Goal: Task Accomplishment & Management: Manage account settings

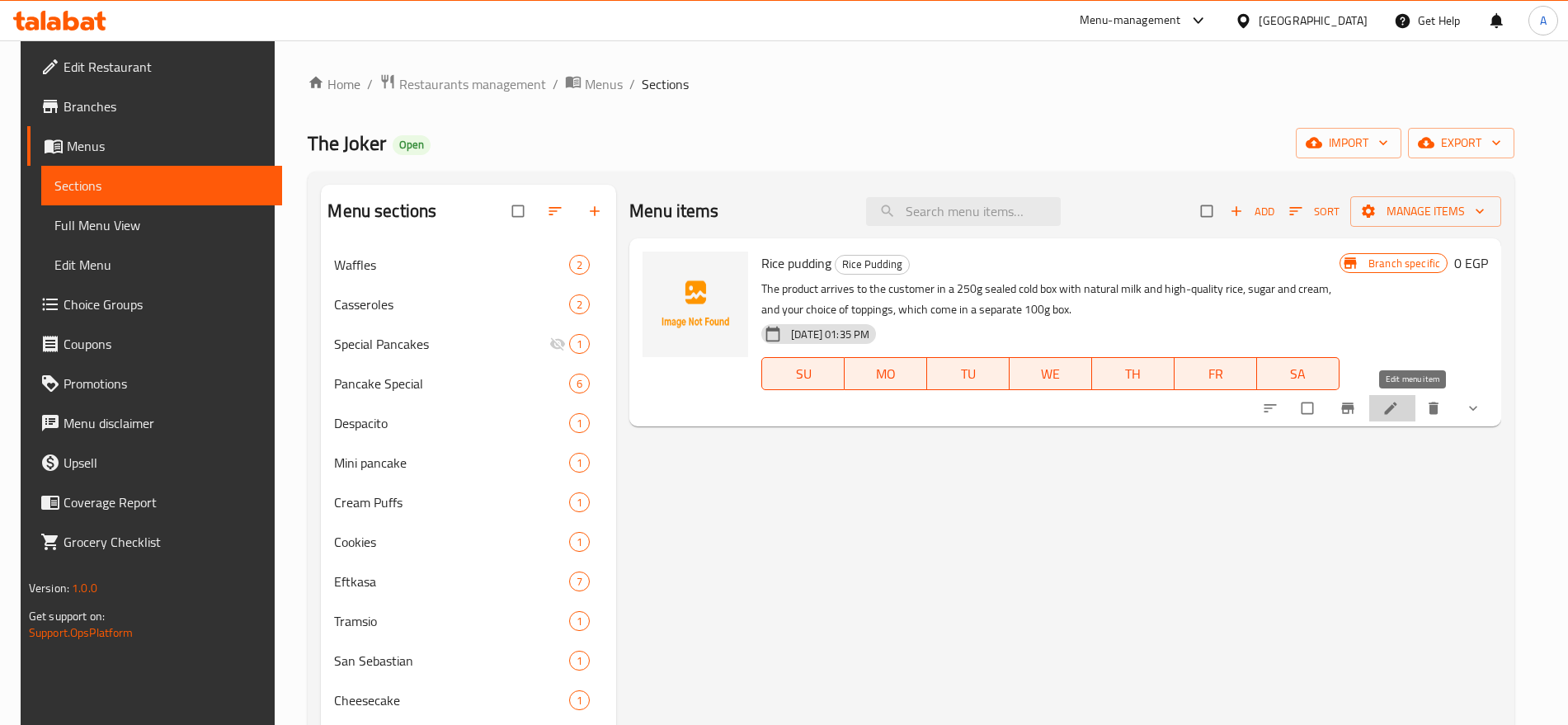
click at [1402, 405] on link at bounding box center [1392, 408] width 19 height 17
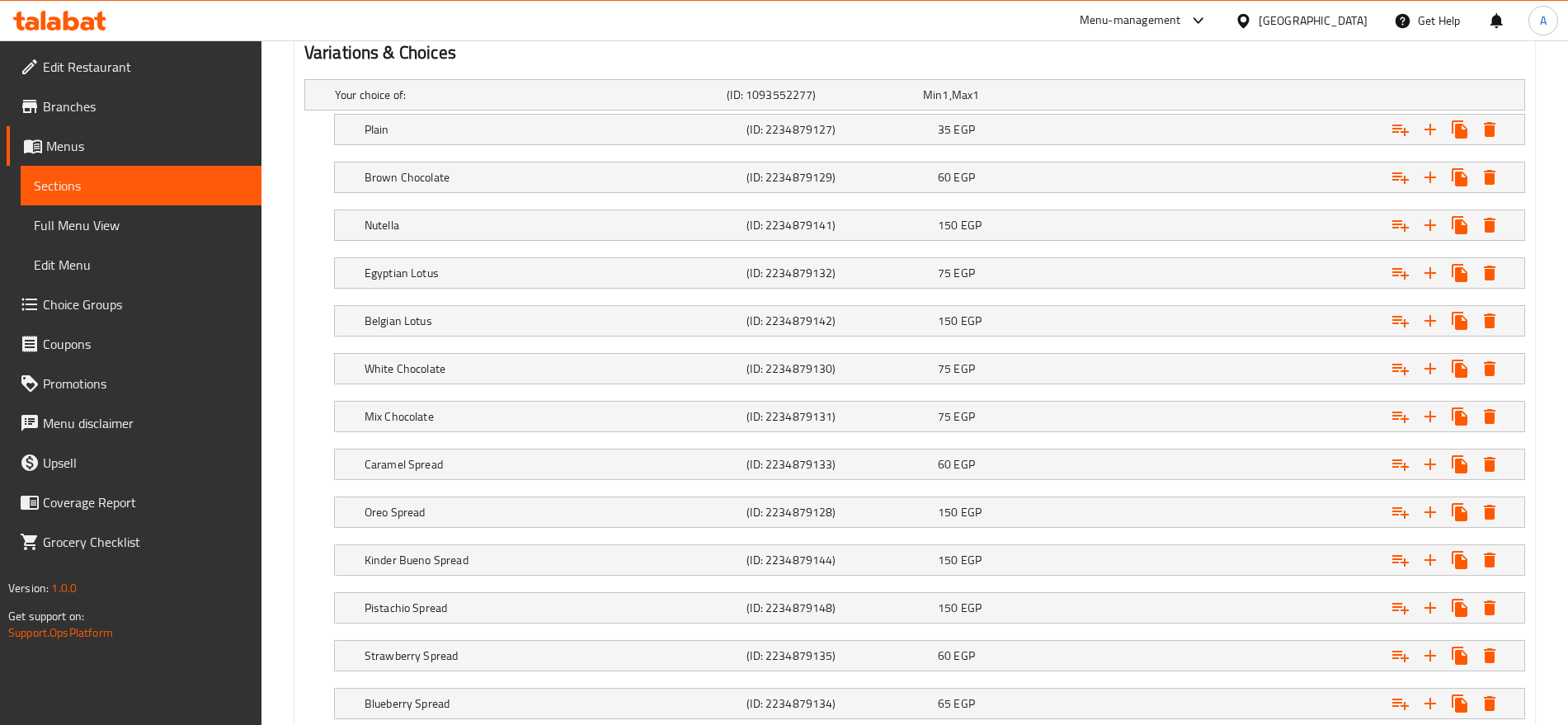
scroll to position [921, 0]
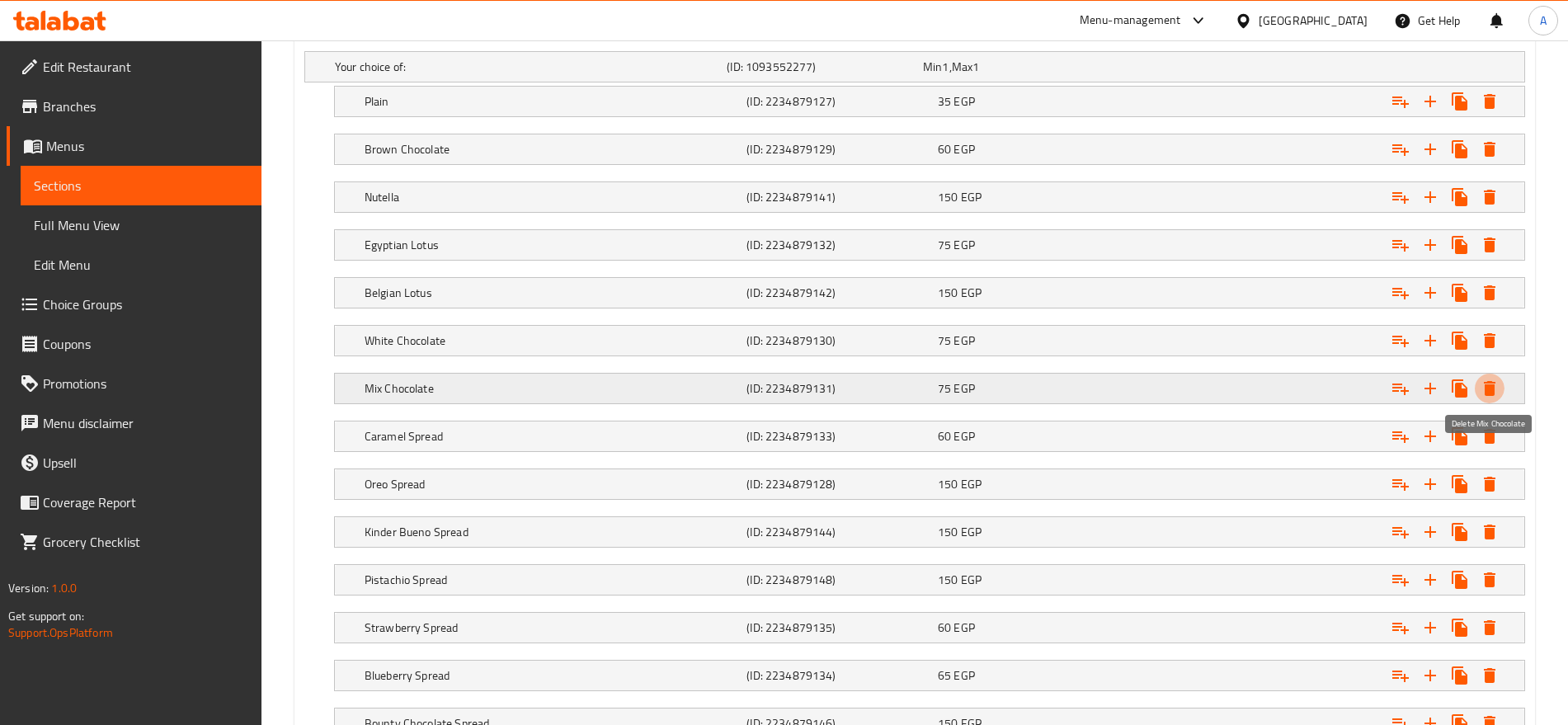
click at [1491, 387] on icon "Expand" at bounding box center [1490, 389] width 11 height 15
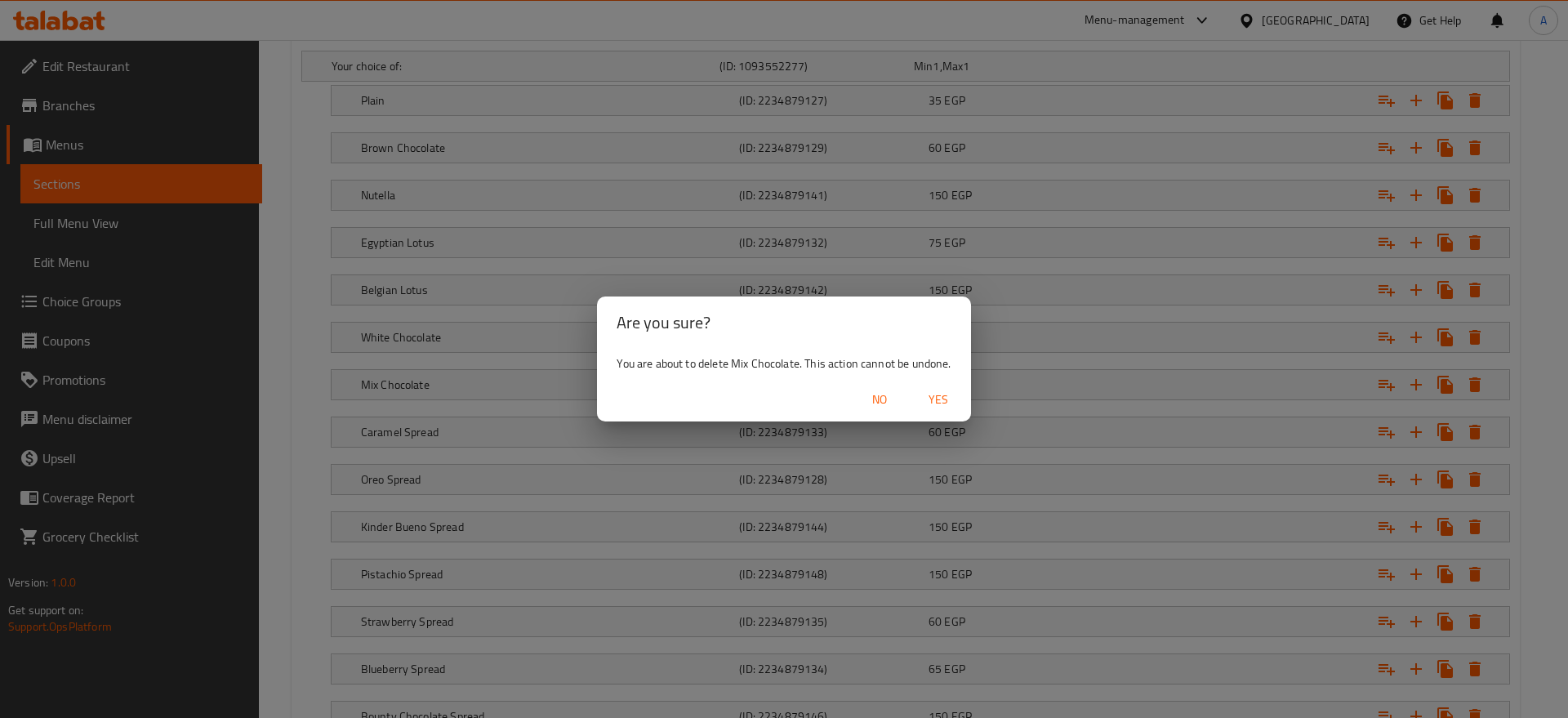
click at [933, 387] on button "Yes" at bounding box center [938, 400] width 52 height 30
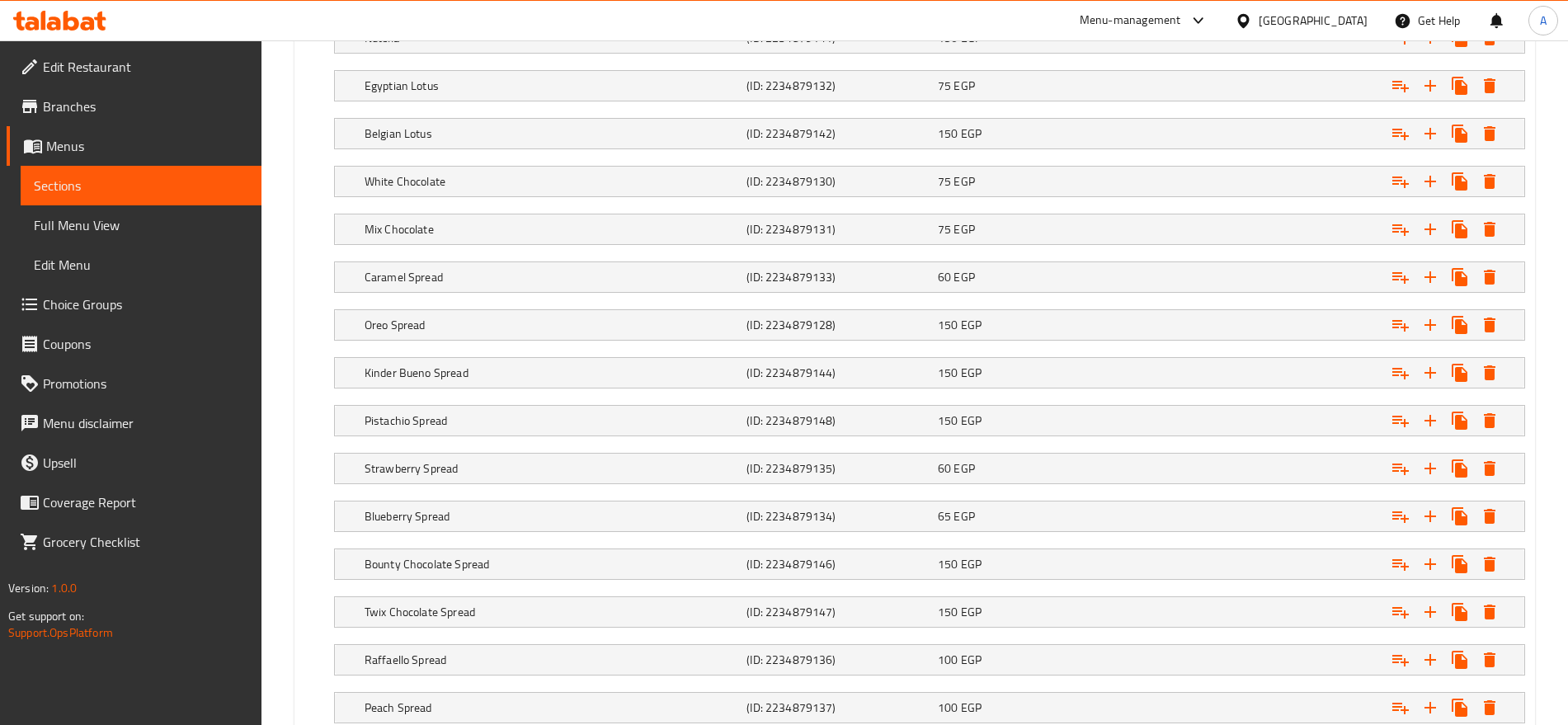
scroll to position [1075, 0]
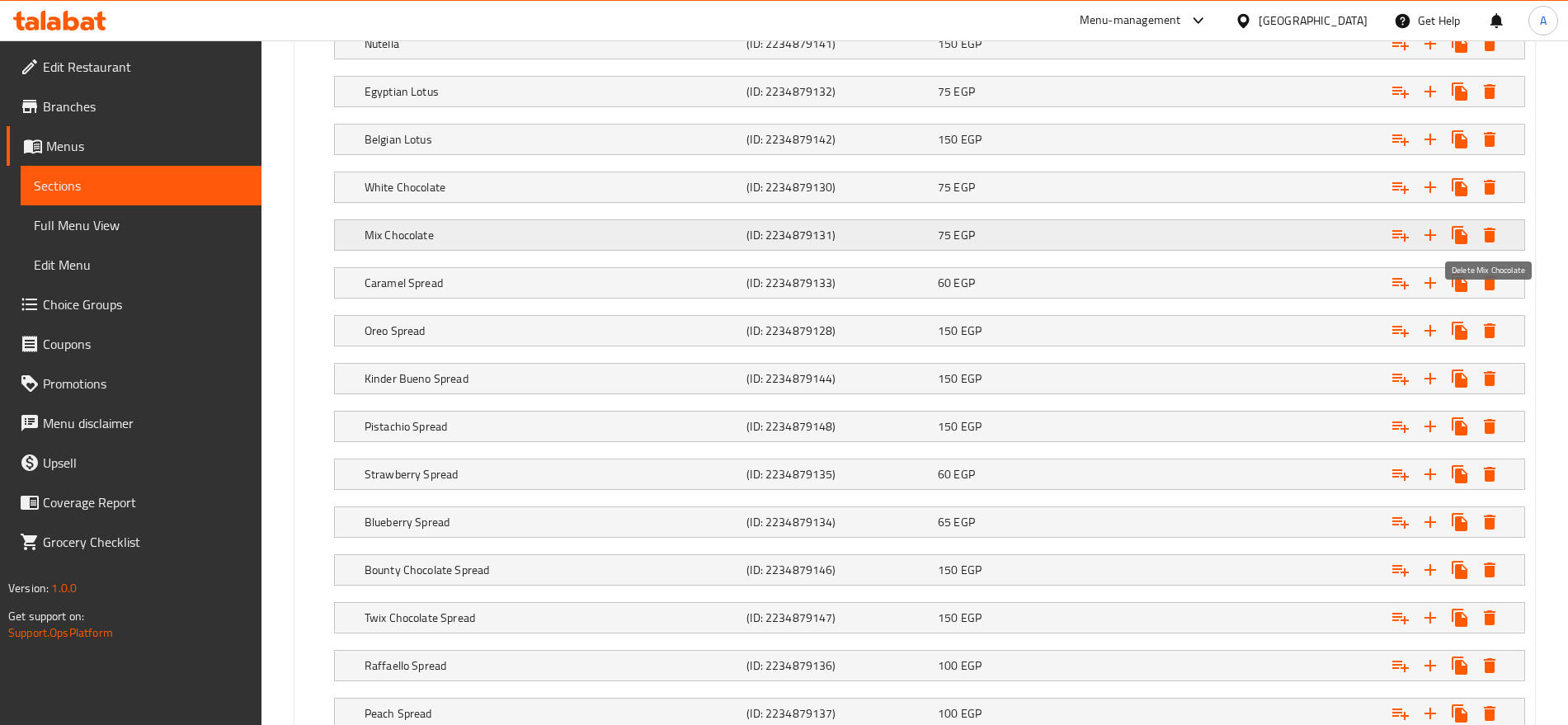
click at [1493, 233] on icon "Expand" at bounding box center [1490, 235] width 11 height 15
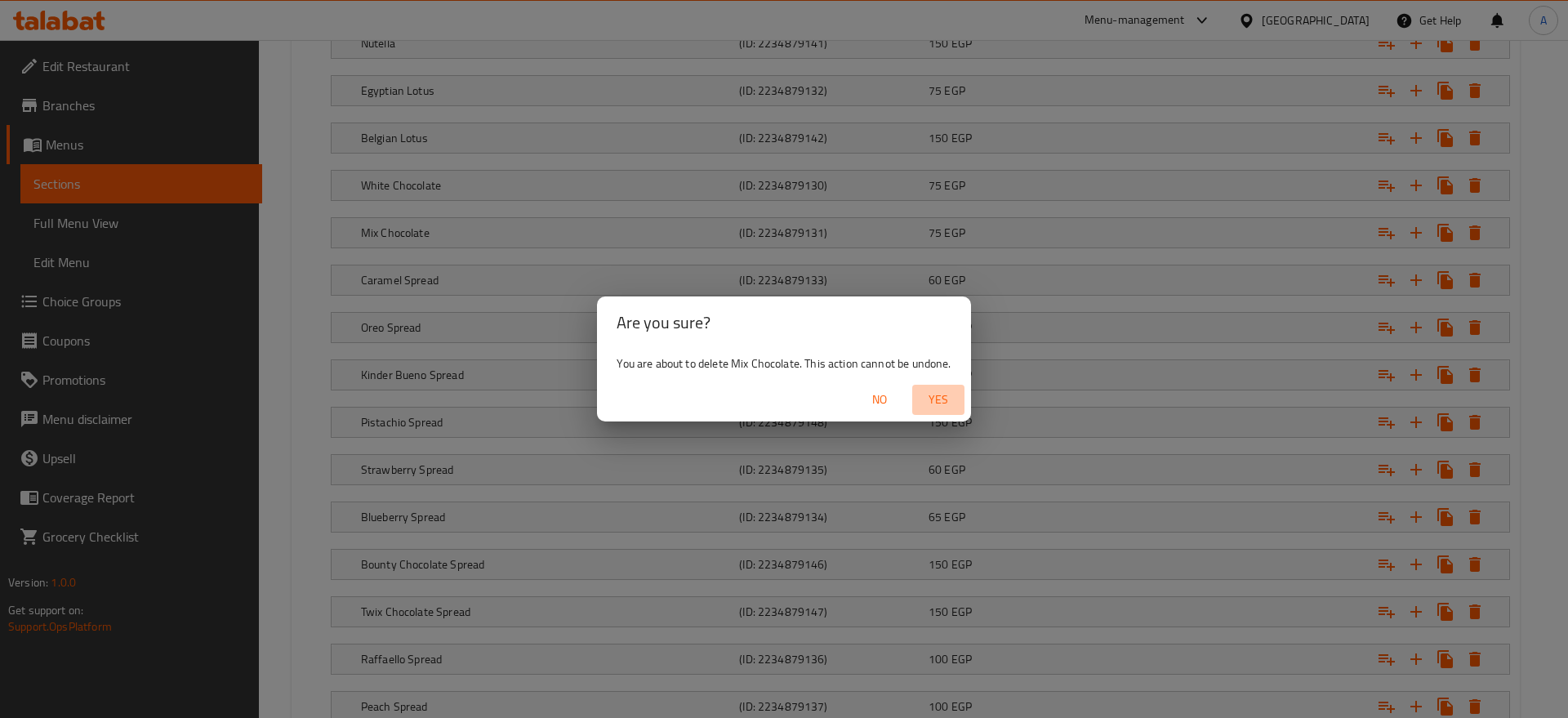
click at [947, 400] on span "Yes" at bounding box center [938, 400] width 39 height 20
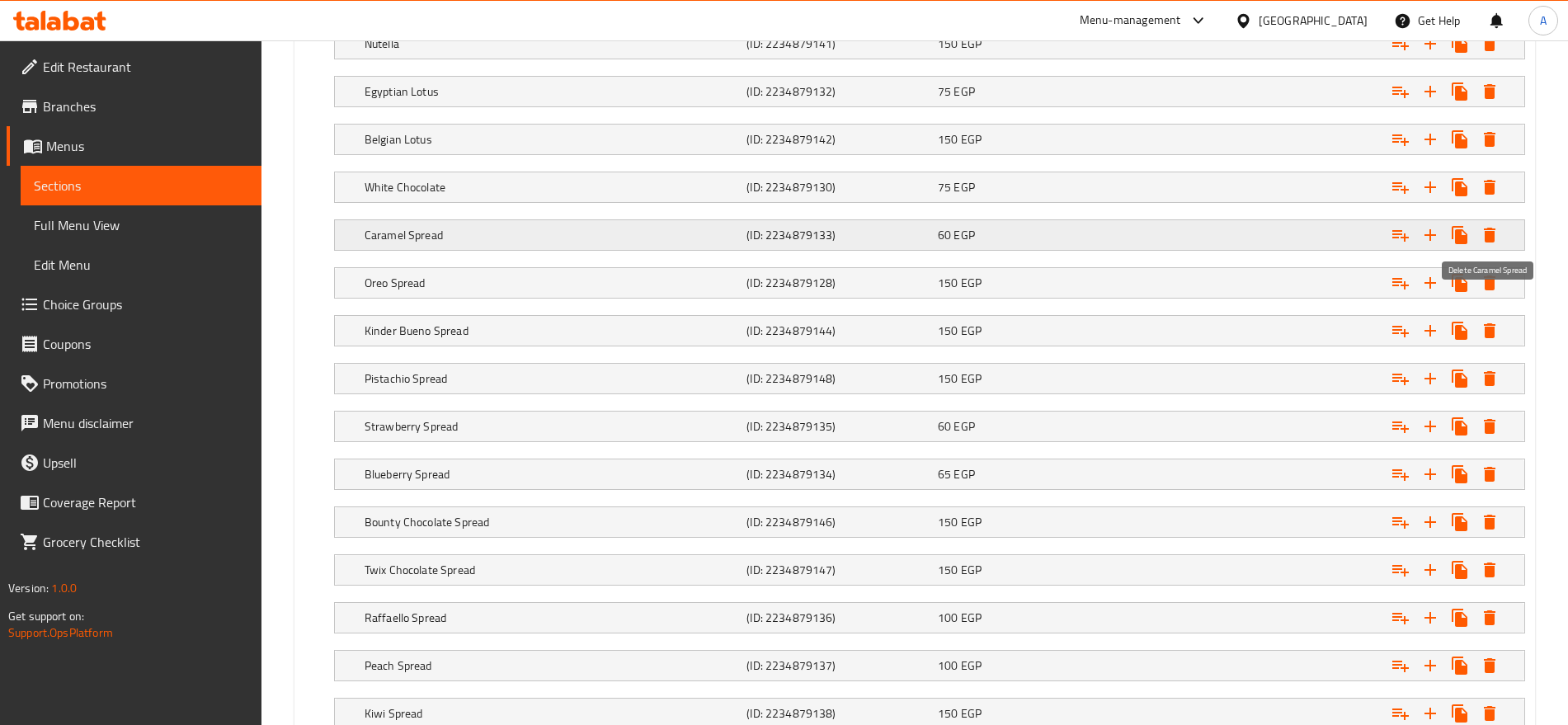
click at [1487, 231] on icon "Expand" at bounding box center [1490, 235] width 11 height 15
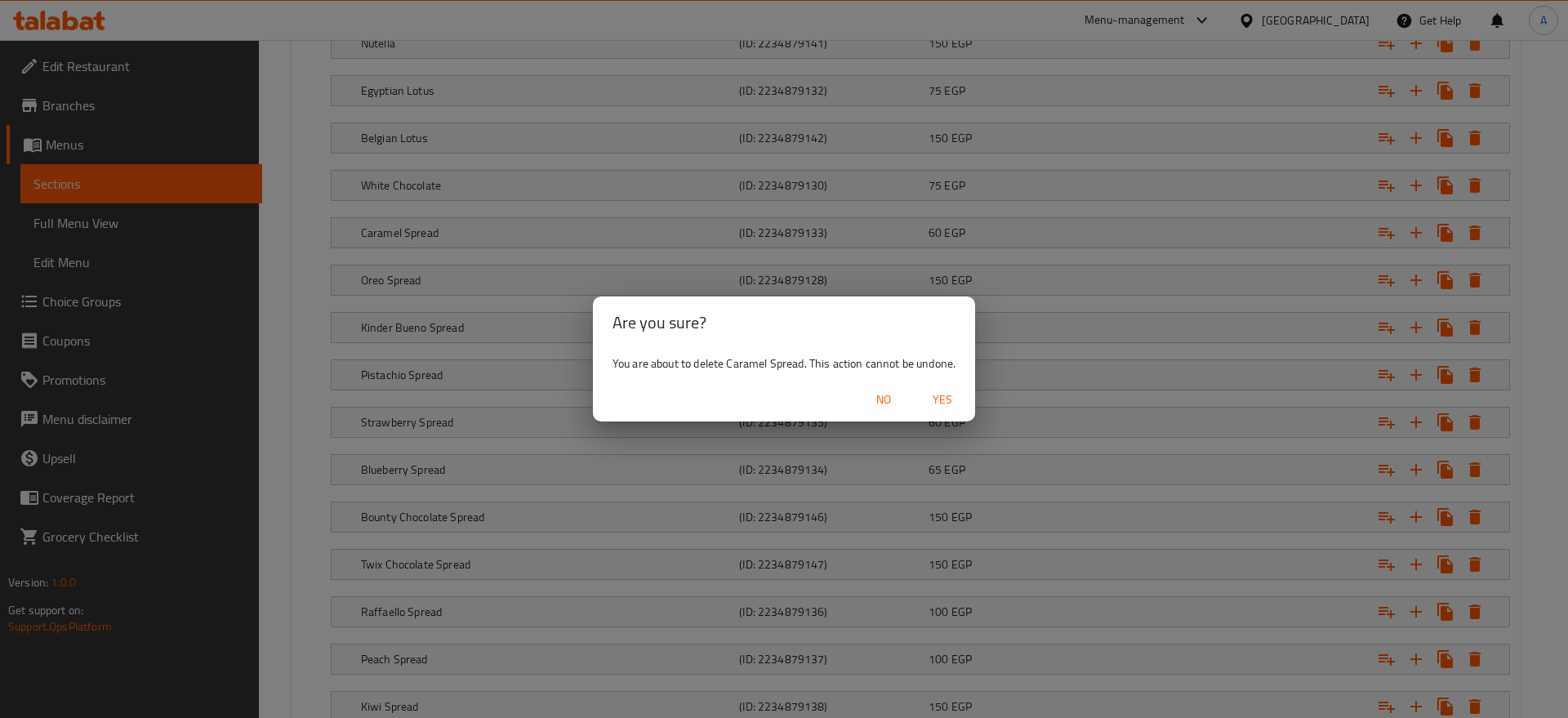
click at [944, 397] on span "Yes" at bounding box center [943, 400] width 39 height 20
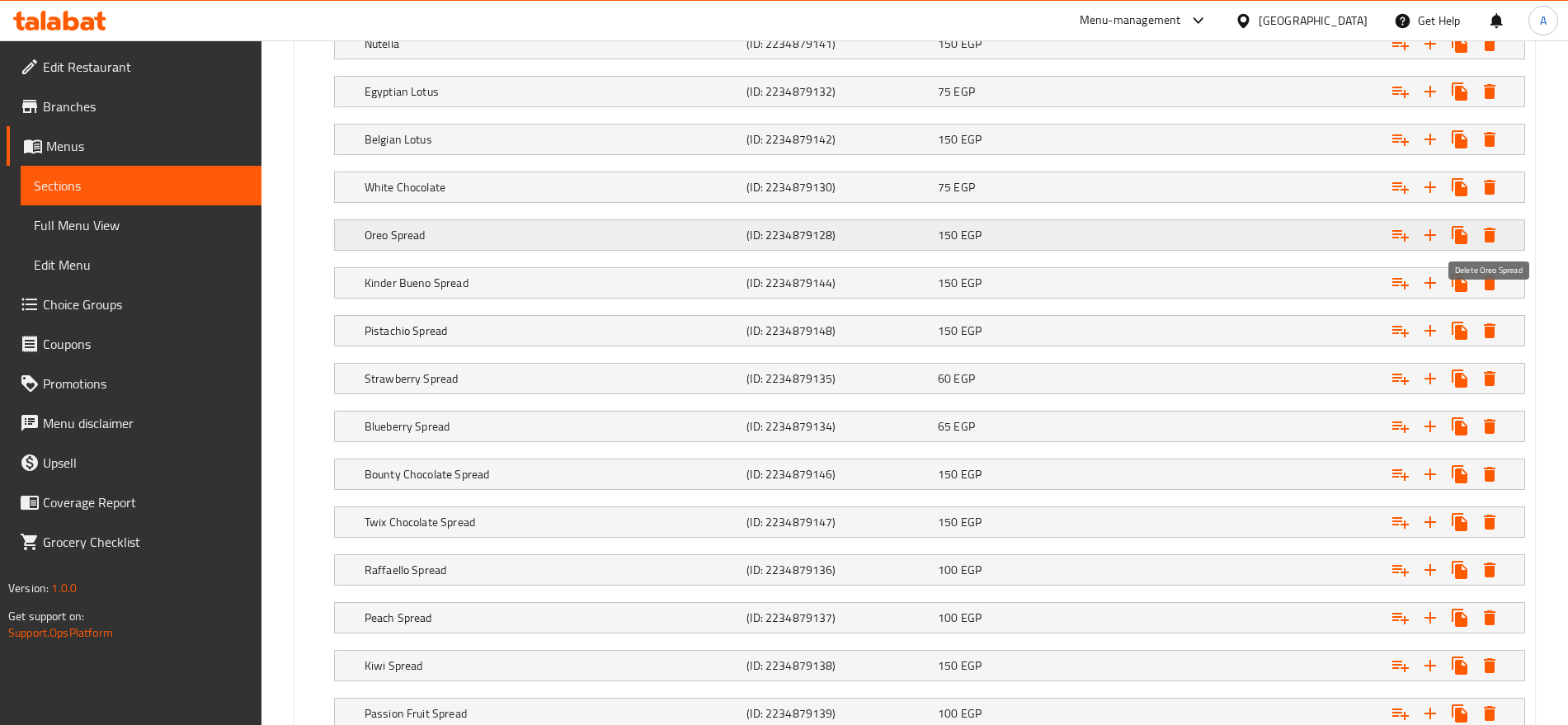
click at [1496, 239] on icon "Expand" at bounding box center [1489, 234] width 19 height 19
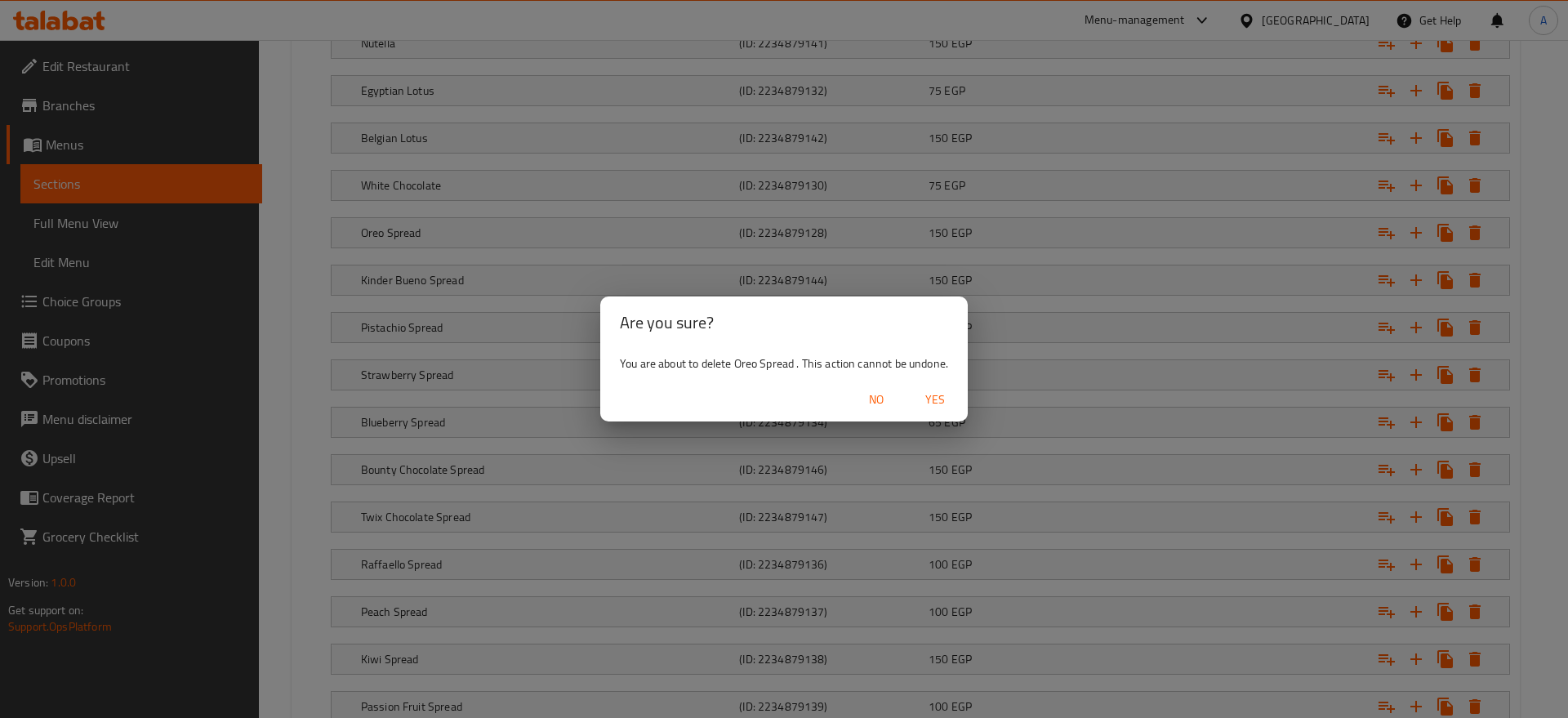
click at [949, 391] on span "Yes" at bounding box center [935, 400] width 39 height 20
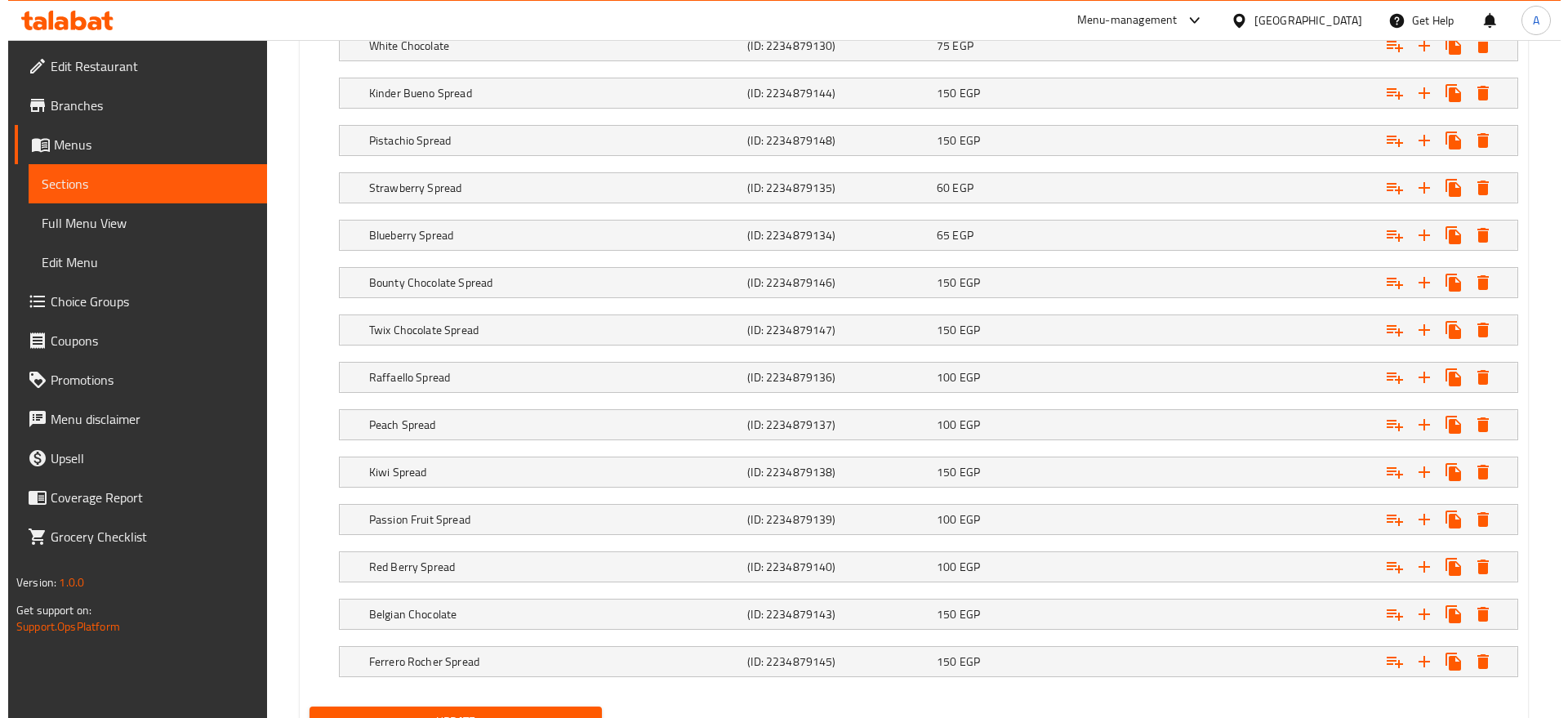
scroll to position [1278, 0]
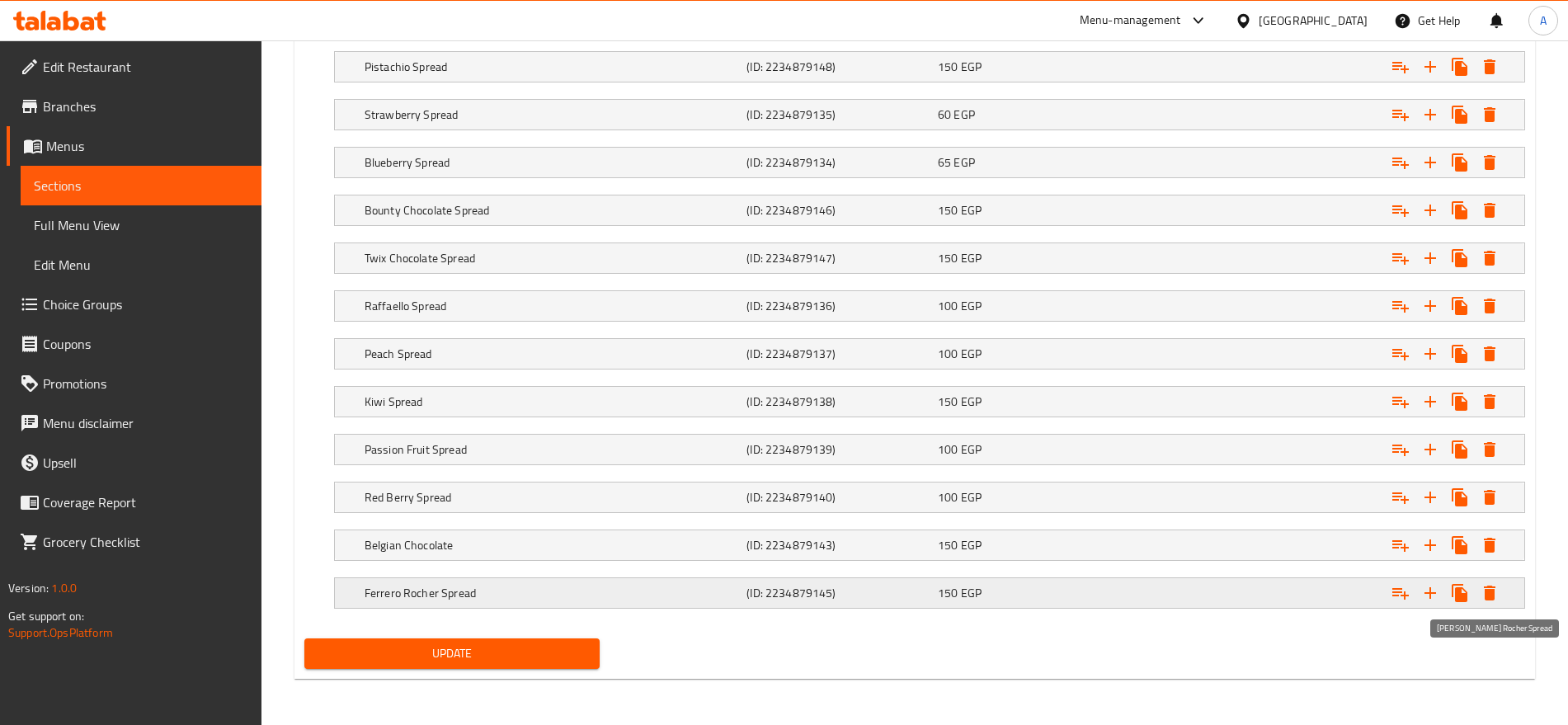
click at [1493, 583] on icon "Expand" at bounding box center [1489, 593] width 19 height 19
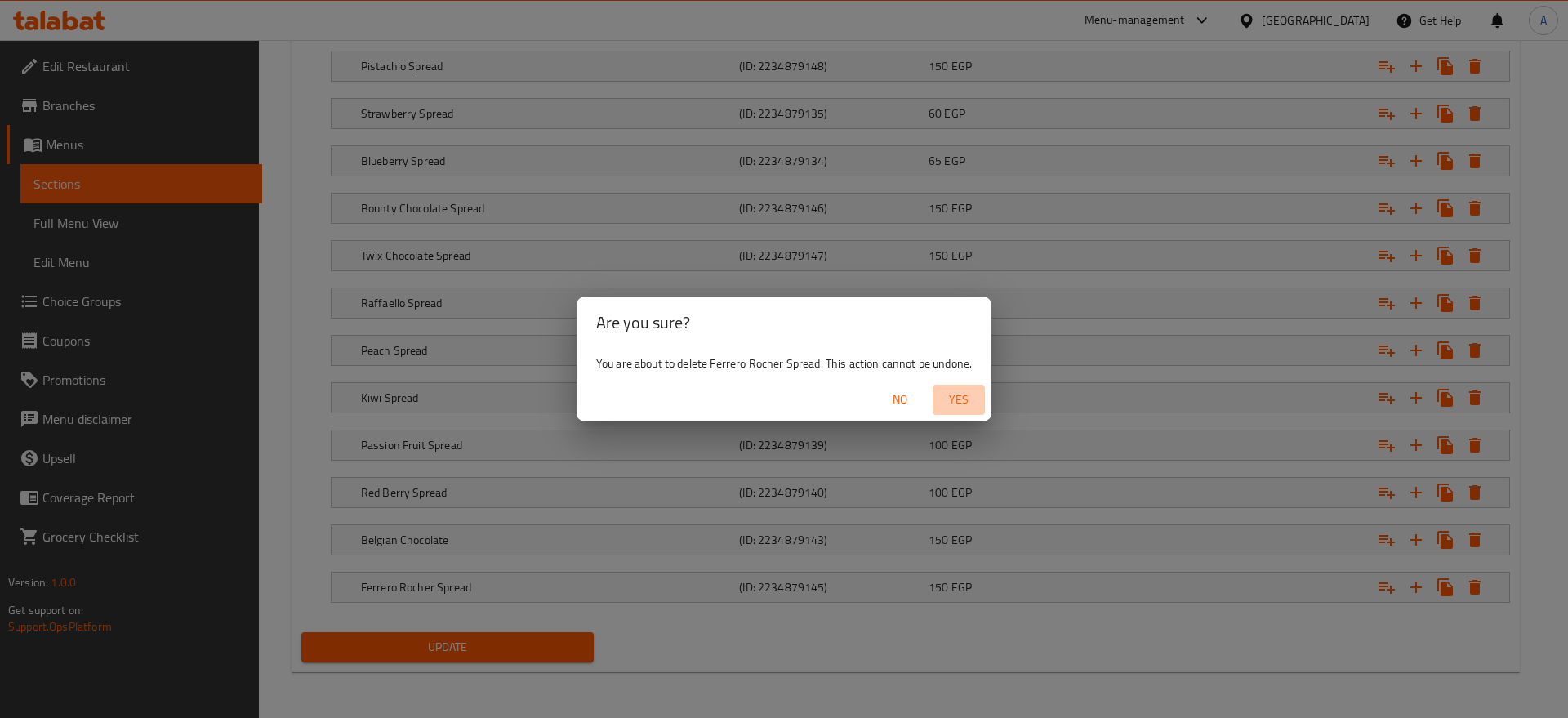
click at [957, 403] on span "Yes" at bounding box center [958, 400] width 39 height 20
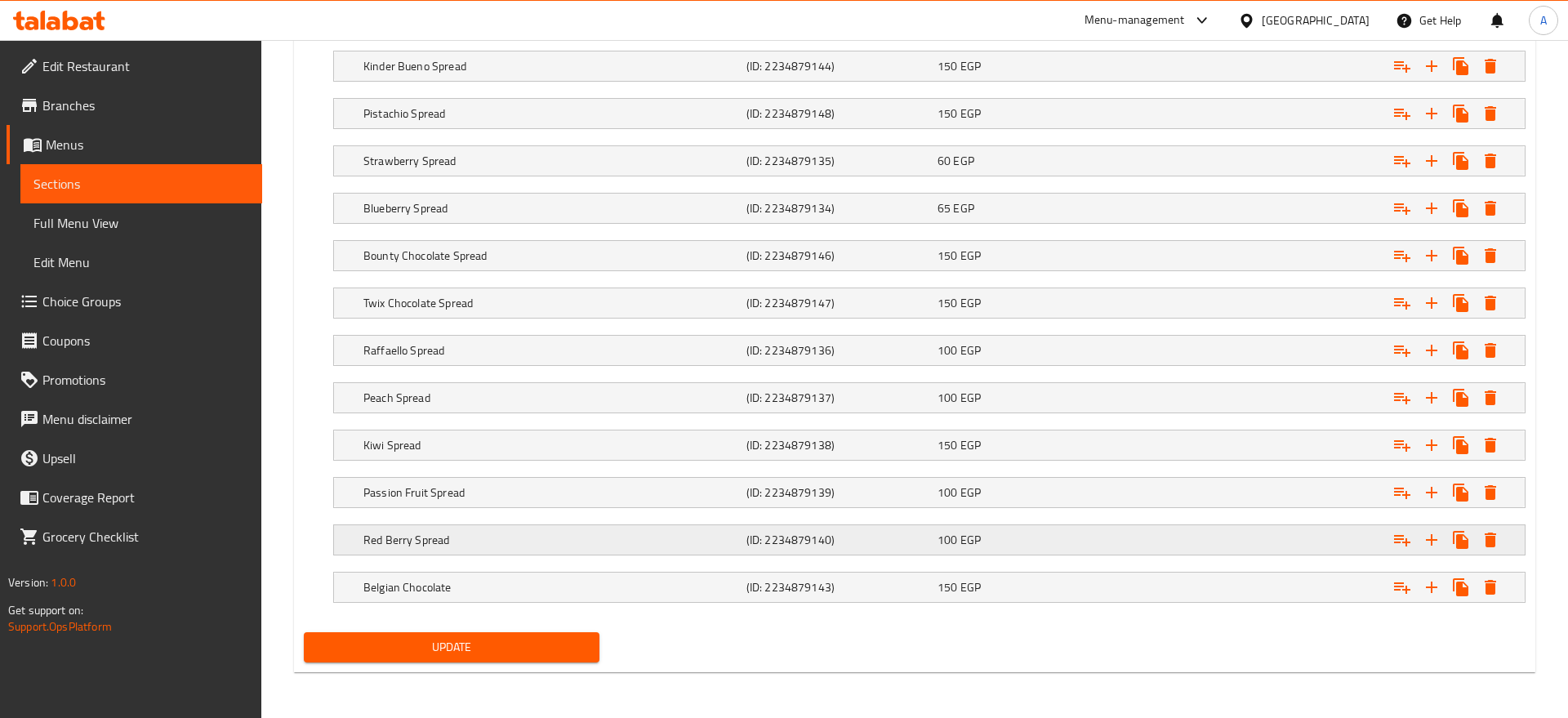
scroll to position [1231, 0]
click at [1478, 543] on icon "Expand" at bounding box center [1475, 540] width 11 height 15
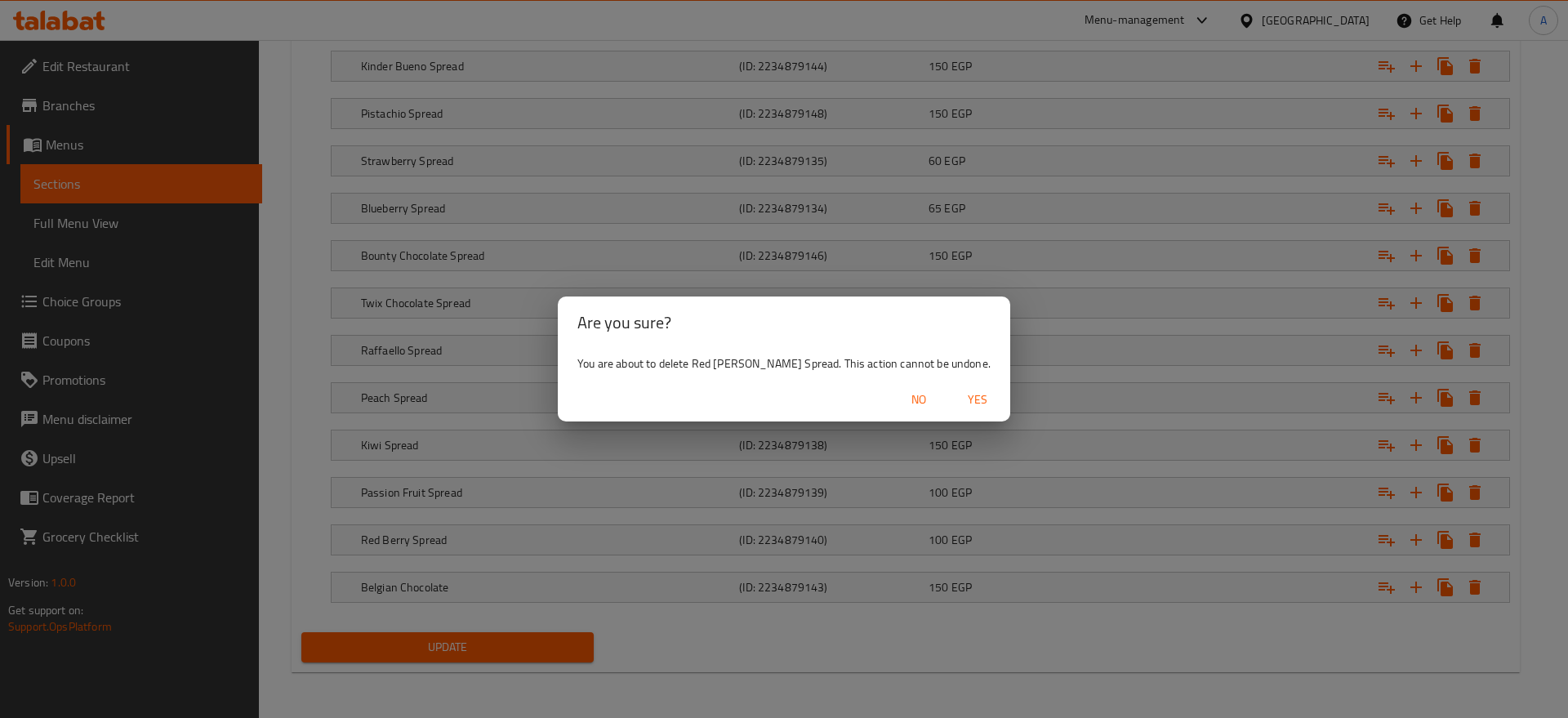
click at [958, 403] on span "Yes" at bounding box center [977, 400] width 39 height 20
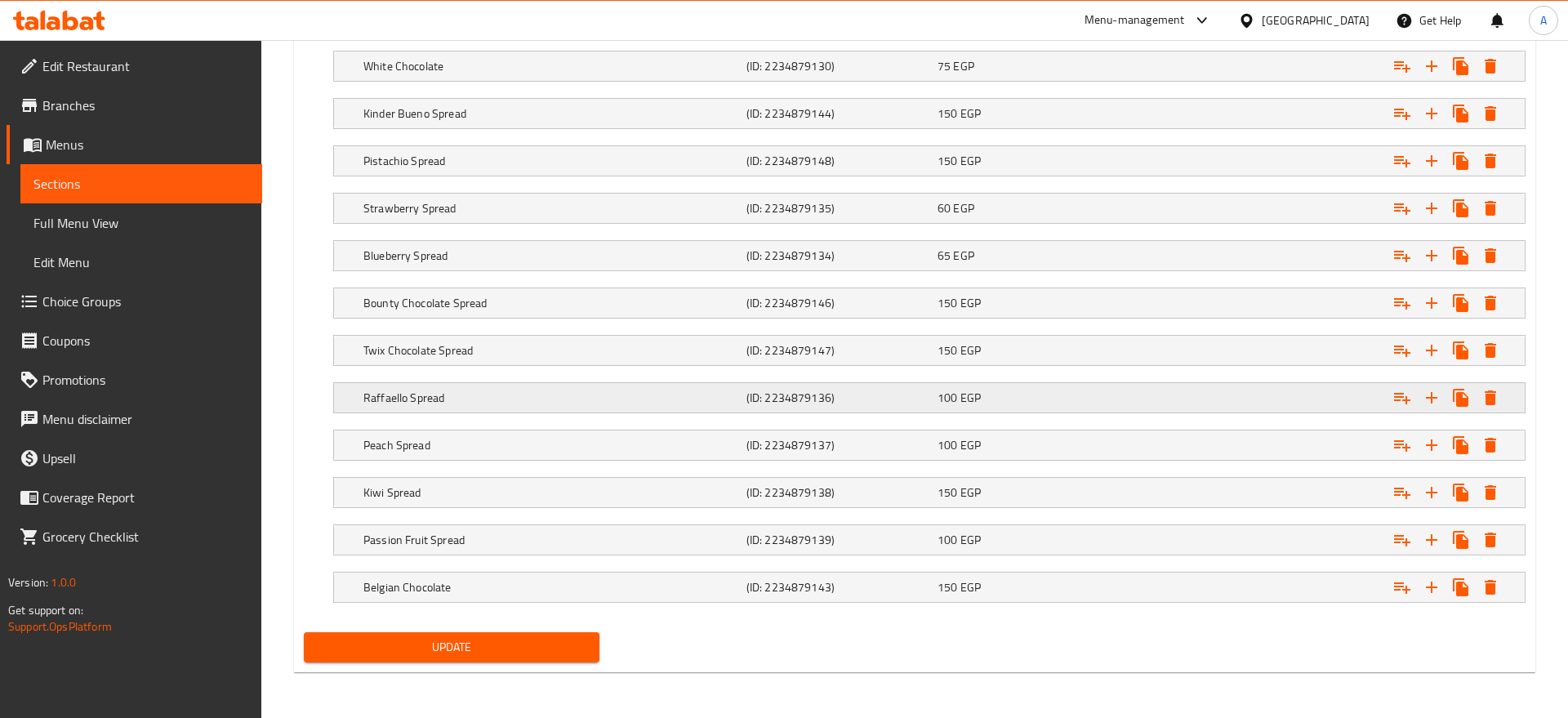
scroll to position [1184, 0]
click at [1474, 583] on icon "Expand" at bounding box center [1475, 587] width 11 height 15
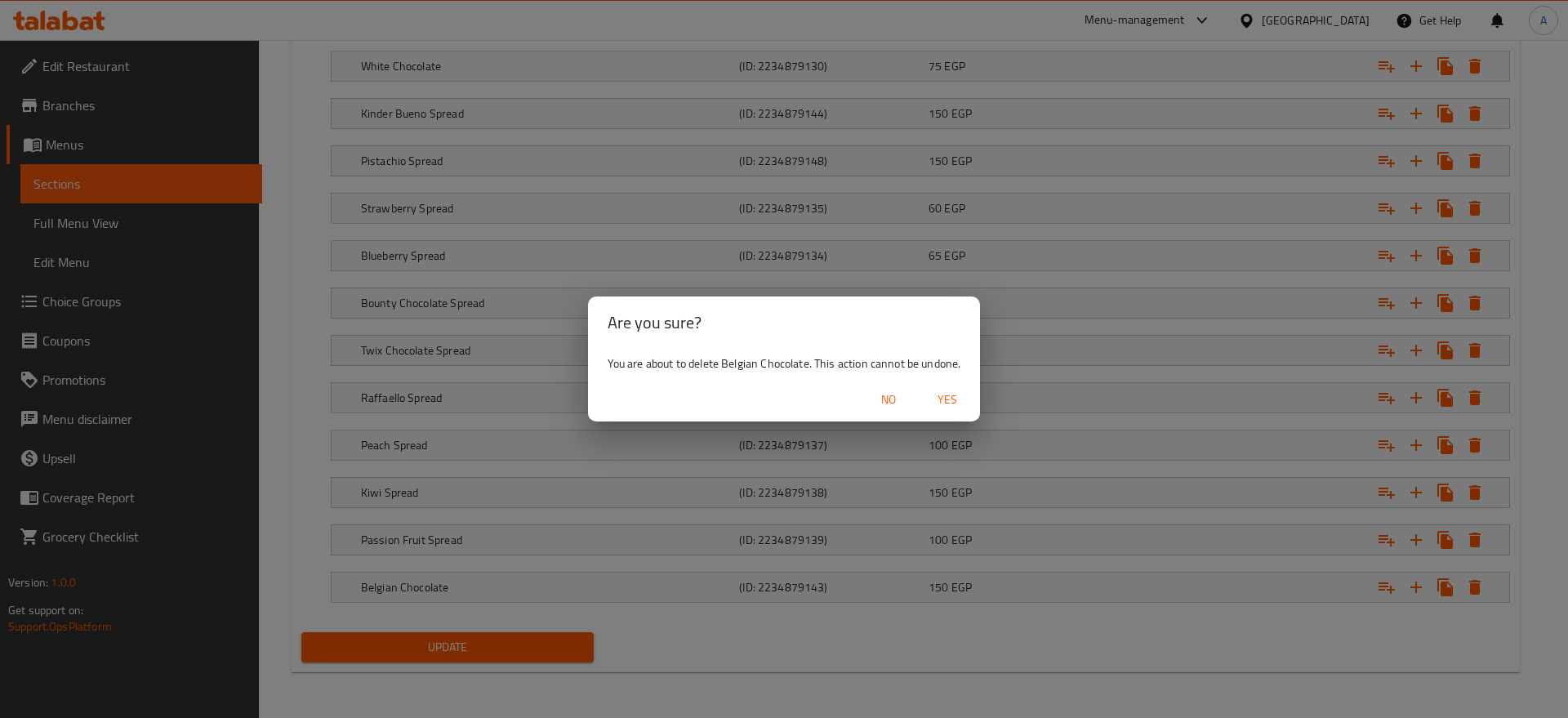
drag, startPoint x: 939, startPoint y: 407, endPoint x: 1544, endPoint y: 602, distance: 635.6
click at [939, 406] on span "Yes" at bounding box center [947, 400] width 39 height 20
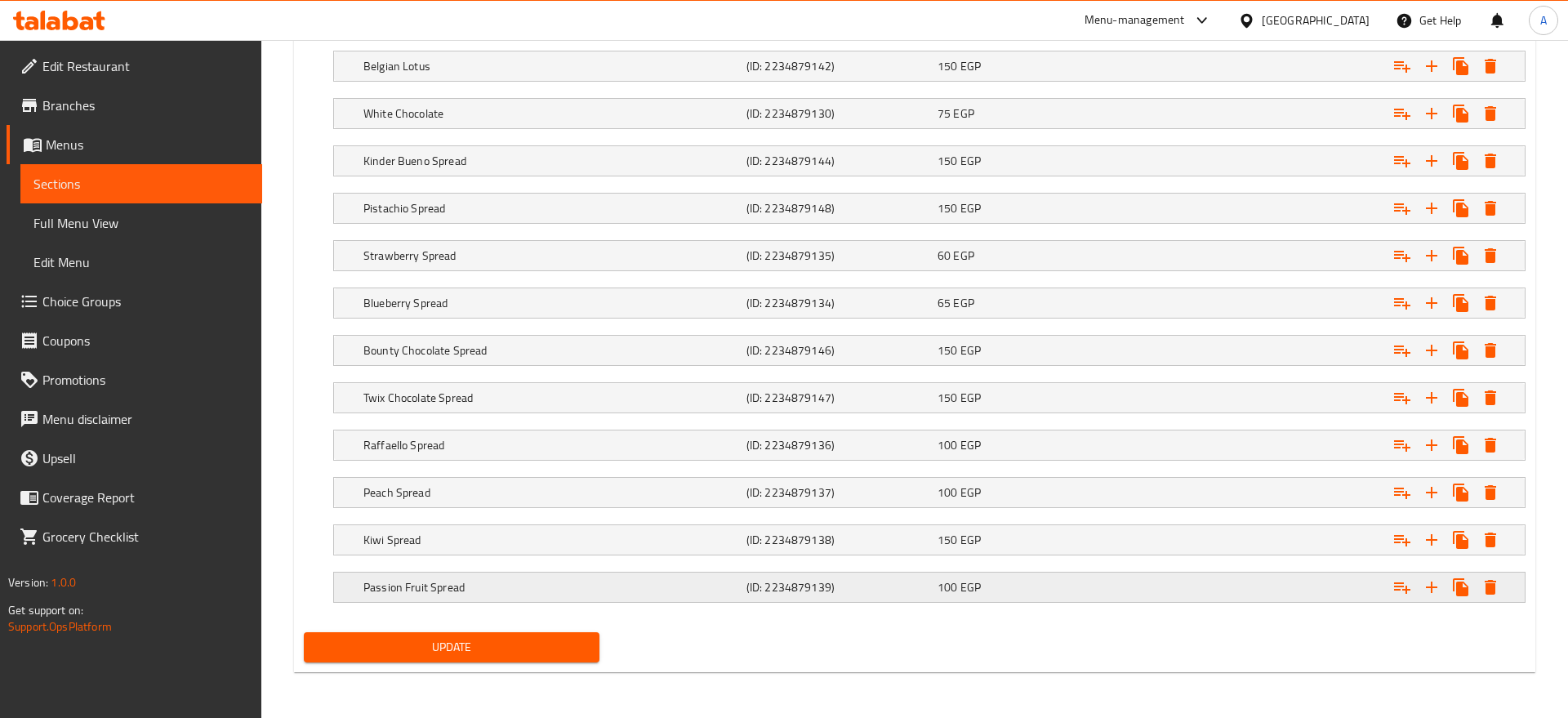
scroll to position [1136, 0]
click at [1478, 545] on icon "Expand" at bounding box center [1475, 540] width 11 height 15
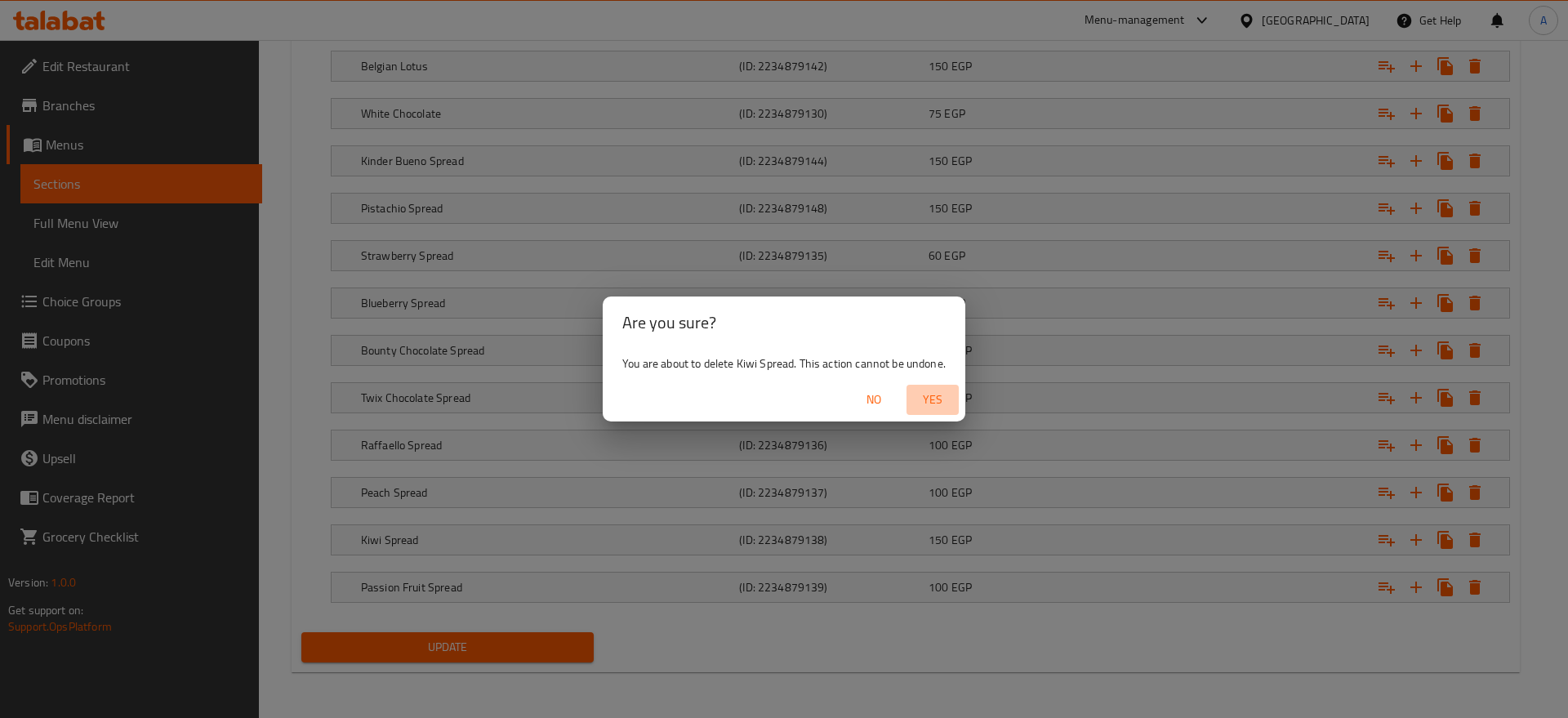
click at [945, 410] on button "Yes" at bounding box center [933, 400] width 52 height 30
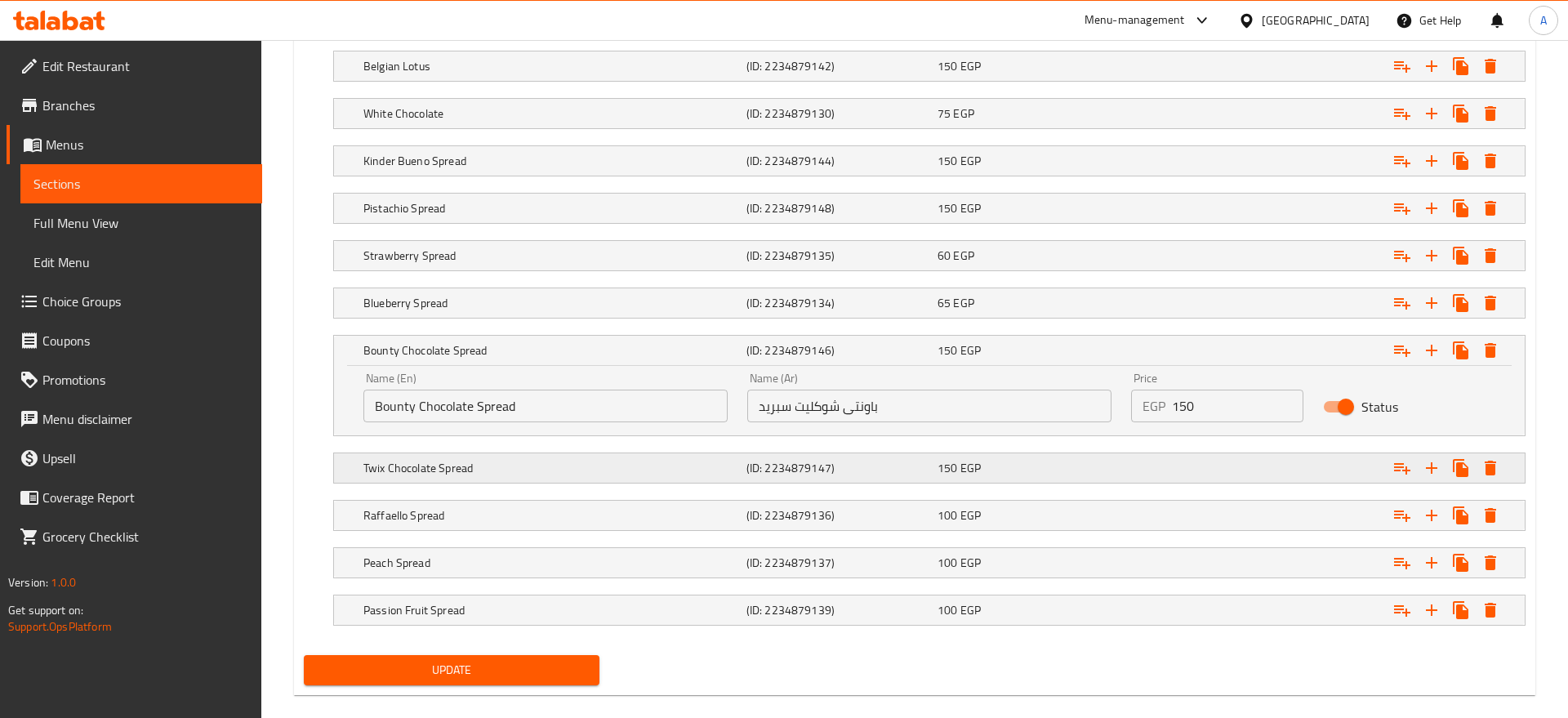
scroll to position [1088, 0]
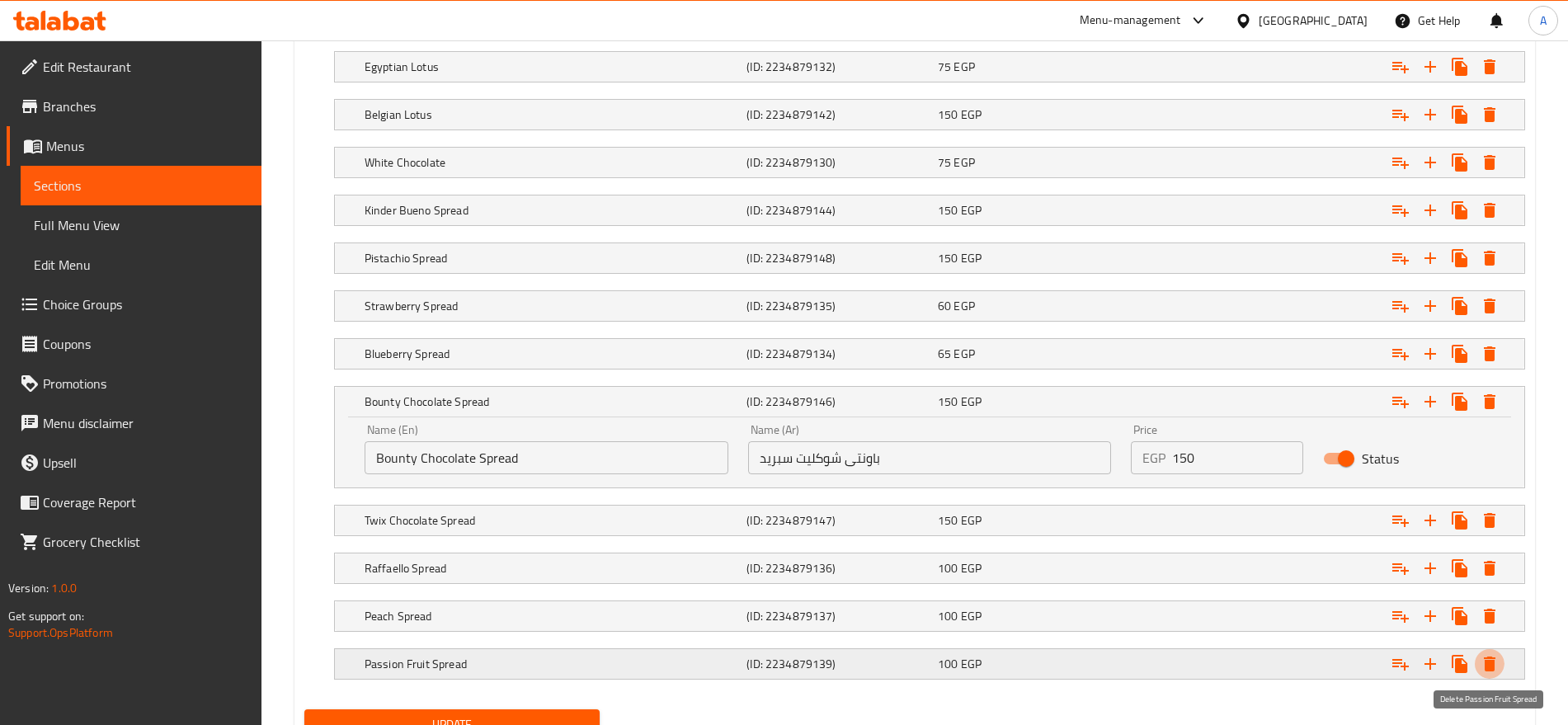
click at [1498, 661] on icon "Expand" at bounding box center [1489, 663] width 19 height 19
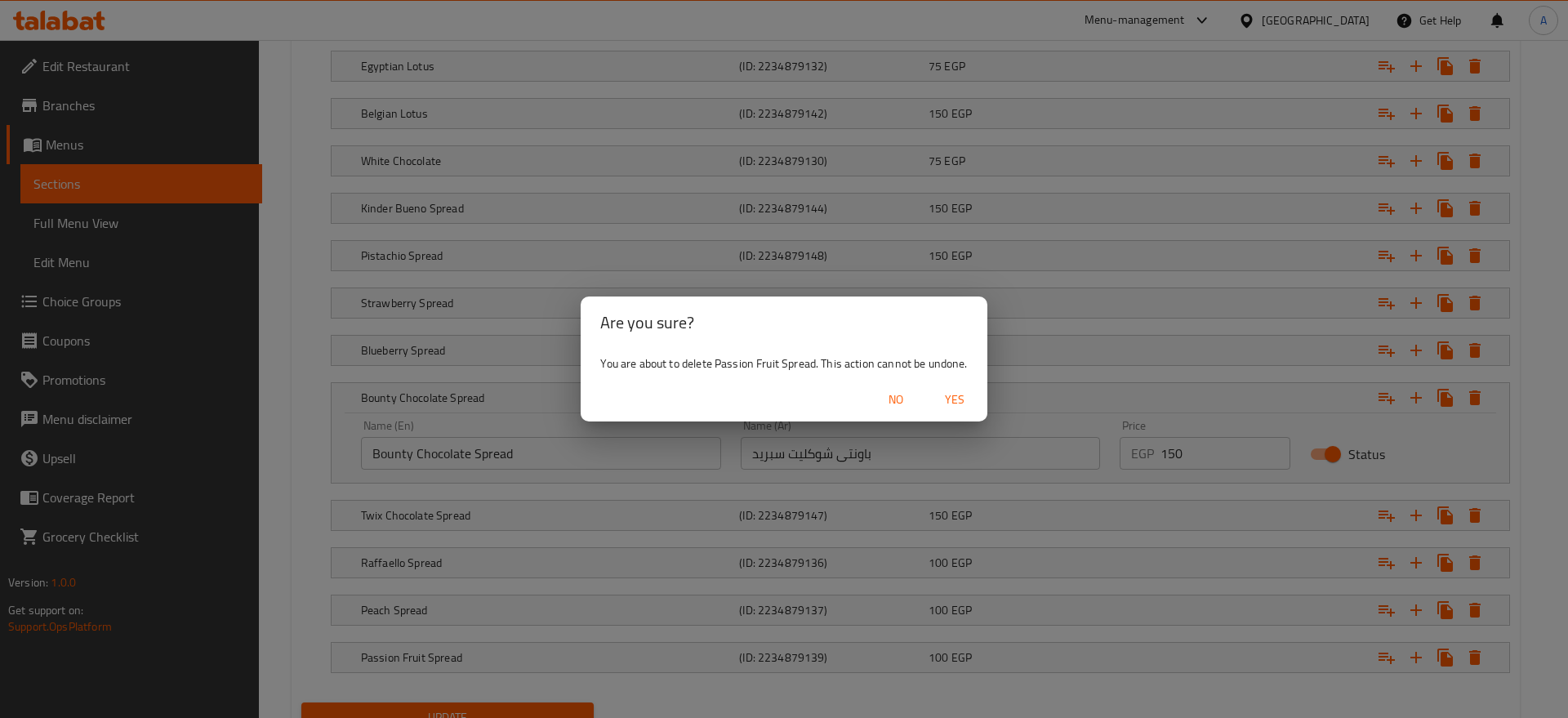
click at [960, 395] on span "Yes" at bounding box center [955, 400] width 39 height 20
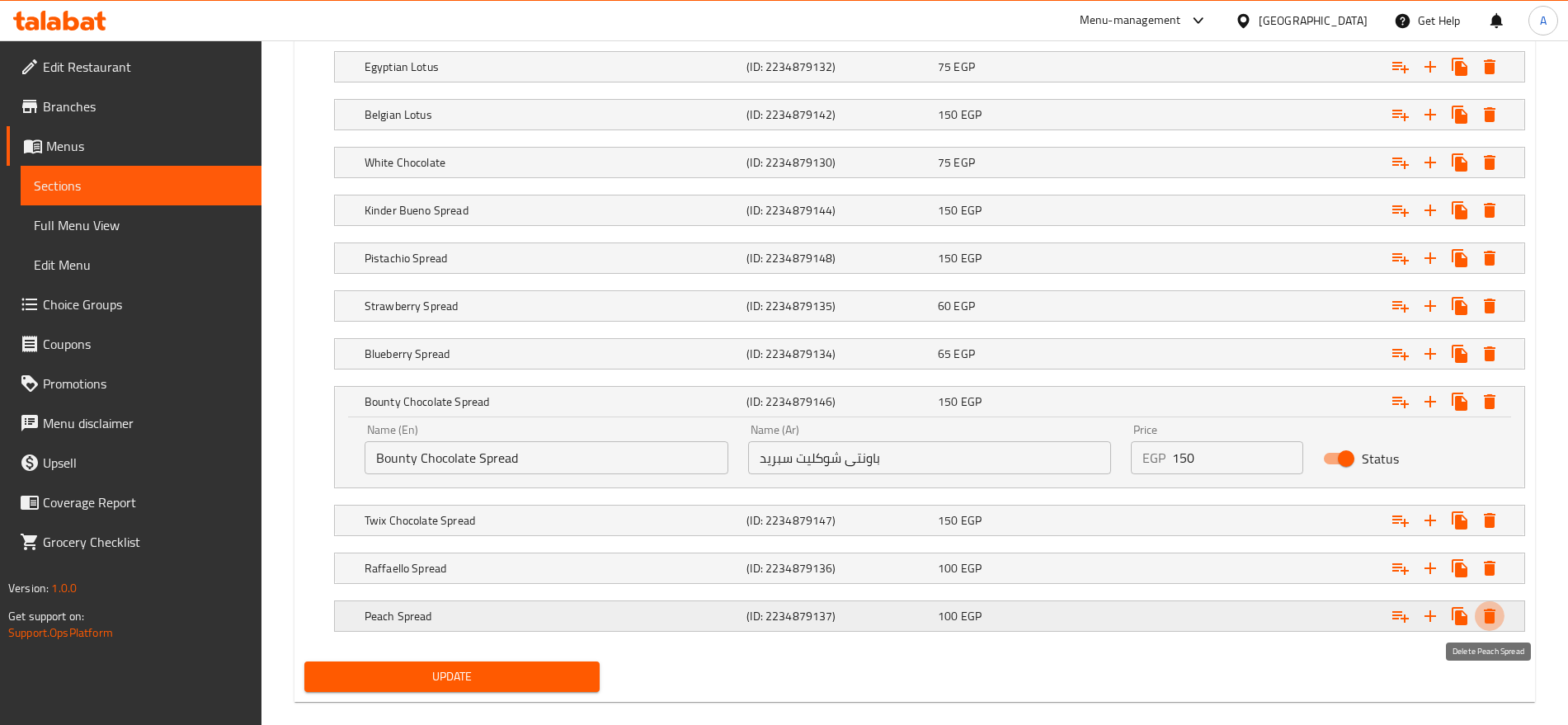
click at [1493, 616] on icon "Expand" at bounding box center [1490, 616] width 11 height 15
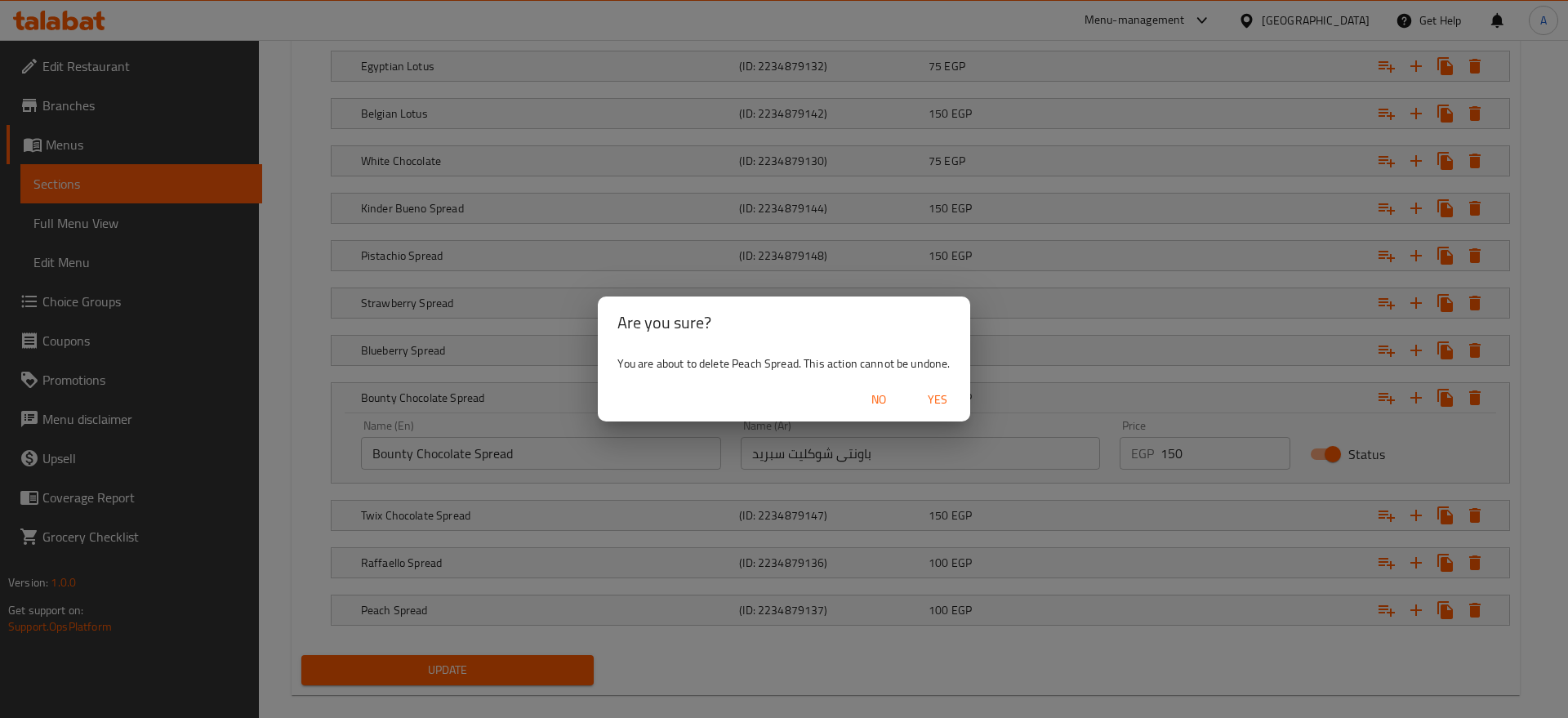
click at [941, 393] on span "Yes" at bounding box center [937, 400] width 39 height 20
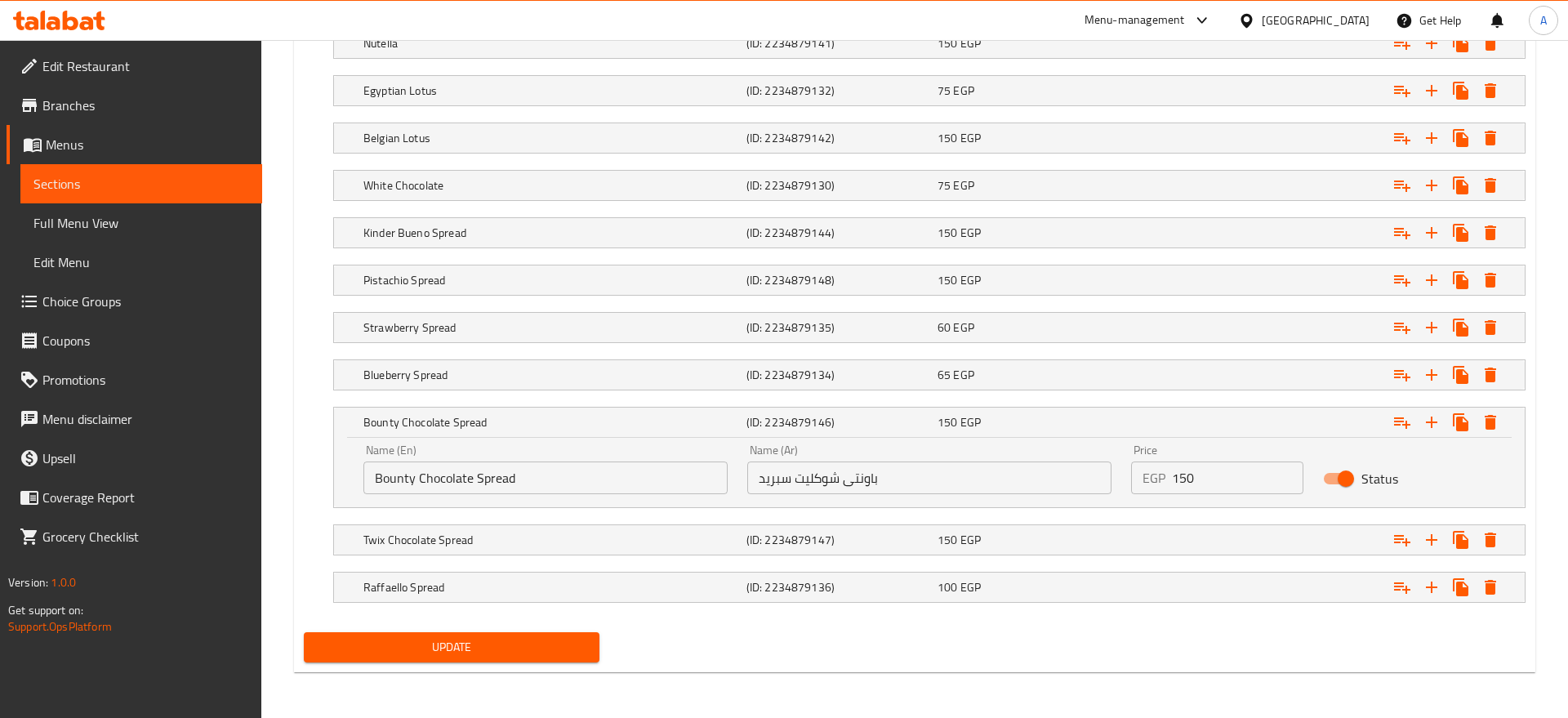
scroll to position [1065, 0]
click at [1480, 587] on icon "Expand" at bounding box center [1474, 587] width 19 height 19
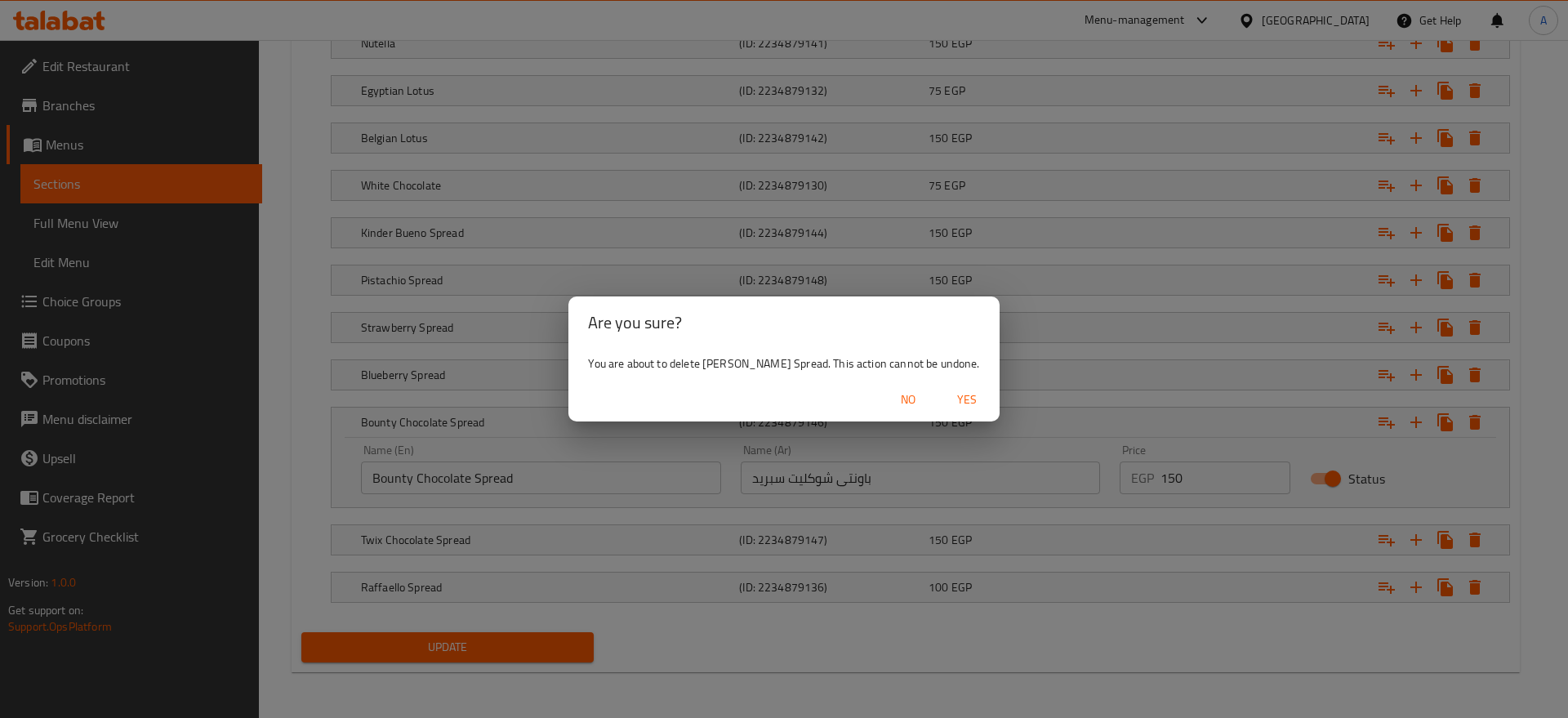
click at [947, 392] on span "Yes" at bounding box center [966, 400] width 39 height 20
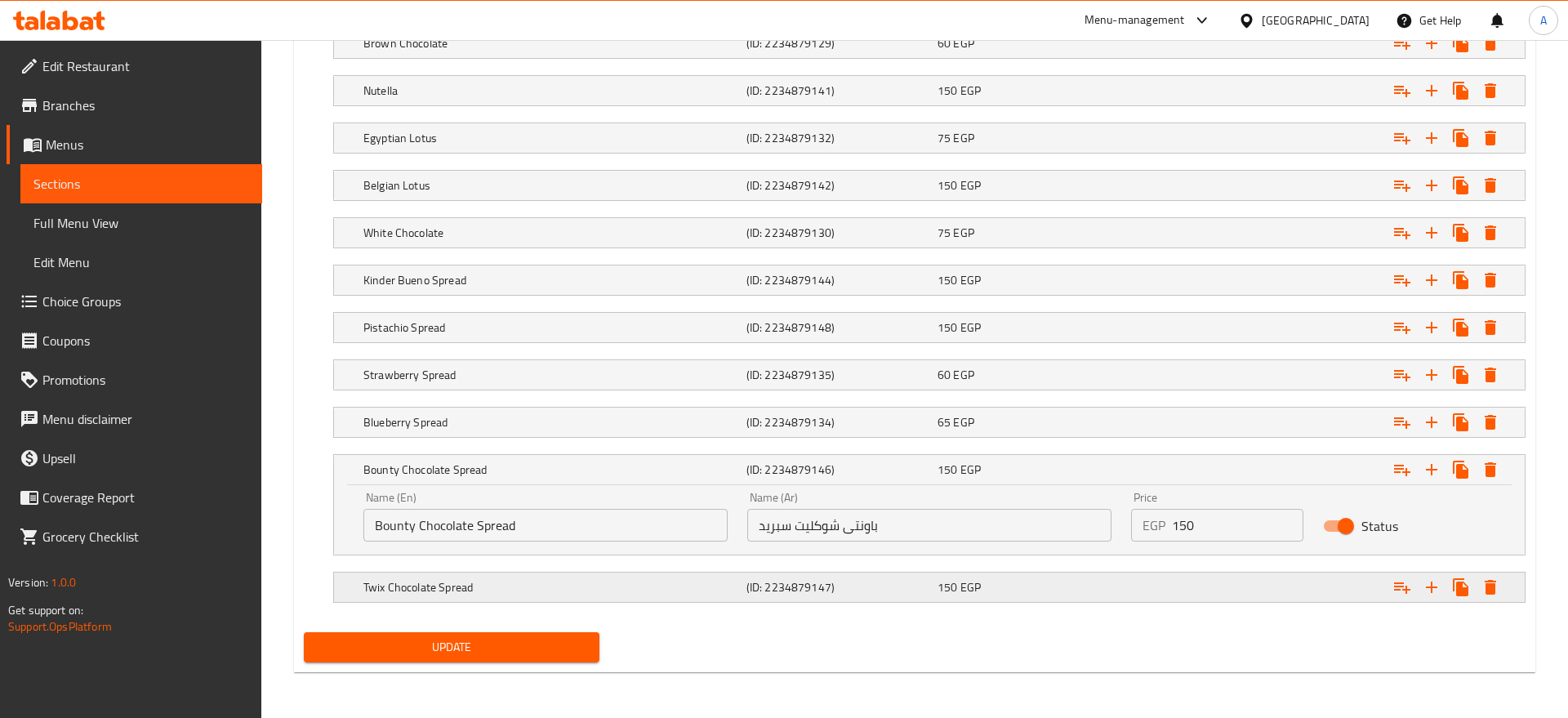
scroll to position [1017, 0]
click at [1483, 591] on icon "Expand" at bounding box center [1474, 587] width 19 height 19
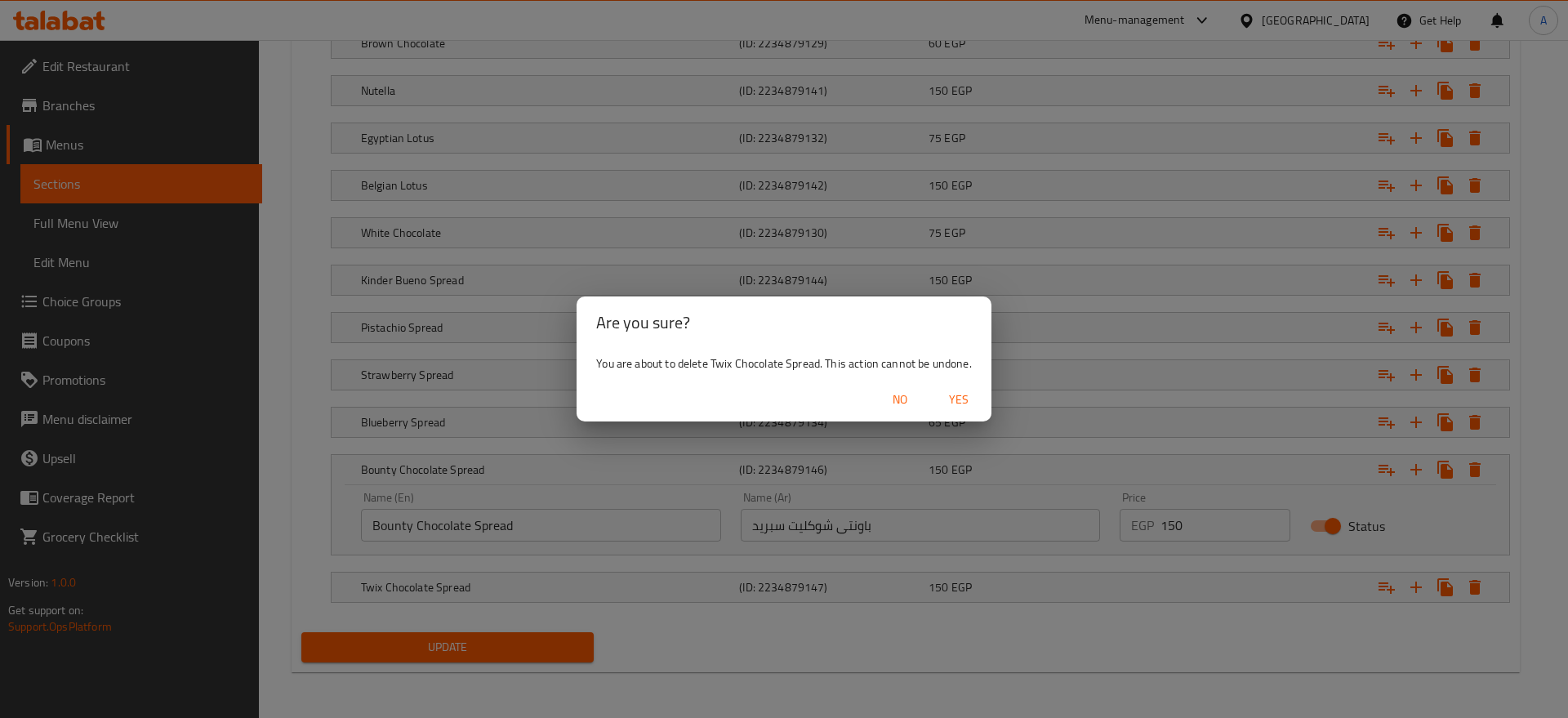
click at [932, 396] on div "No Yes" at bounding box center [784, 399] width 414 height 43
click at [946, 396] on span "Yes" at bounding box center [958, 400] width 39 height 20
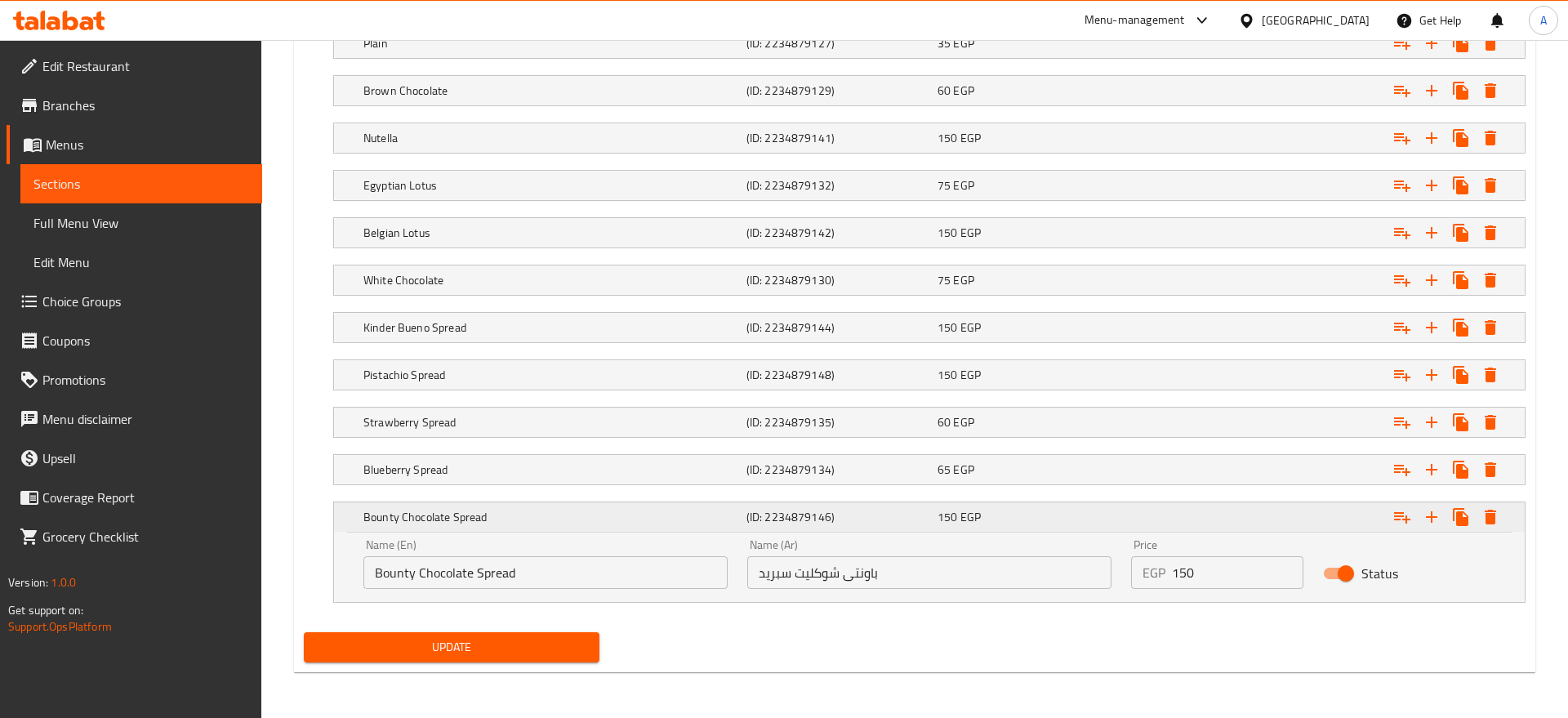
scroll to position [969, 0]
click at [1480, 514] on icon "Expand" at bounding box center [1474, 516] width 19 height 19
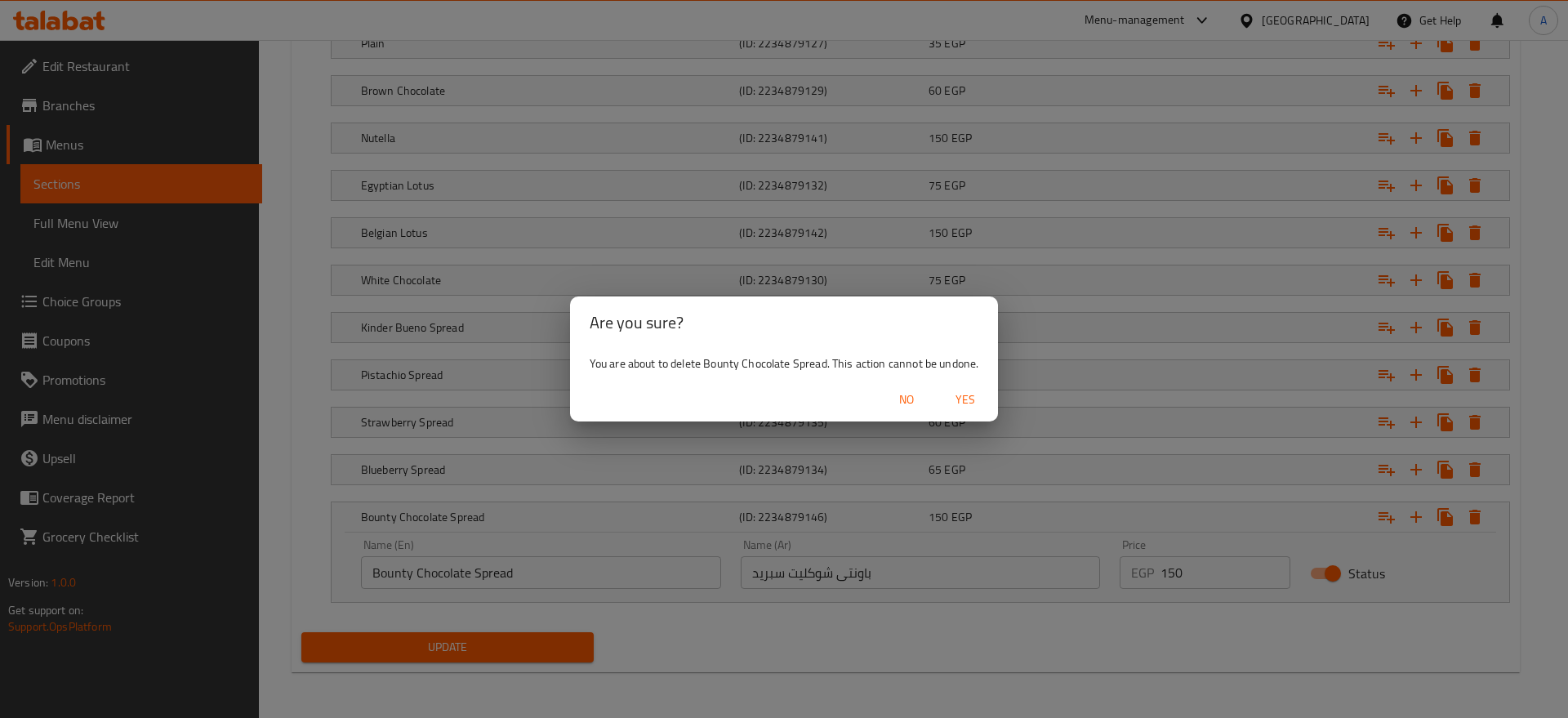
click at [961, 401] on span "Yes" at bounding box center [966, 400] width 39 height 20
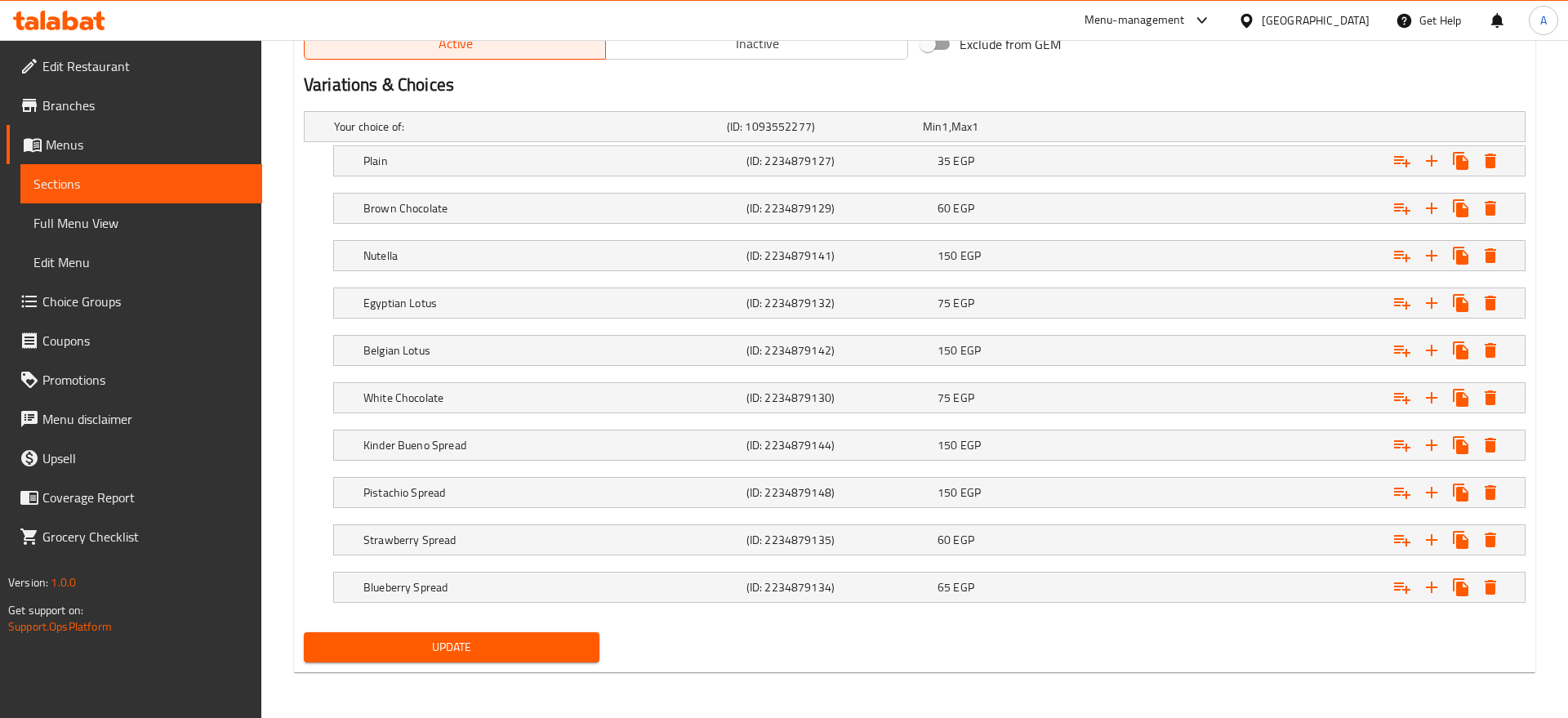
scroll to position [852, 0]
click at [1468, 582] on icon "Expand" at bounding box center [1474, 587] width 19 height 19
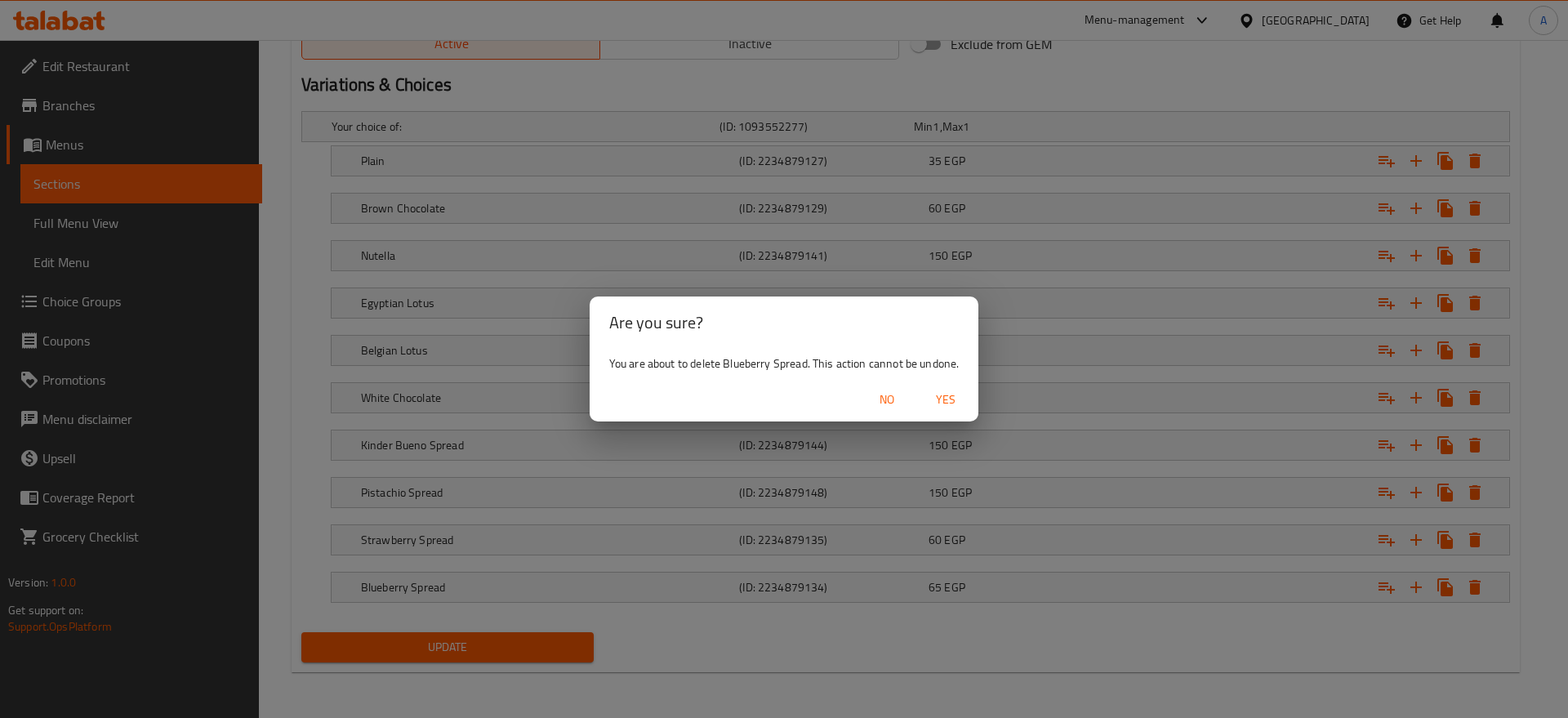
click at [954, 394] on span "Yes" at bounding box center [945, 400] width 39 height 20
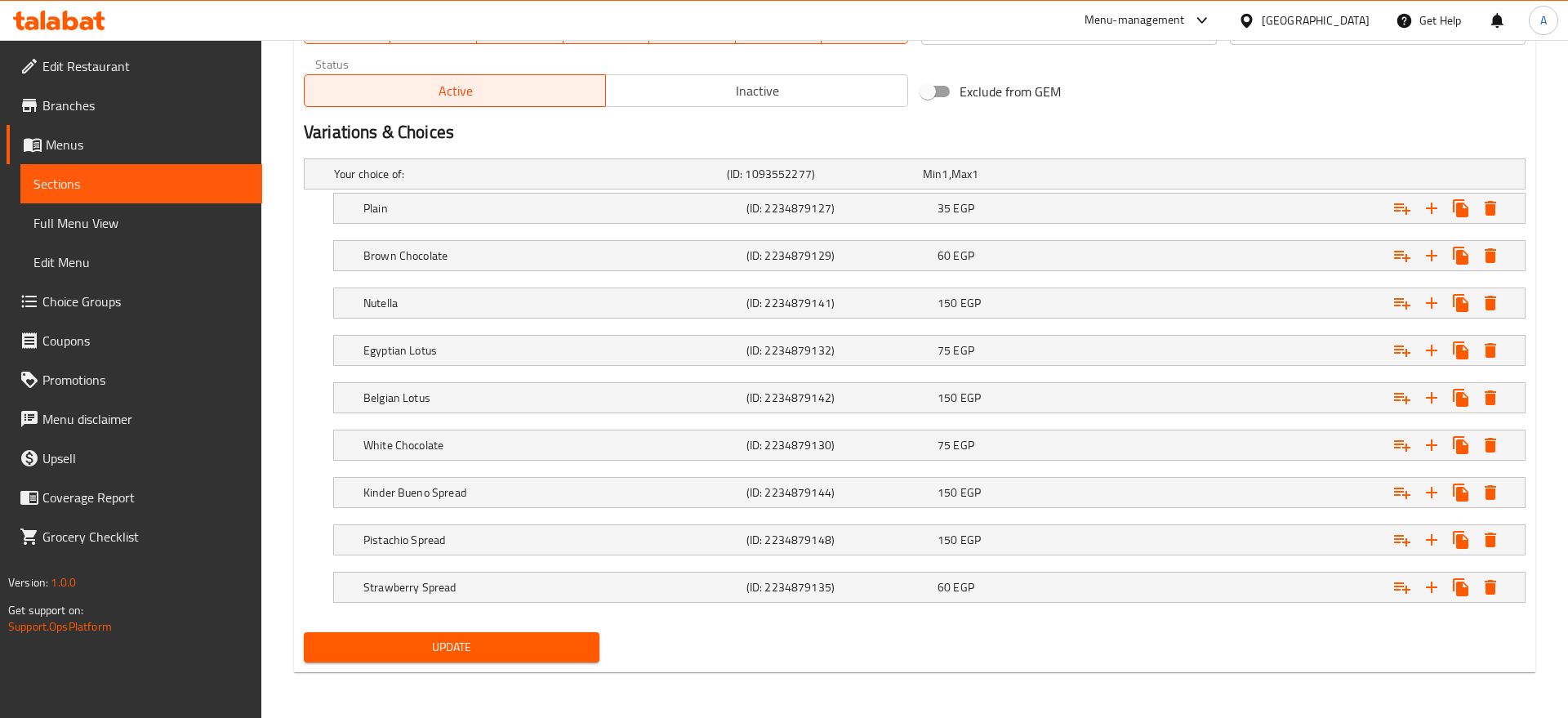
scroll to position [804, 0]
click at [1473, 585] on icon "Expand" at bounding box center [1475, 587] width 11 height 15
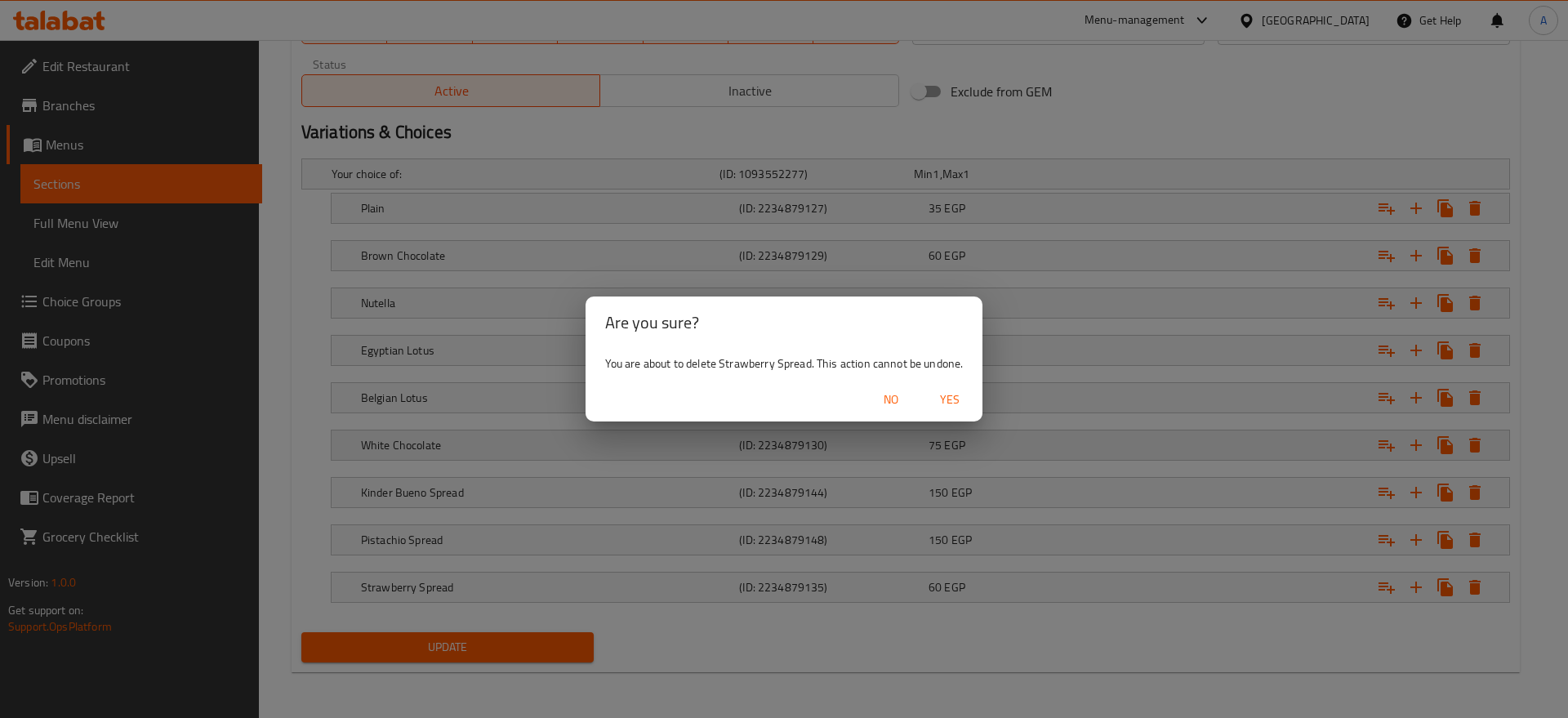
click at [956, 397] on span "Yes" at bounding box center [950, 400] width 39 height 20
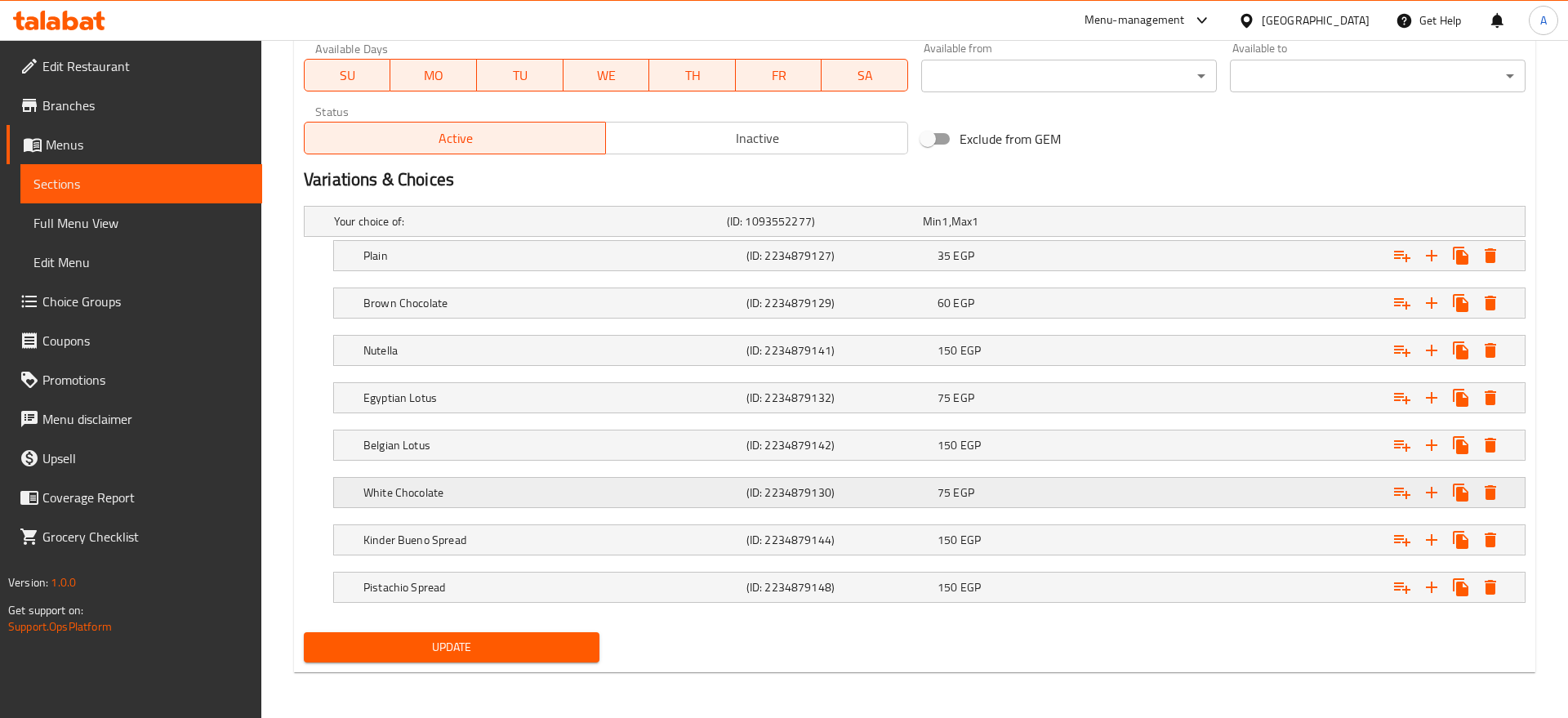
scroll to position [757, 0]
click at [1474, 589] on icon "Expand" at bounding box center [1475, 587] width 11 height 15
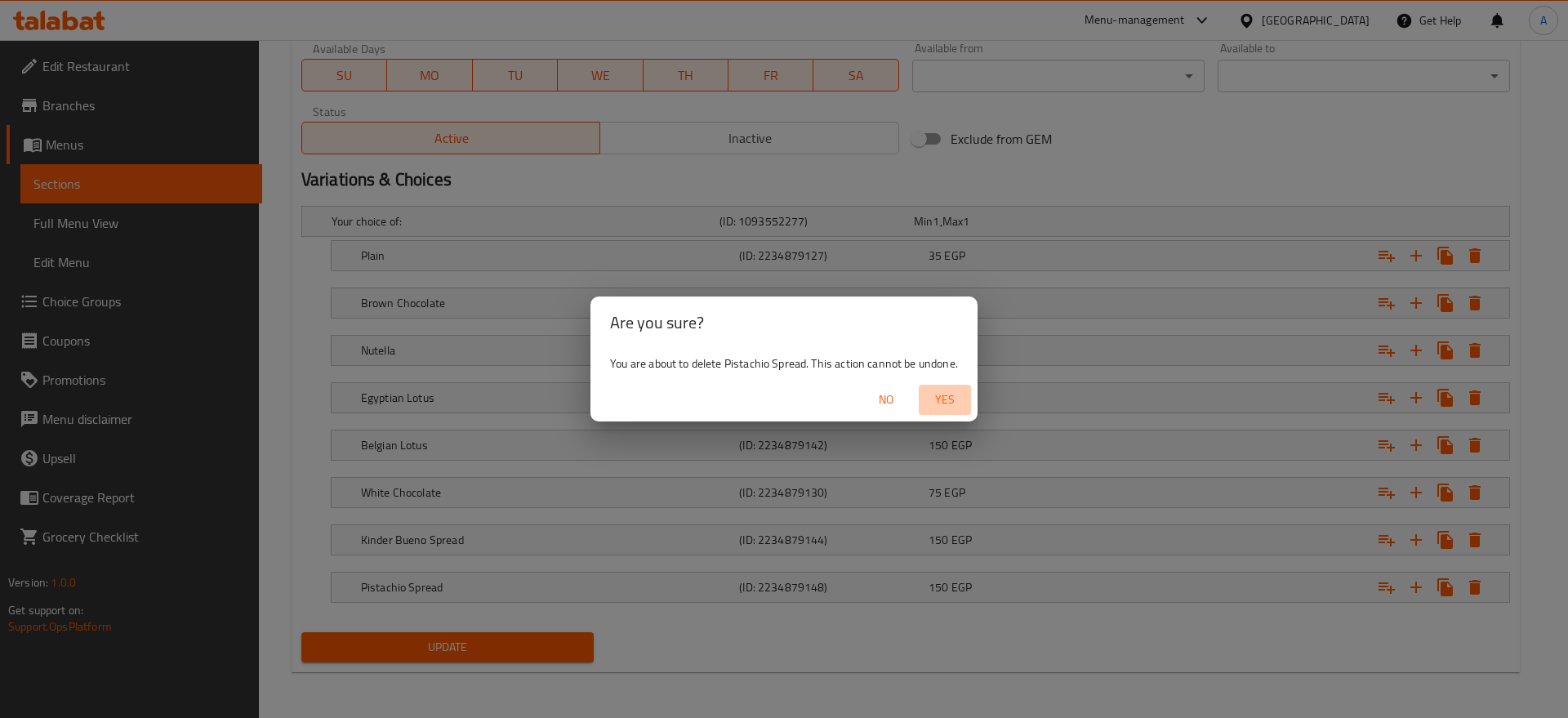
click at [930, 385] on button "Yes" at bounding box center [944, 400] width 52 height 30
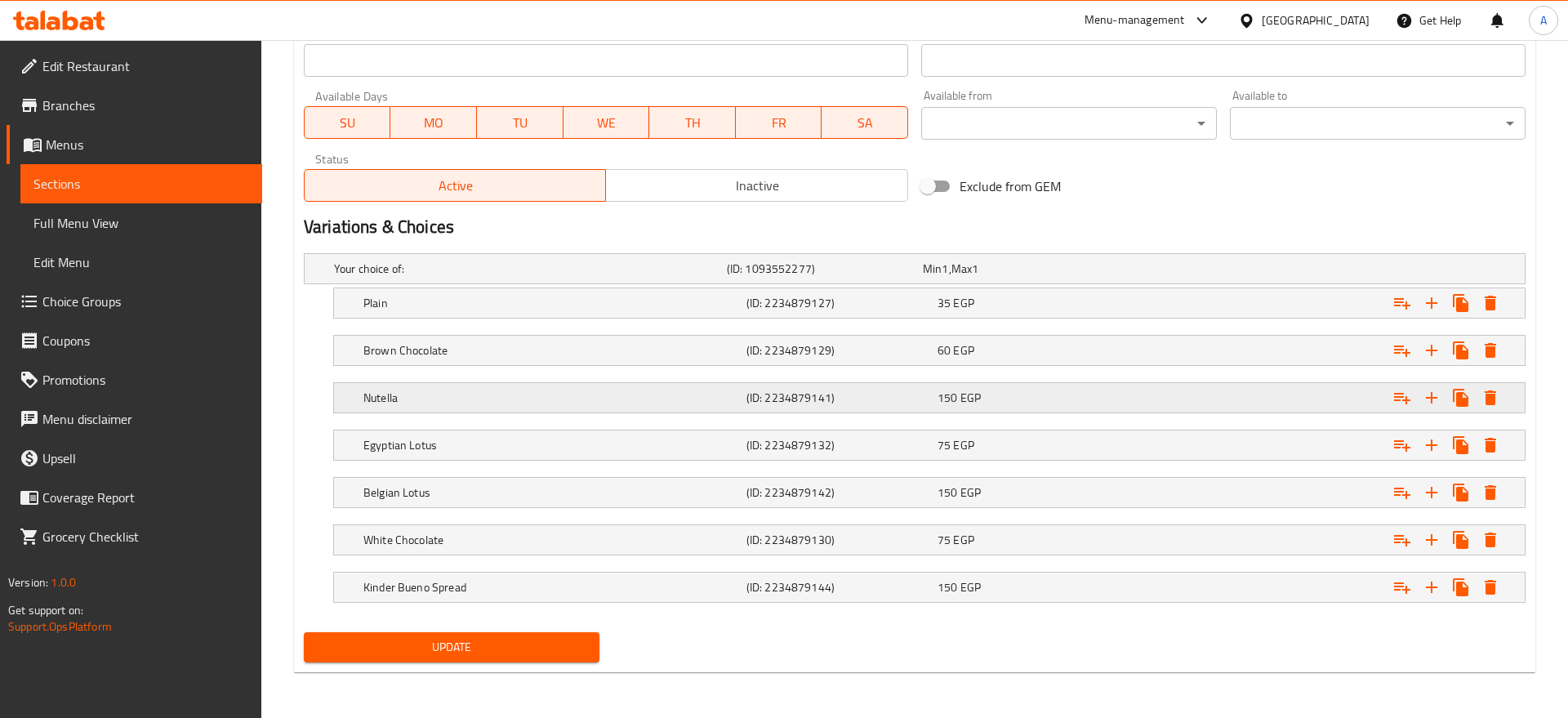
scroll to position [710, 0]
click at [933, 280] on span "150" at bounding box center [923, 269] width 18 height 21
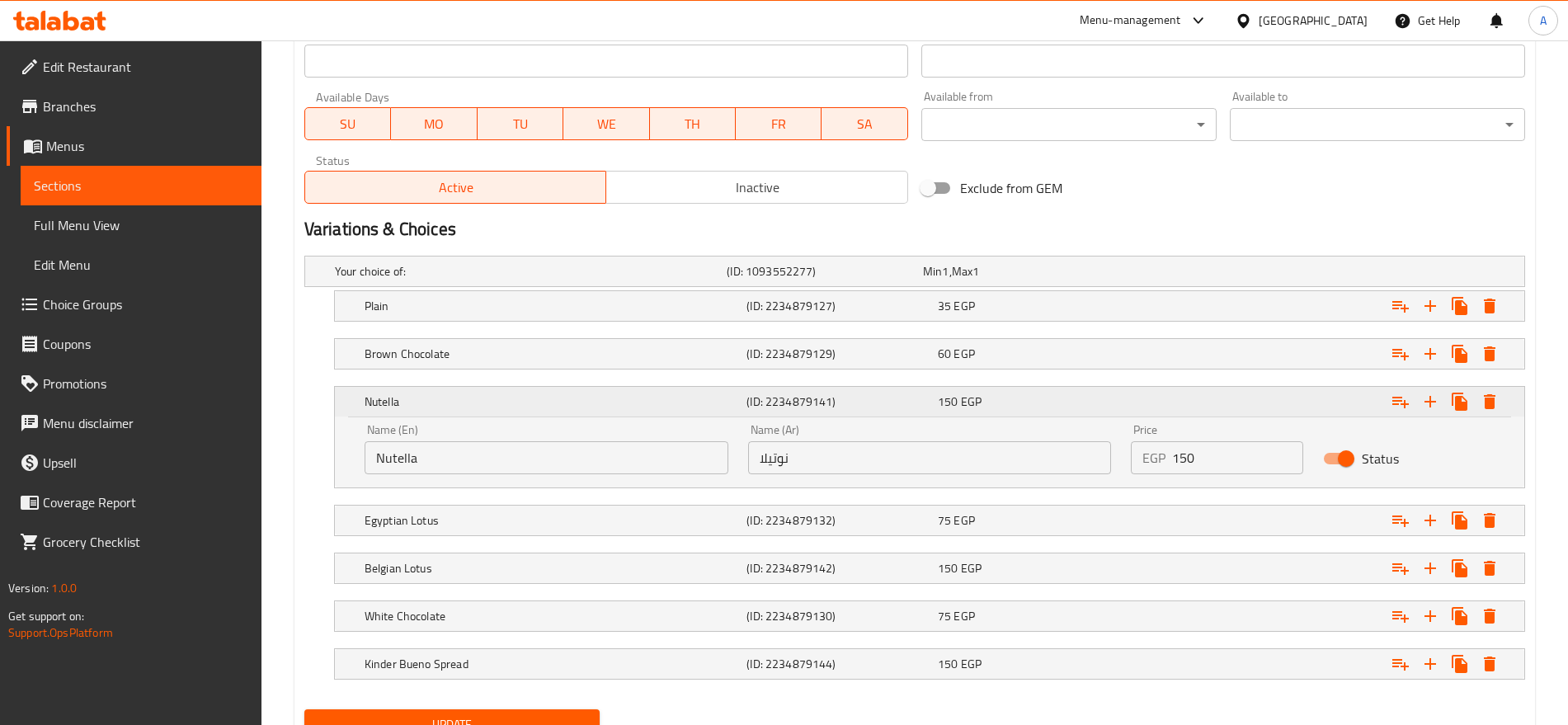
click at [964, 394] on span "EGP" at bounding box center [972, 401] width 20 height 21
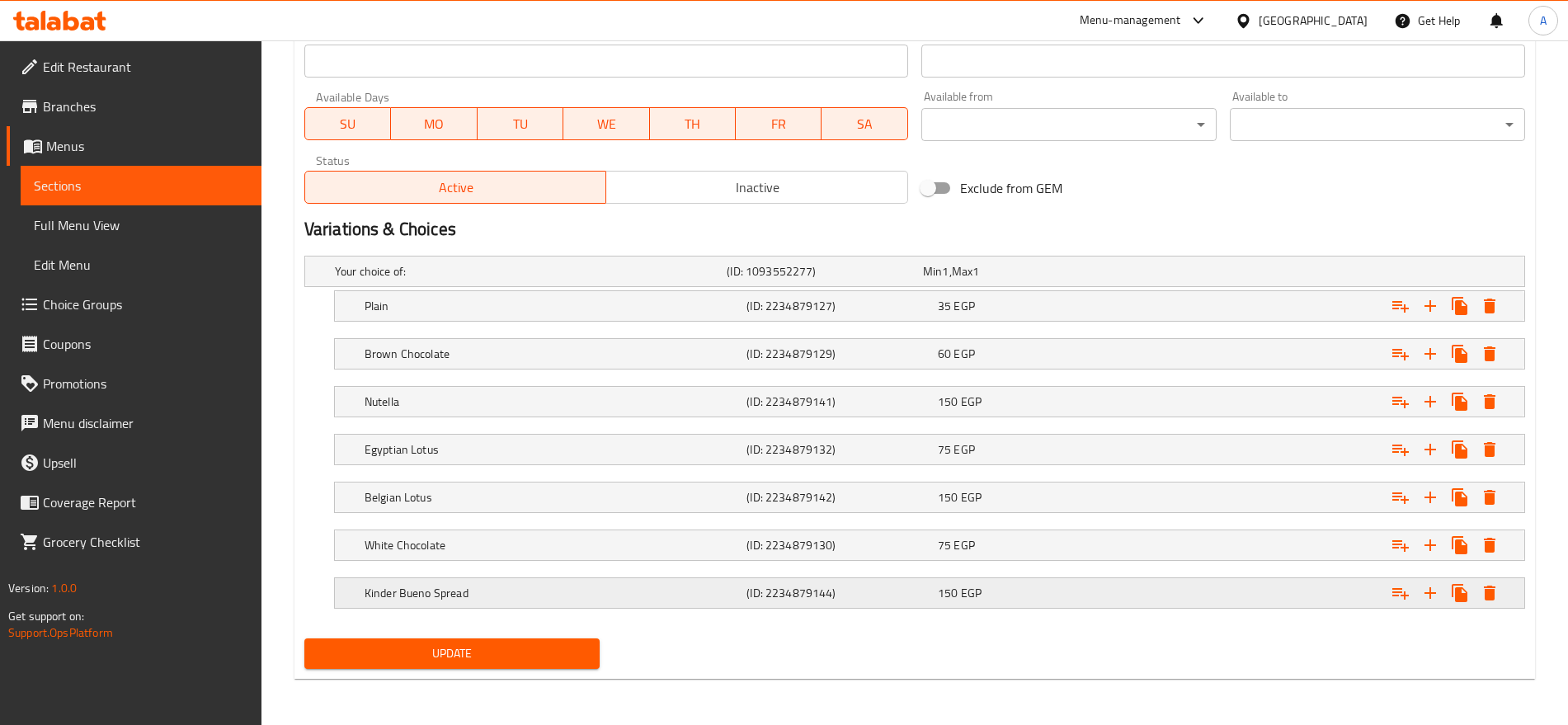
click at [1494, 314] on icon "Expand" at bounding box center [1490, 306] width 11 height 15
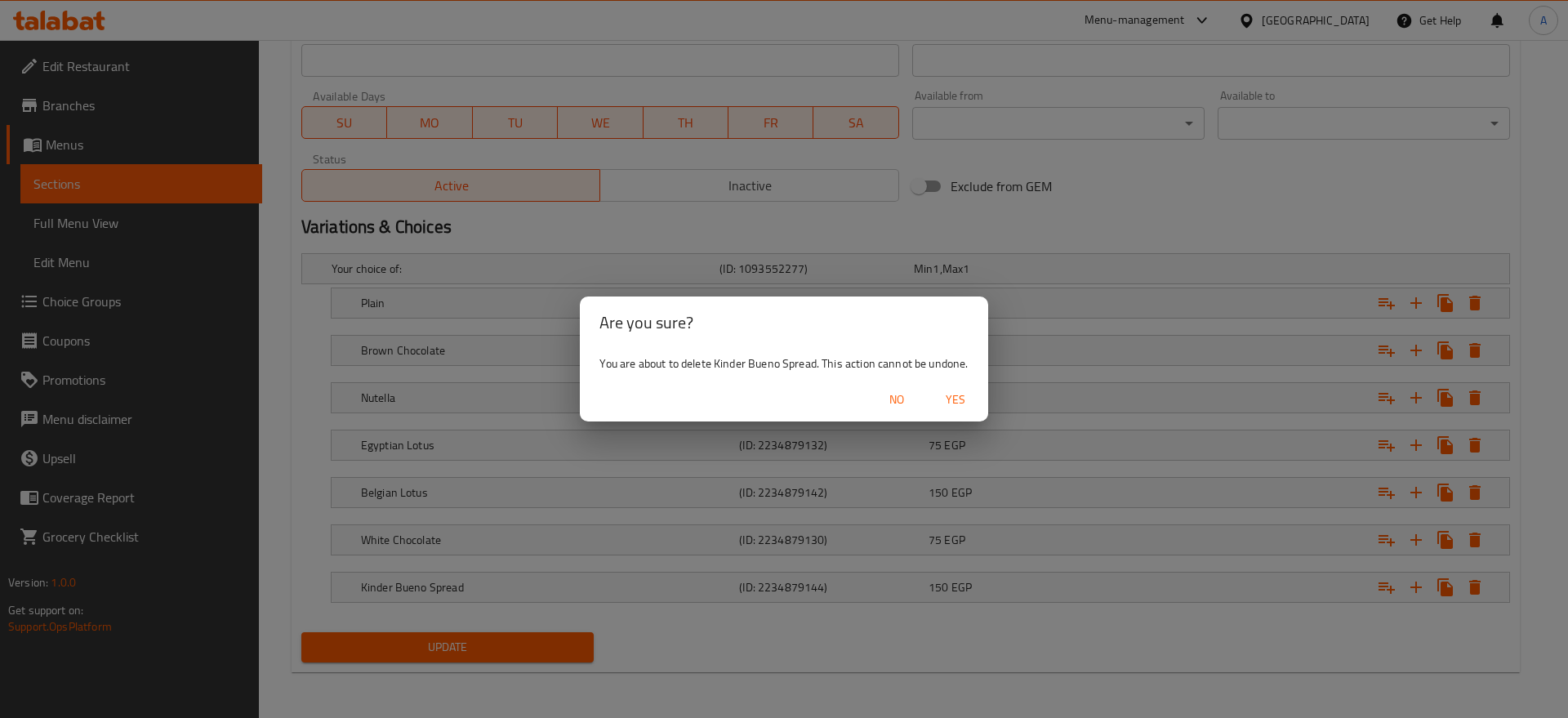
click at [975, 410] on button "Yes" at bounding box center [955, 400] width 52 height 30
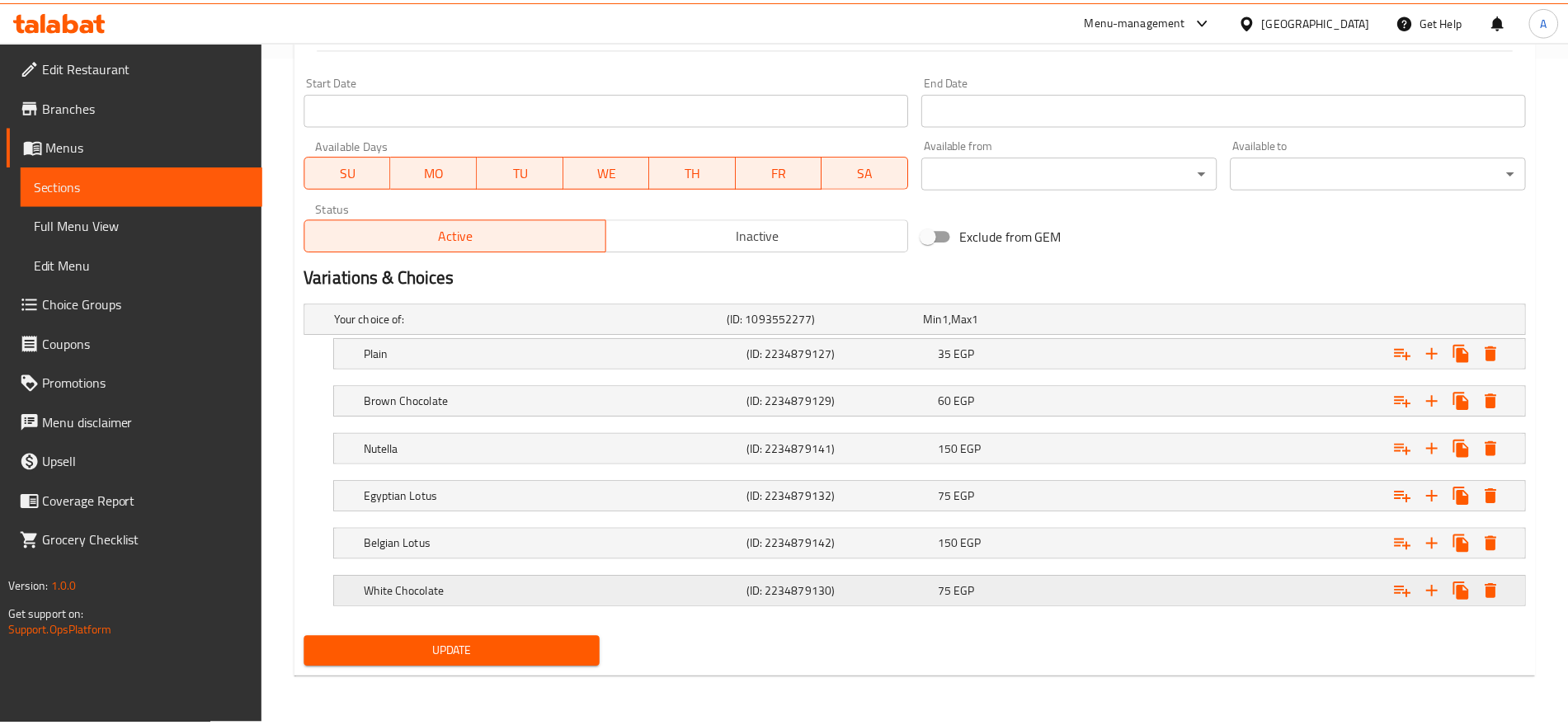
scroll to position [669, 0]
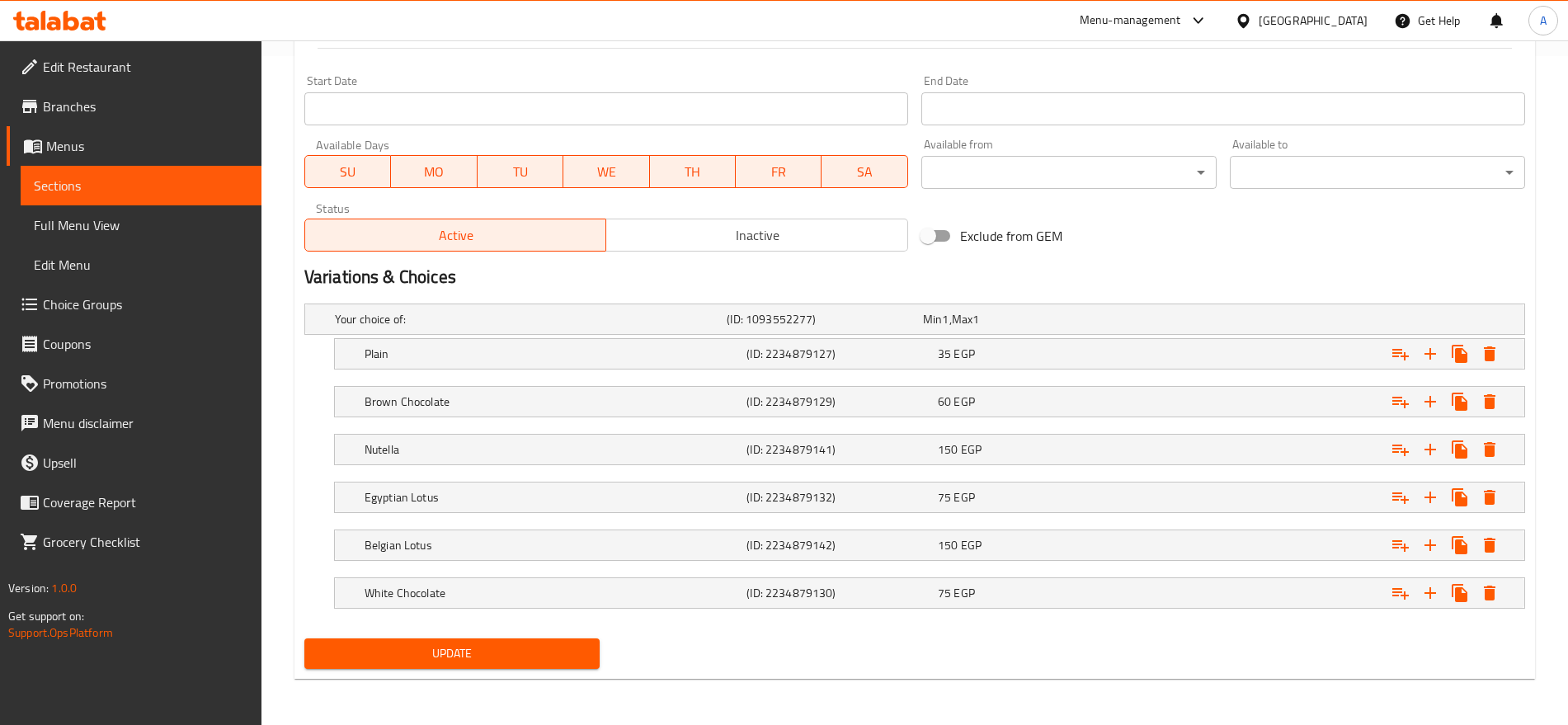
click at [582, 634] on div "Update" at bounding box center [452, 653] width 308 height 44
click at [561, 644] on span "Update" at bounding box center [452, 654] width 269 height 20
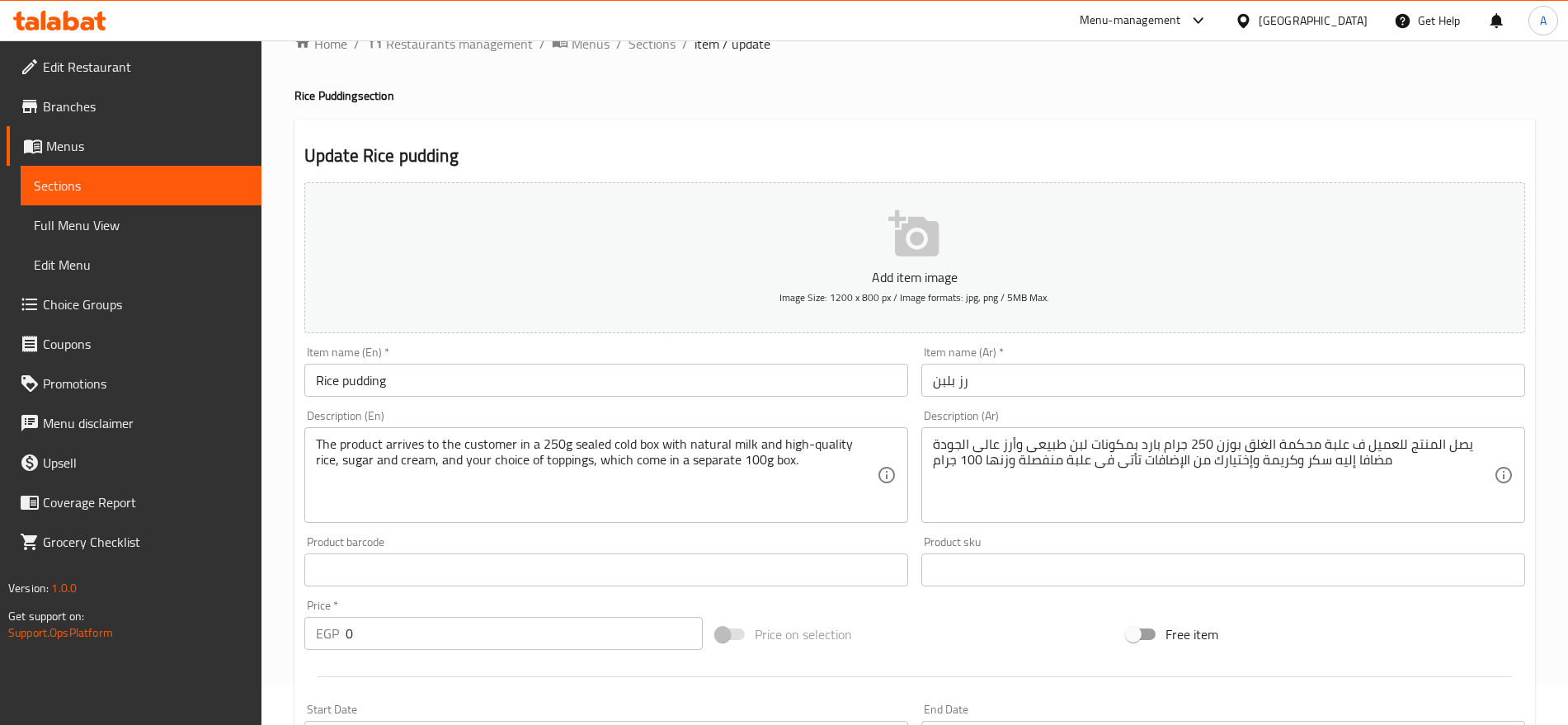
scroll to position [0, 0]
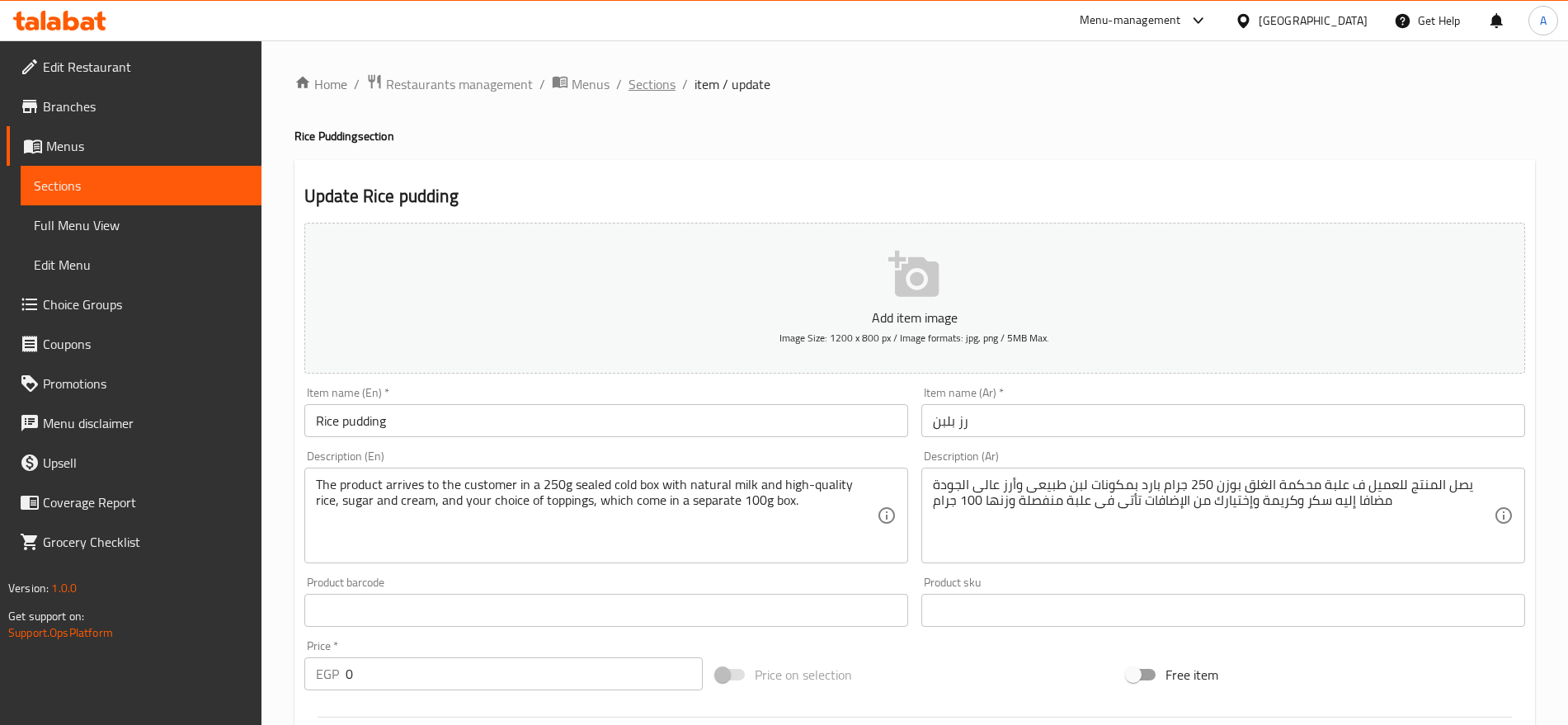
click at [641, 87] on span "Sections" at bounding box center [652, 83] width 47 height 19
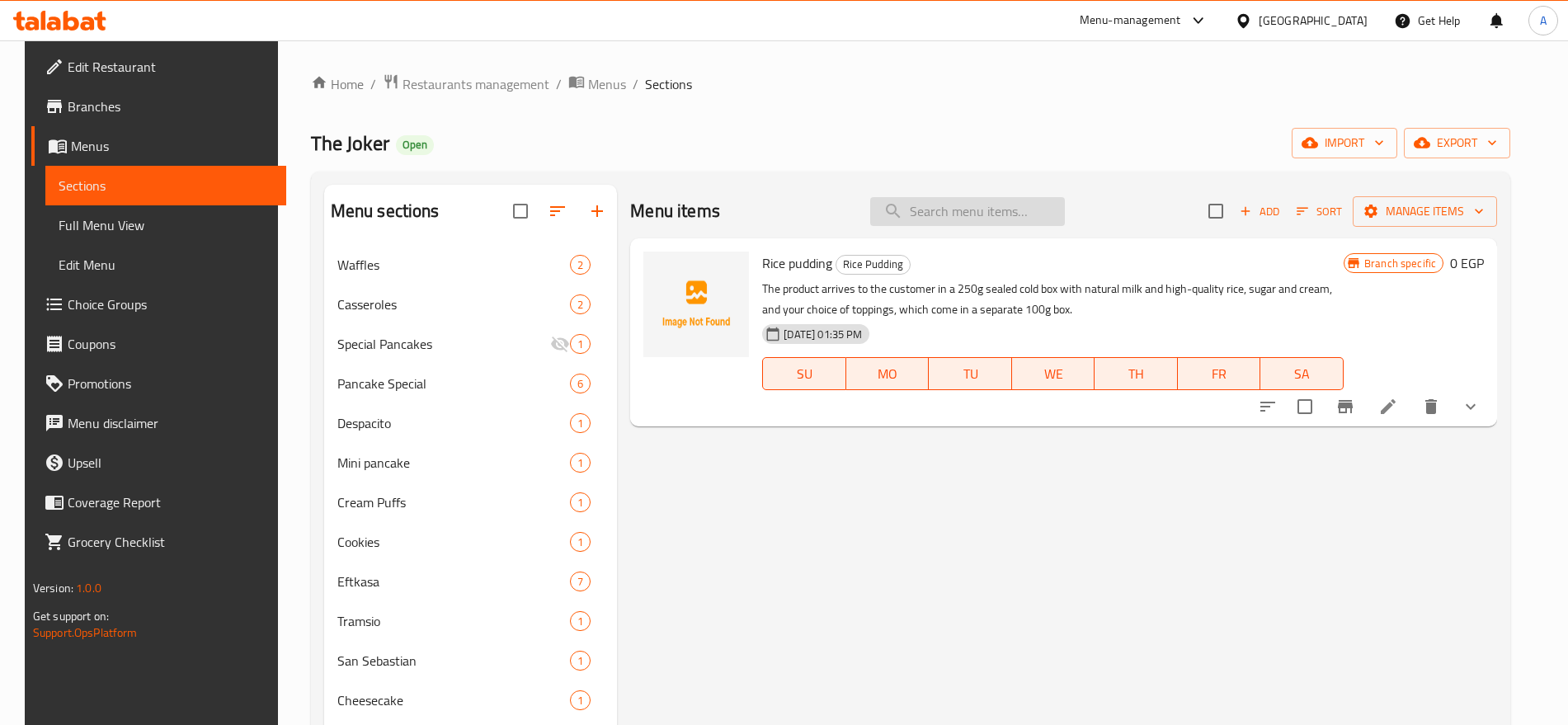
click at [950, 222] on input "search" at bounding box center [968, 211] width 194 height 29
paste input "Rice pudding"
click at [950, 203] on input "Rice pudding" at bounding box center [968, 211] width 194 height 29
click at [951, 206] on input "Rice pudding" at bounding box center [968, 211] width 194 height 29
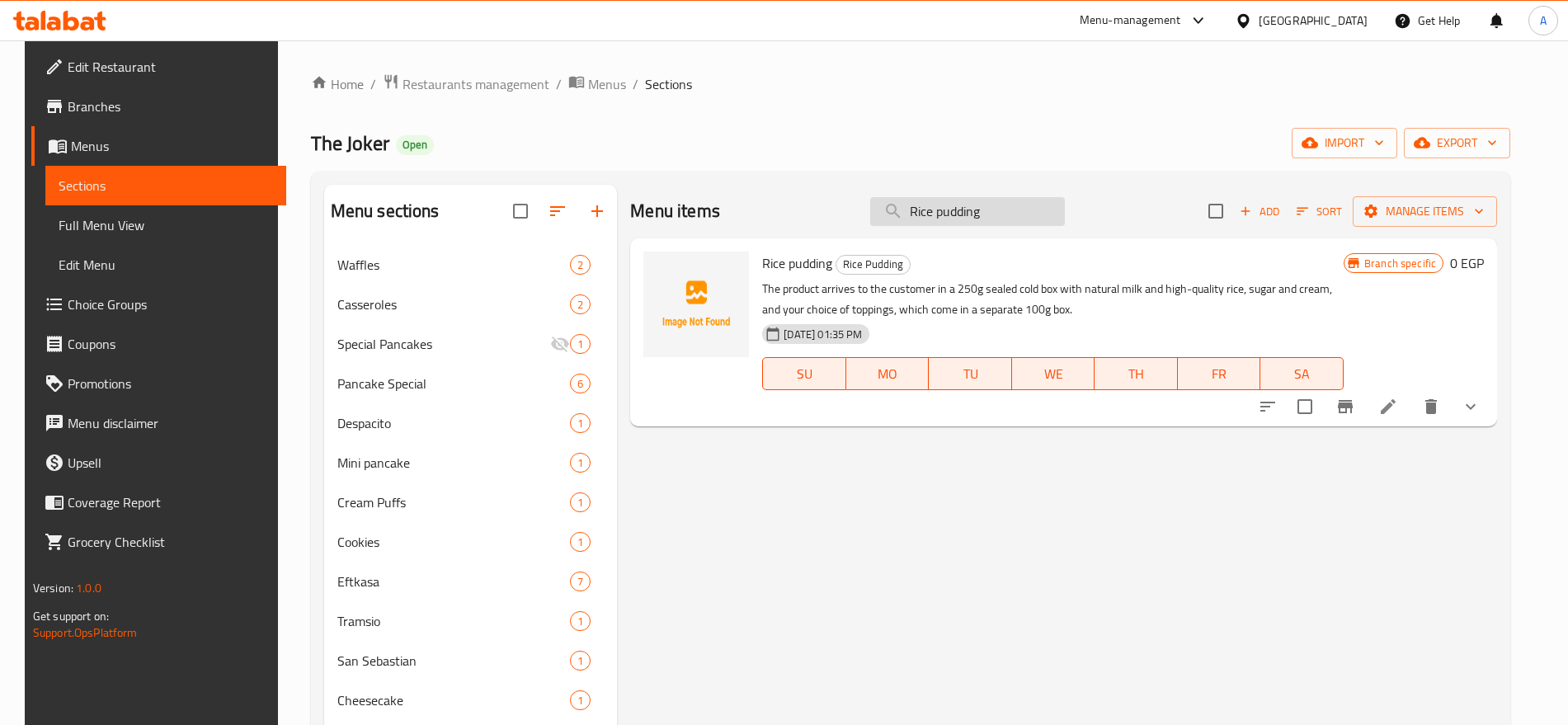
click at [951, 206] on input "Rice pudding" at bounding box center [968, 211] width 194 height 29
paste input "Cheesecake"
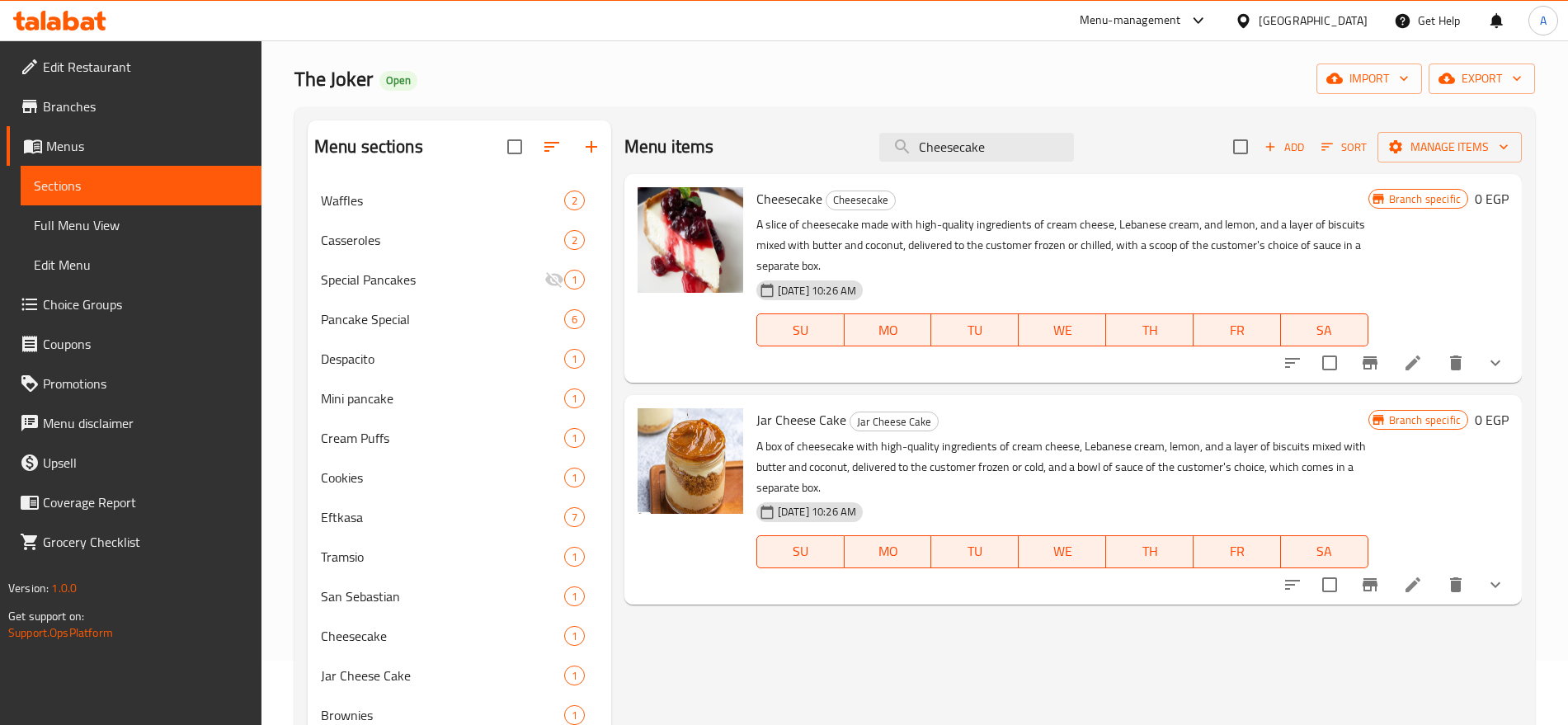
scroll to position [63, 0]
type input "Cheesecake"
click at [1400, 360] on li at bounding box center [1413, 365] width 46 height 30
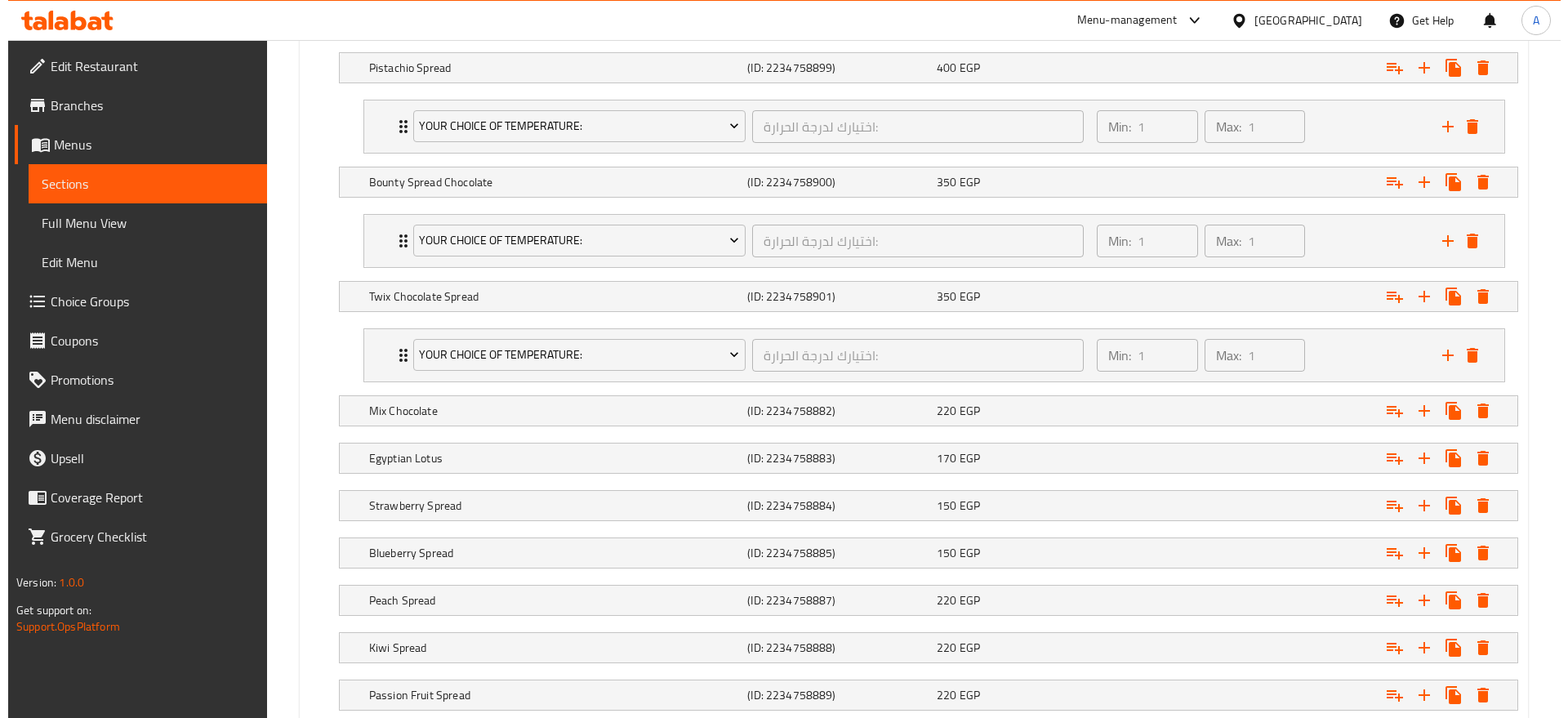
scroll to position [2315, 0]
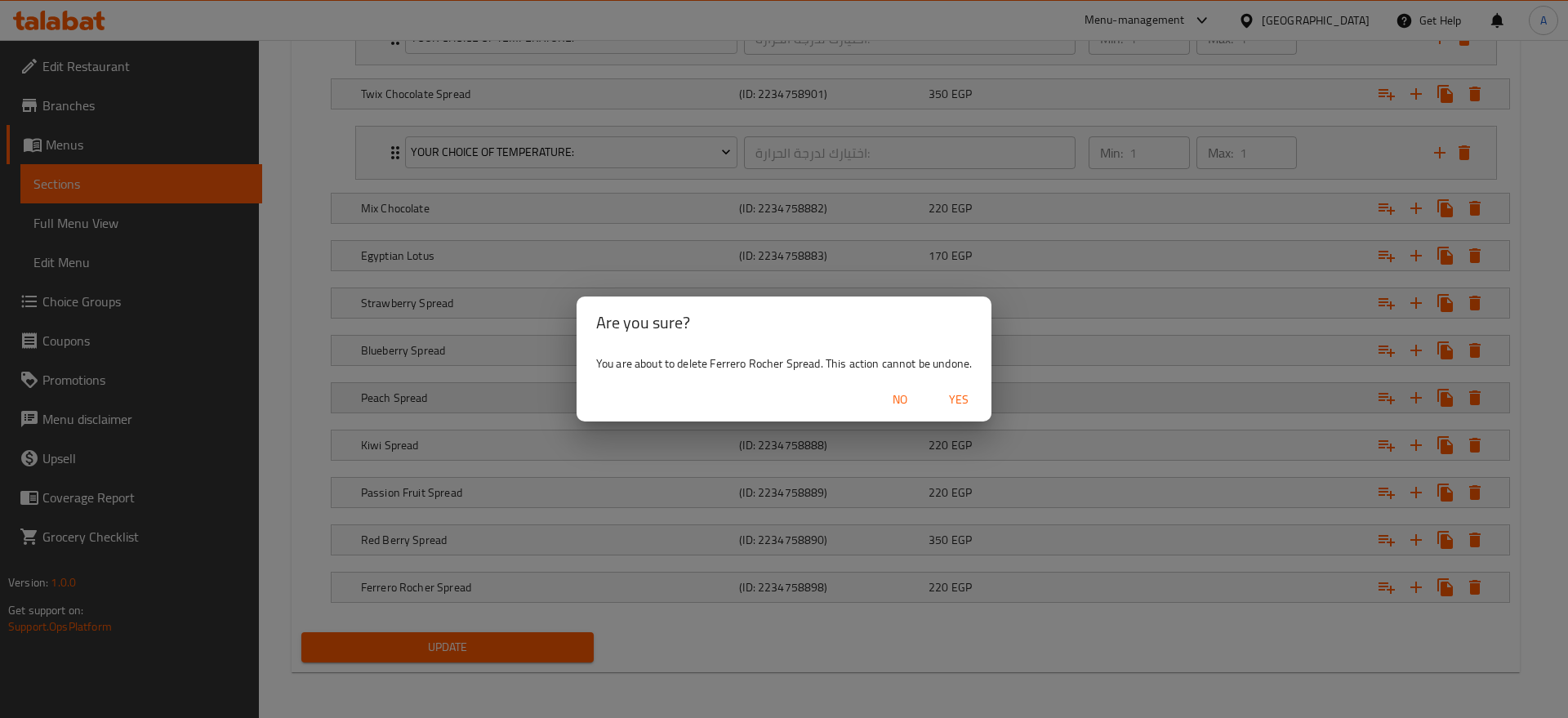
click at [951, 401] on span "Yes" at bounding box center [958, 400] width 39 height 20
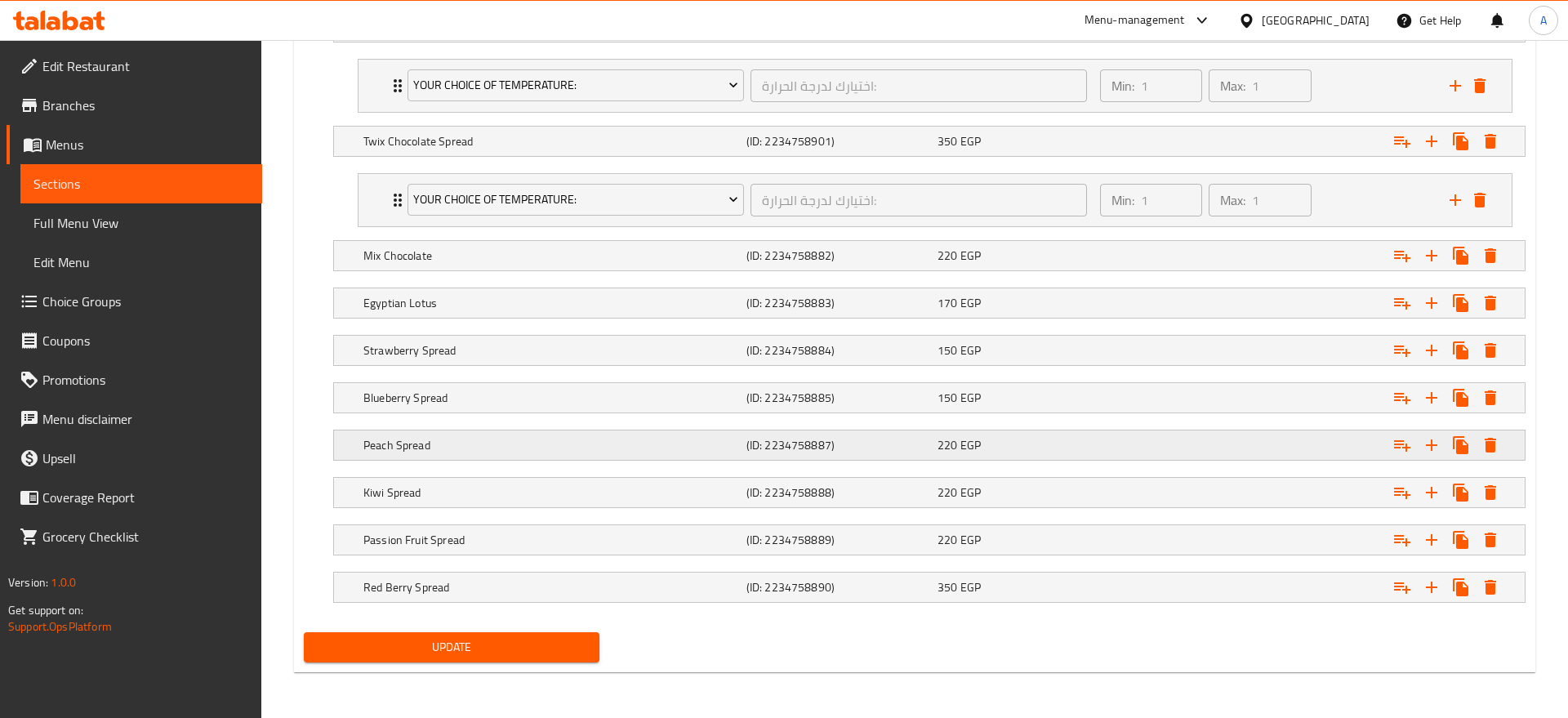
scroll to position [2268, 0]
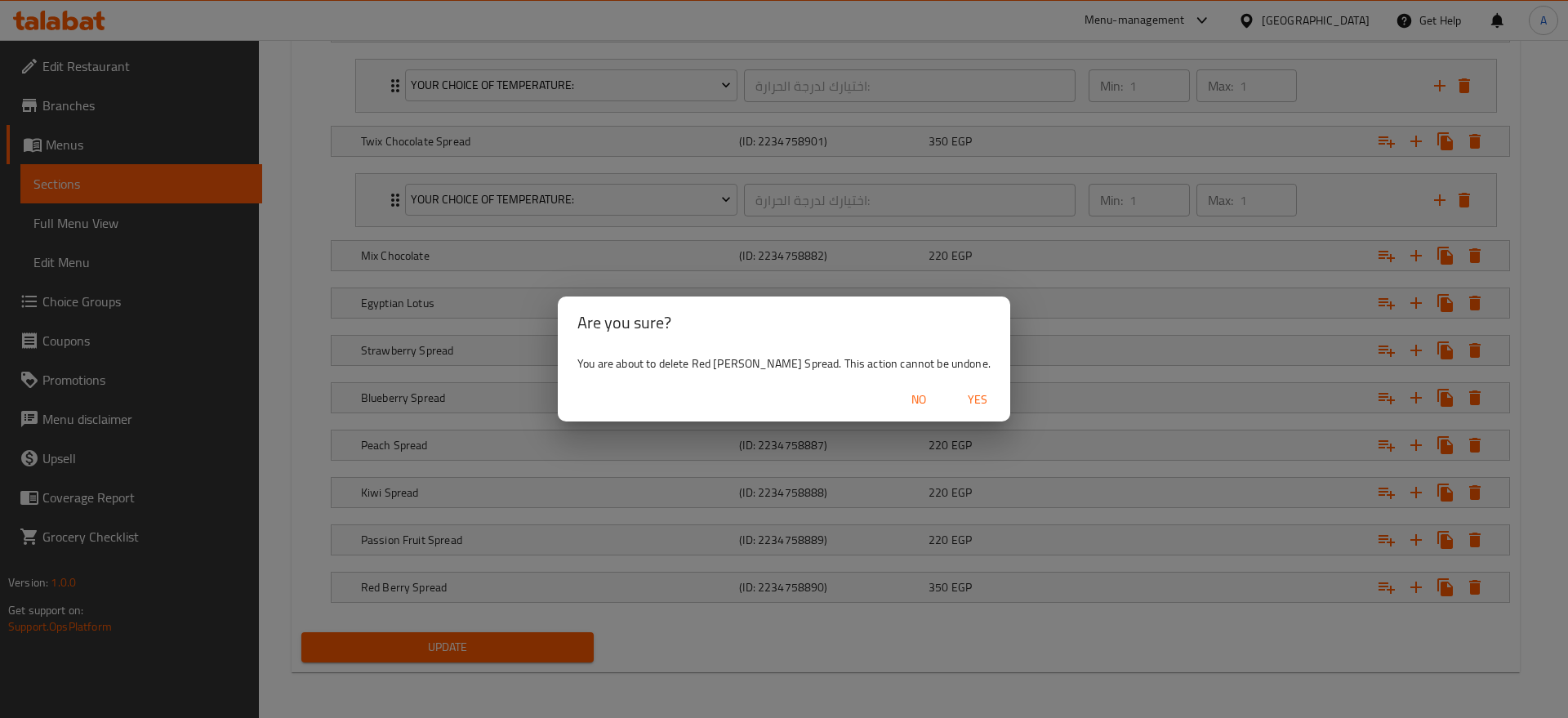
click at [958, 397] on span "Yes" at bounding box center [977, 400] width 39 height 20
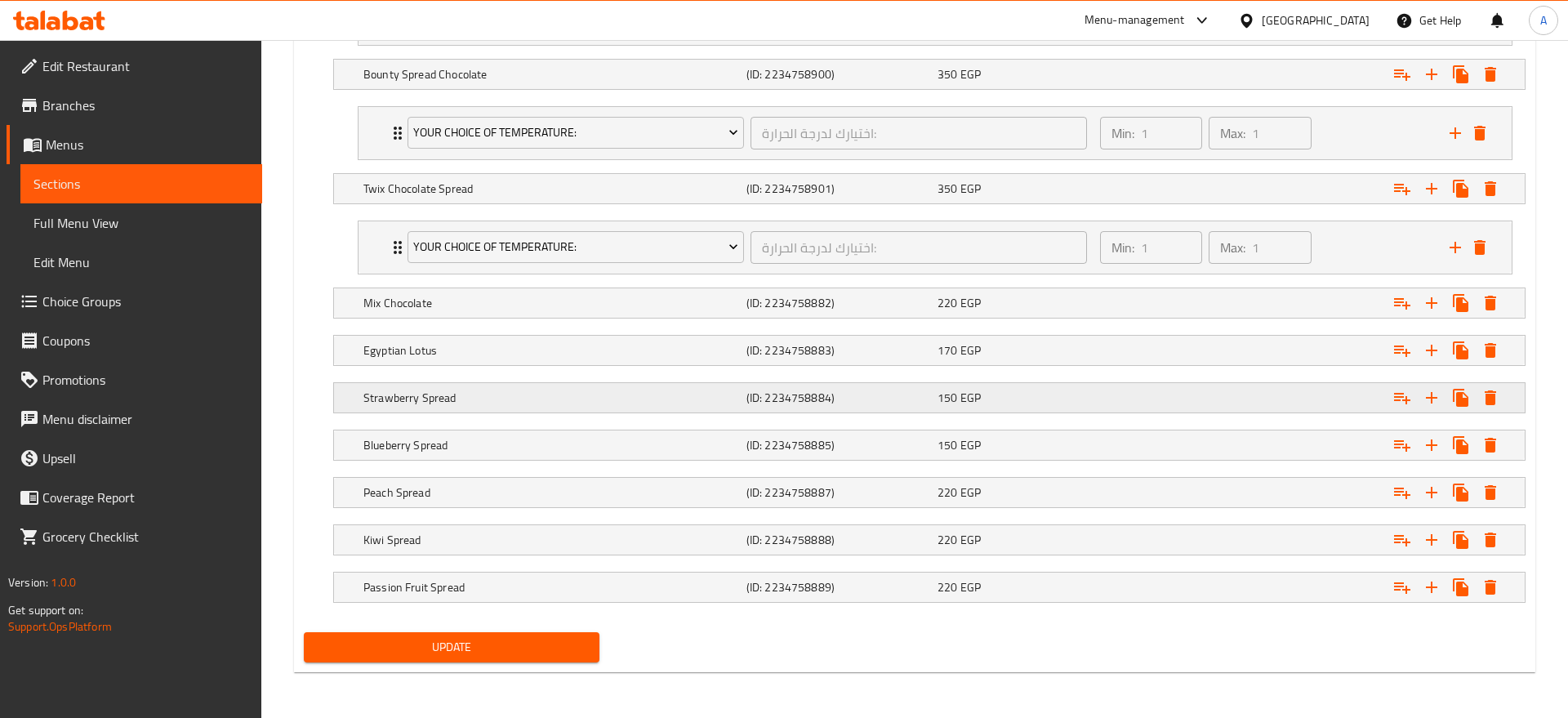
scroll to position [2220, 0]
click at [1469, 583] on icon "Expand" at bounding box center [1474, 587] width 19 height 19
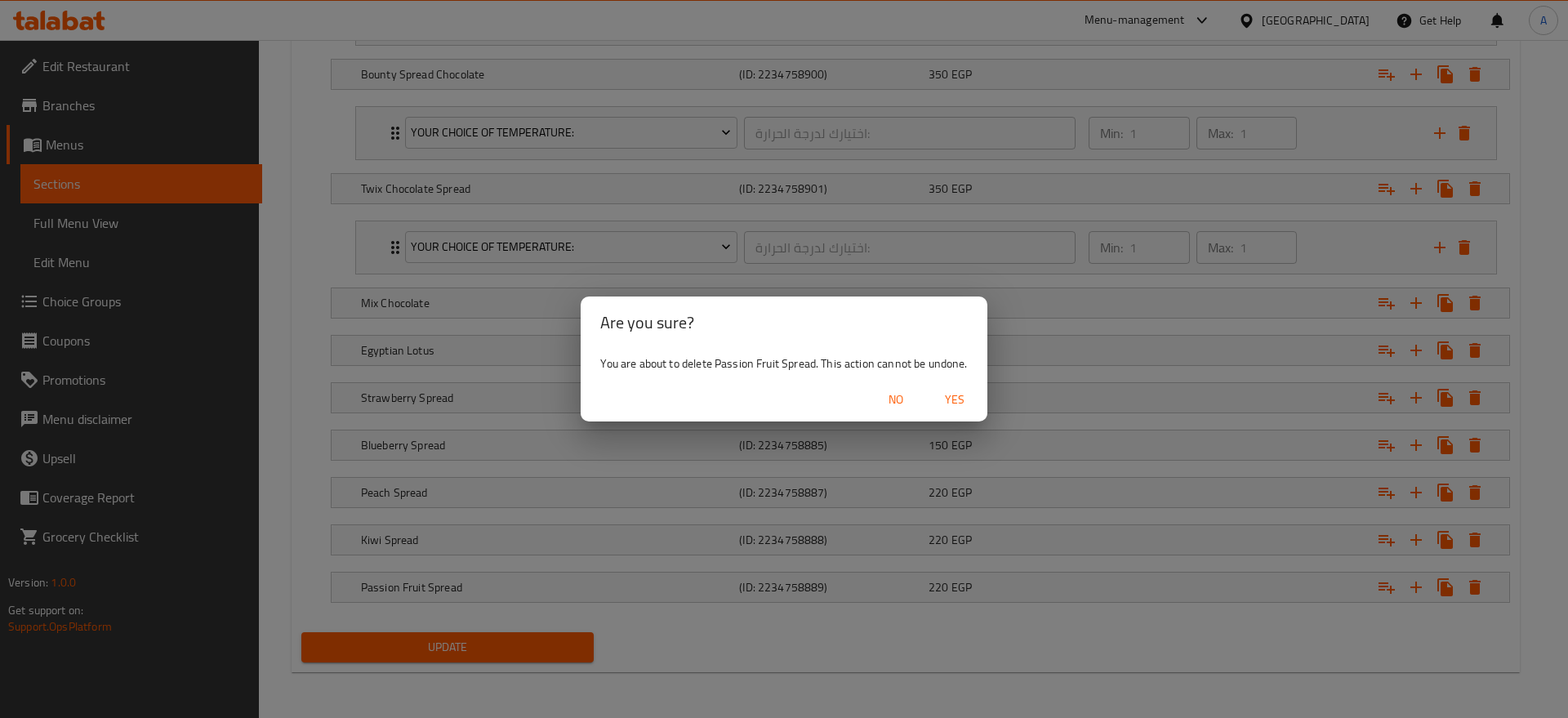
click at [961, 390] on span "Yes" at bounding box center [955, 400] width 39 height 20
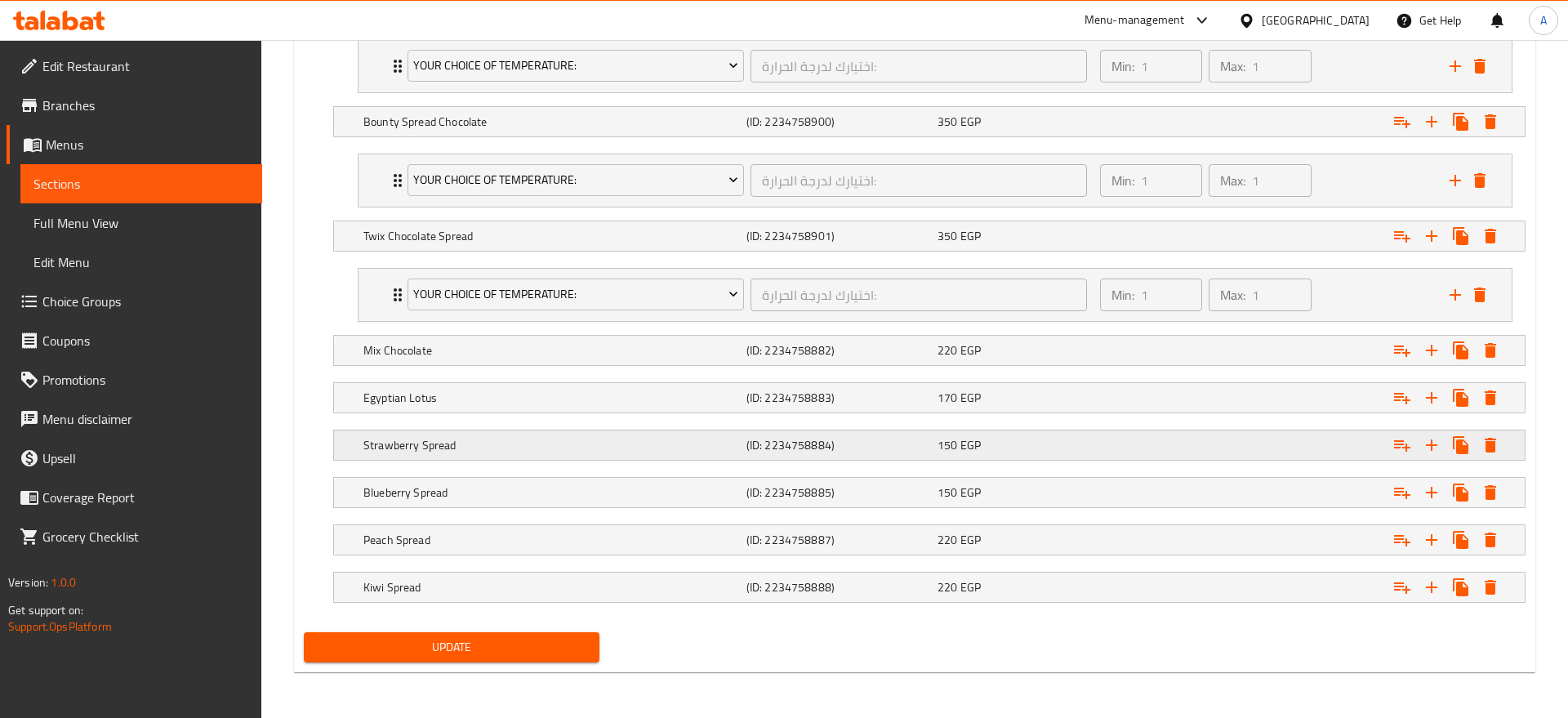
scroll to position [2173, 0]
click at [1470, 583] on icon "Expand" at bounding box center [1474, 587] width 19 height 19
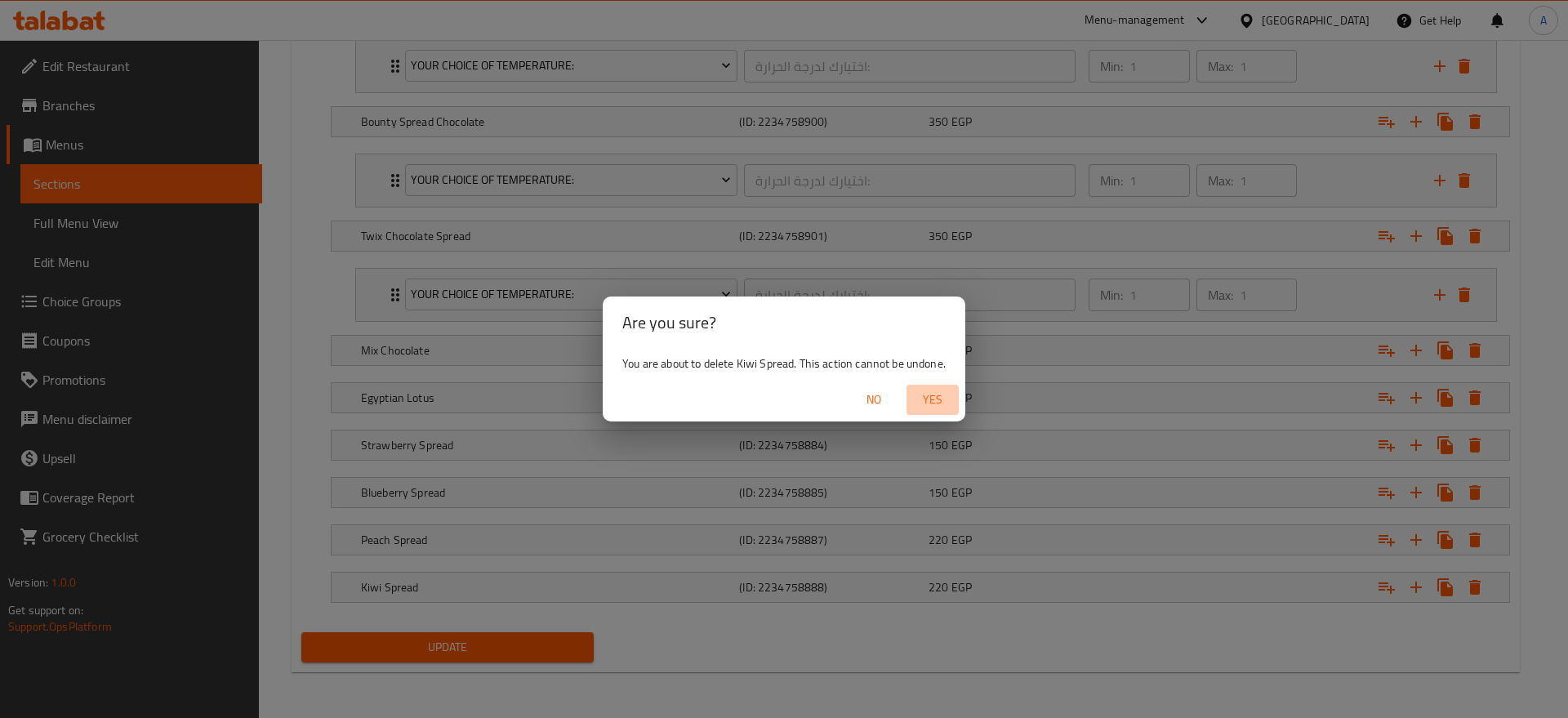
click at [949, 393] on span "Yes" at bounding box center [933, 400] width 39 height 20
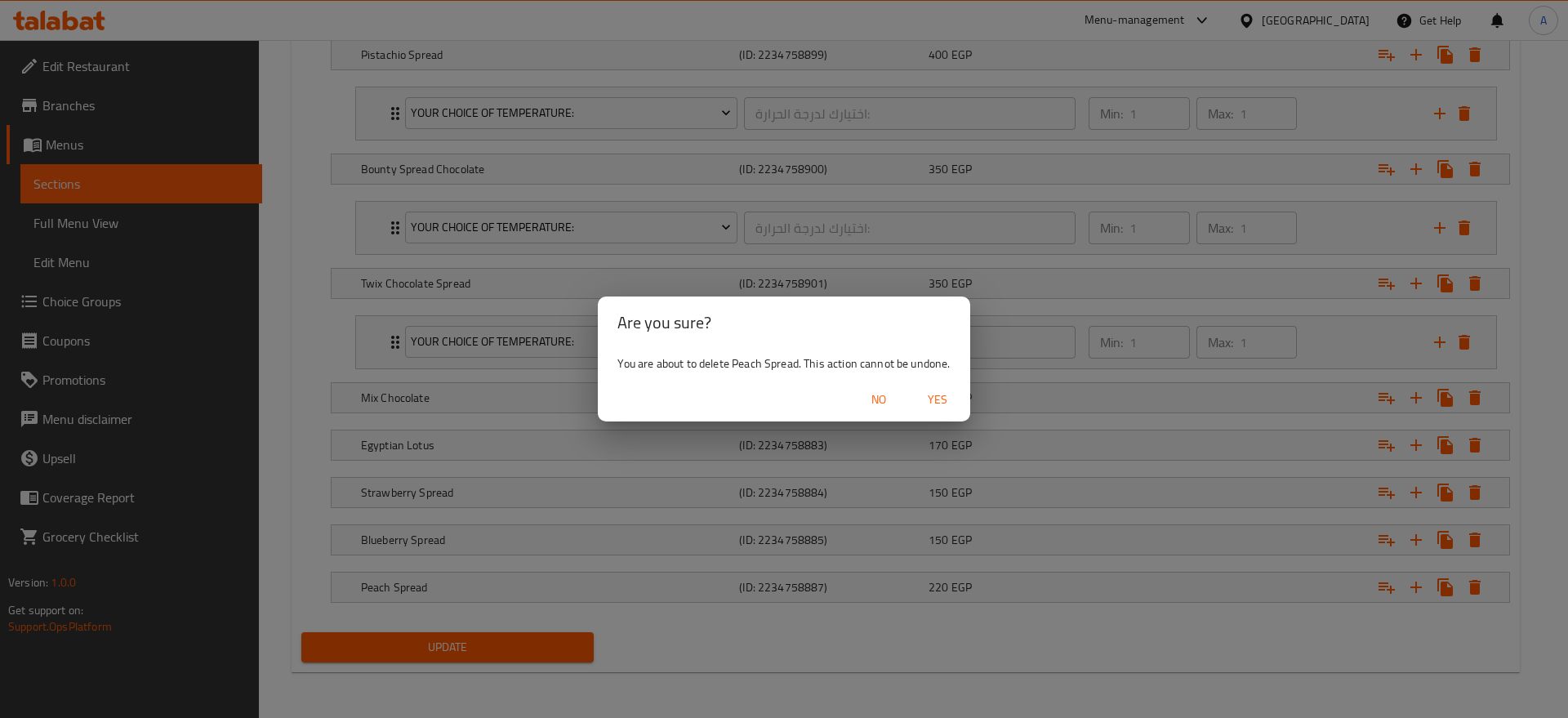
click at [939, 393] on span "Yes" at bounding box center [937, 400] width 39 height 20
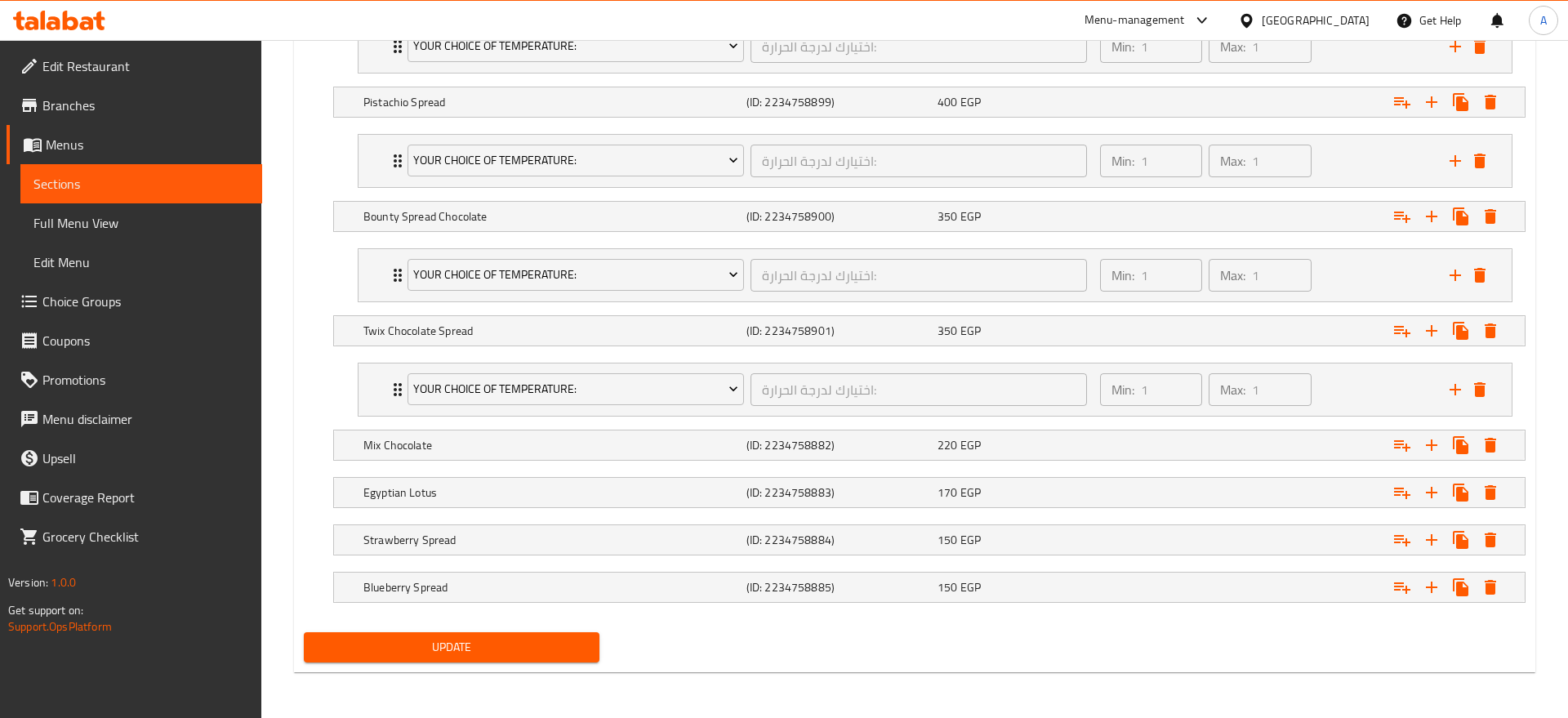
scroll to position [2078, 0]
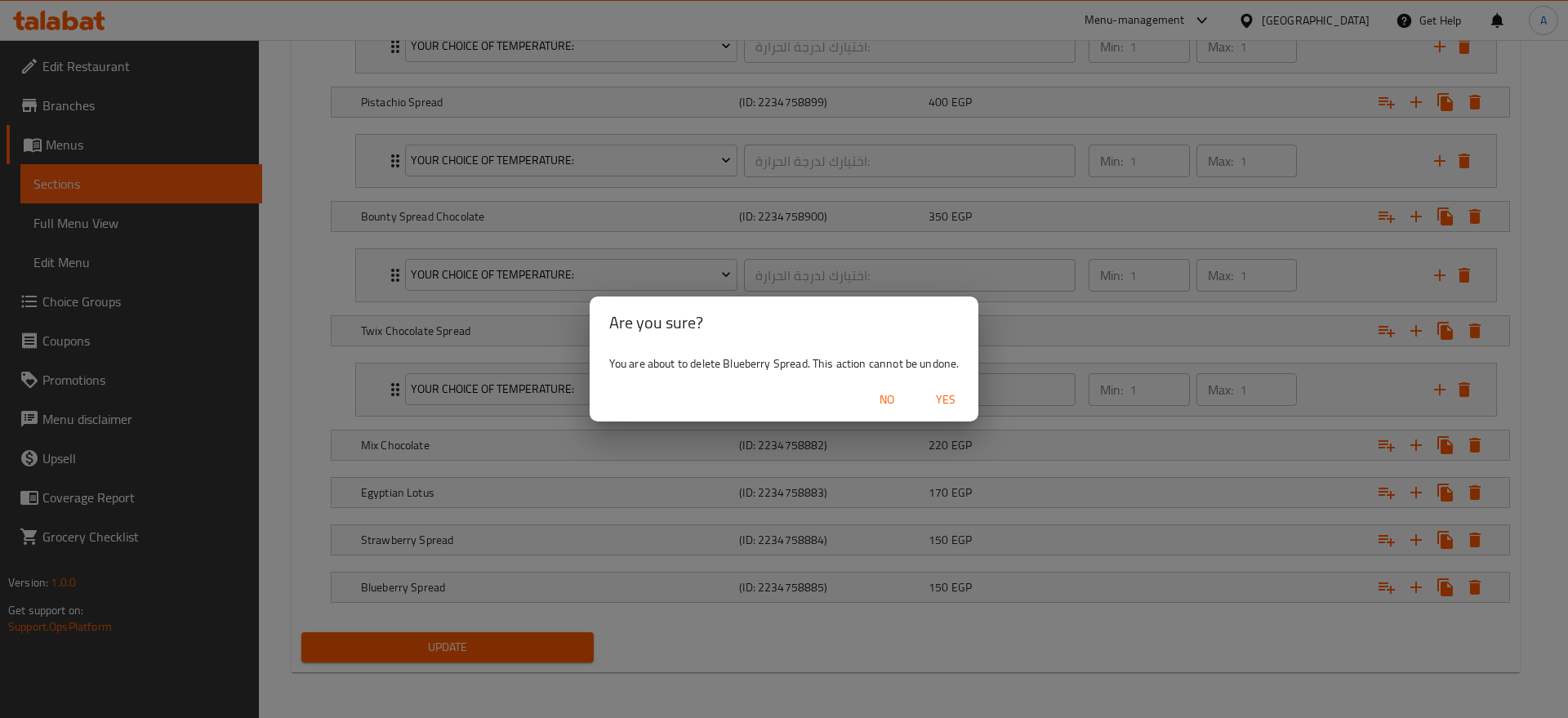
click at [940, 374] on div "You are about to delete Blueberry Spread. This action cannot be undone." at bounding box center [784, 363] width 390 height 29
click at [946, 401] on span "Yes" at bounding box center [945, 400] width 39 height 20
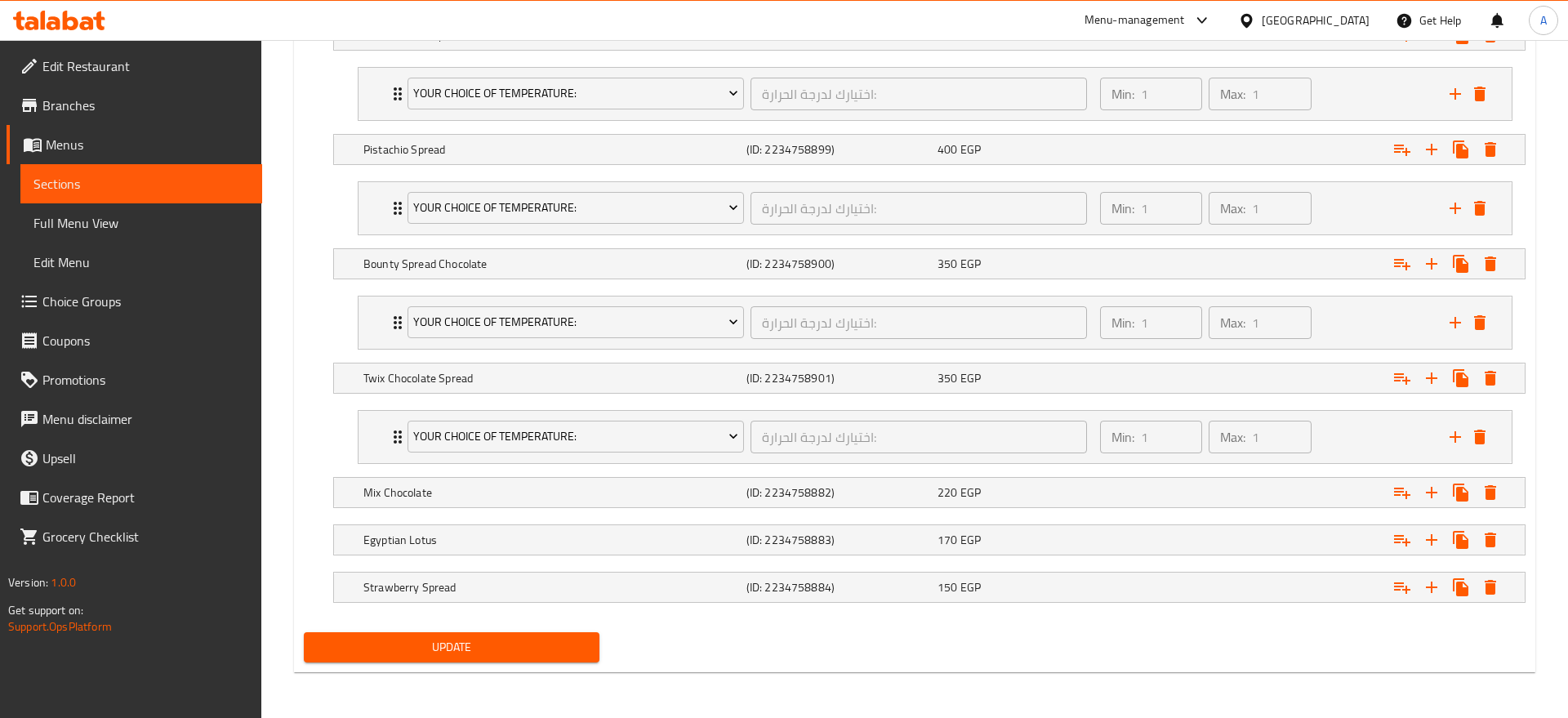
scroll to position [2031, 0]
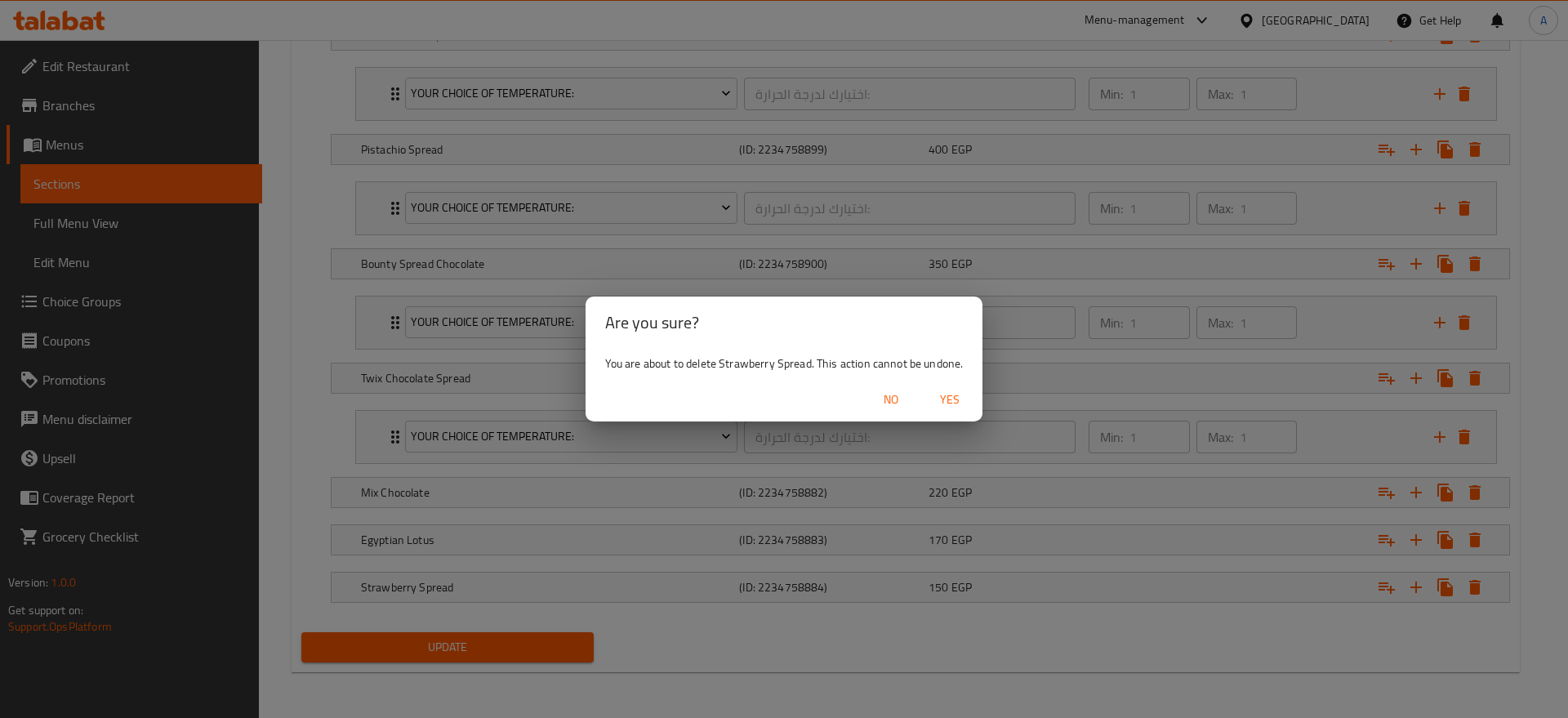
click at [939, 392] on span "Yes" at bounding box center [950, 400] width 39 height 20
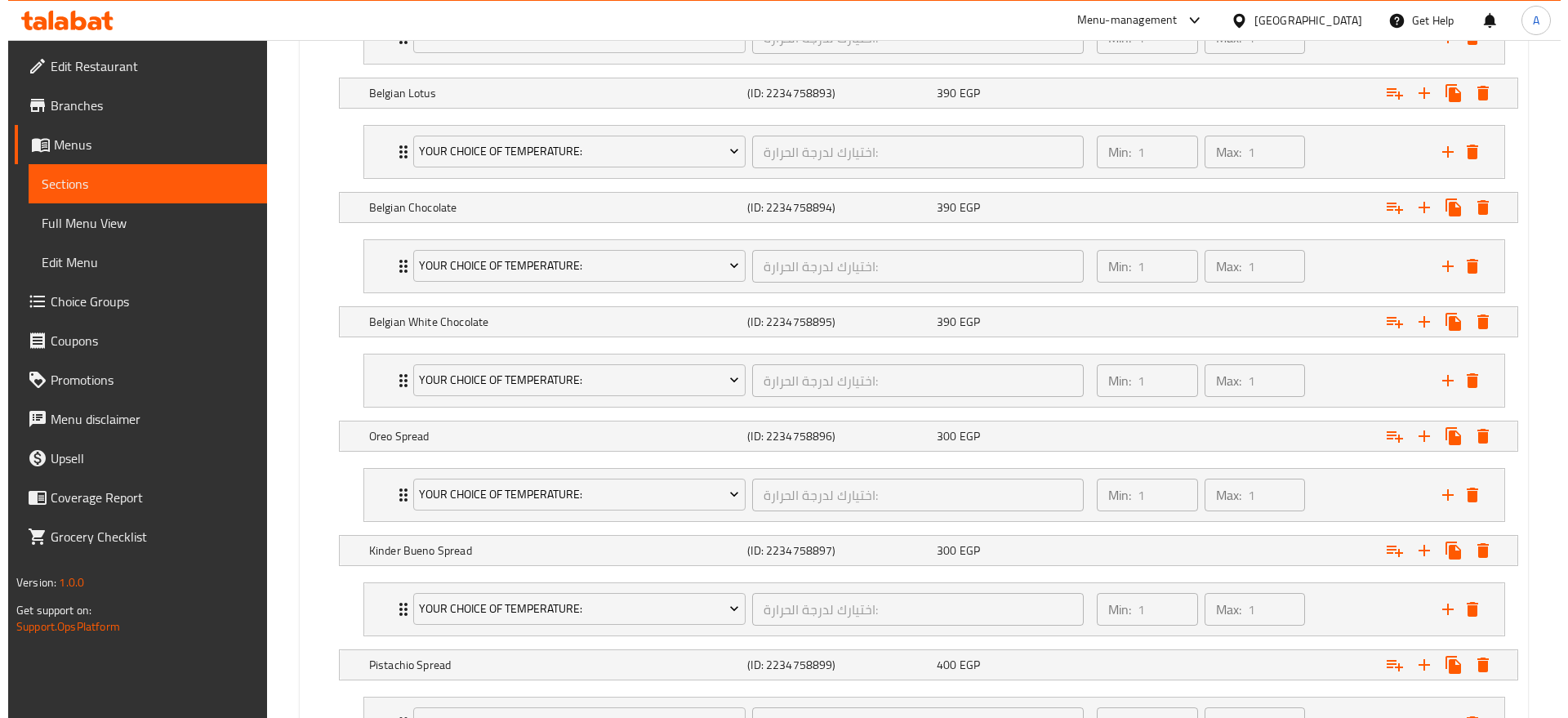
scroll to position [1983, 0]
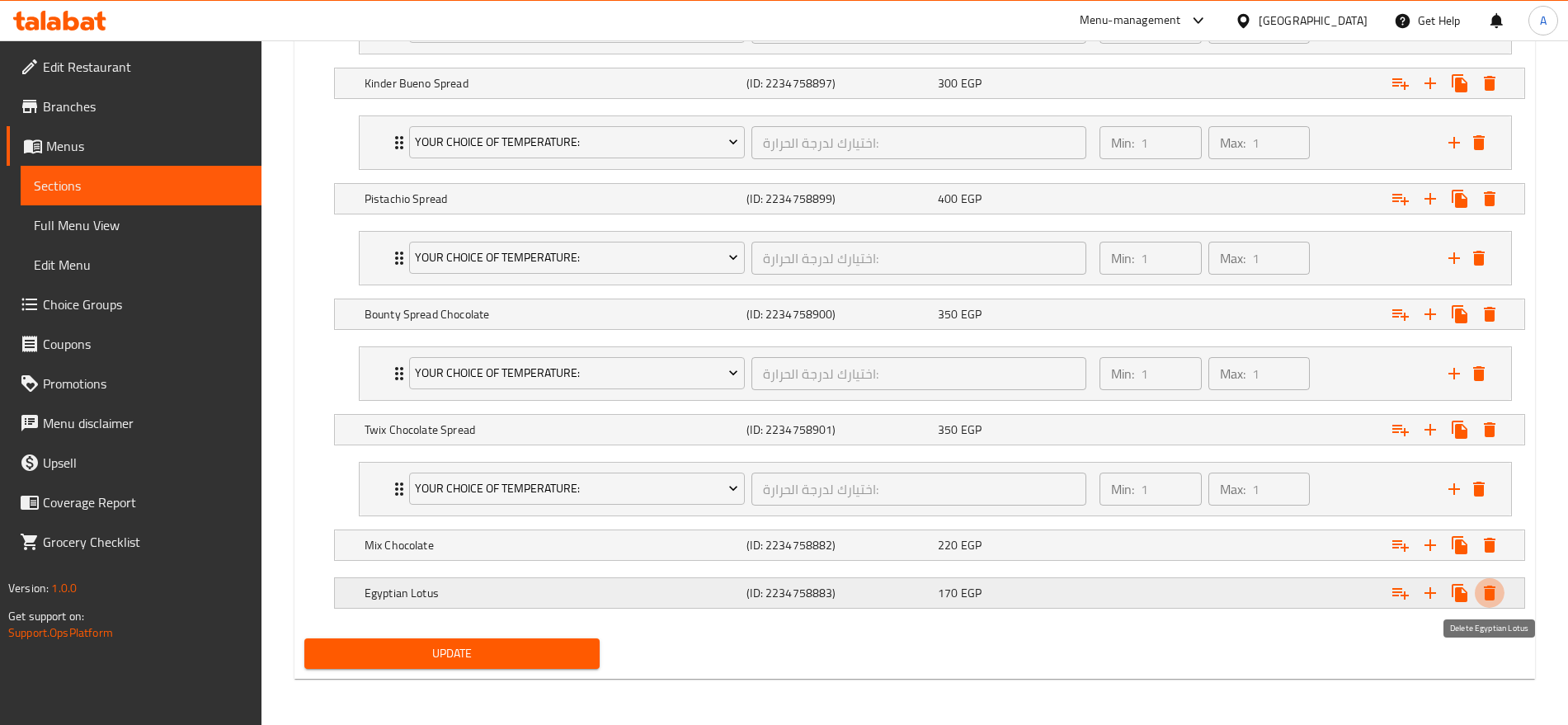
click at [1492, 587] on icon "Expand" at bounding box center [1489, 593] width 19 height 19
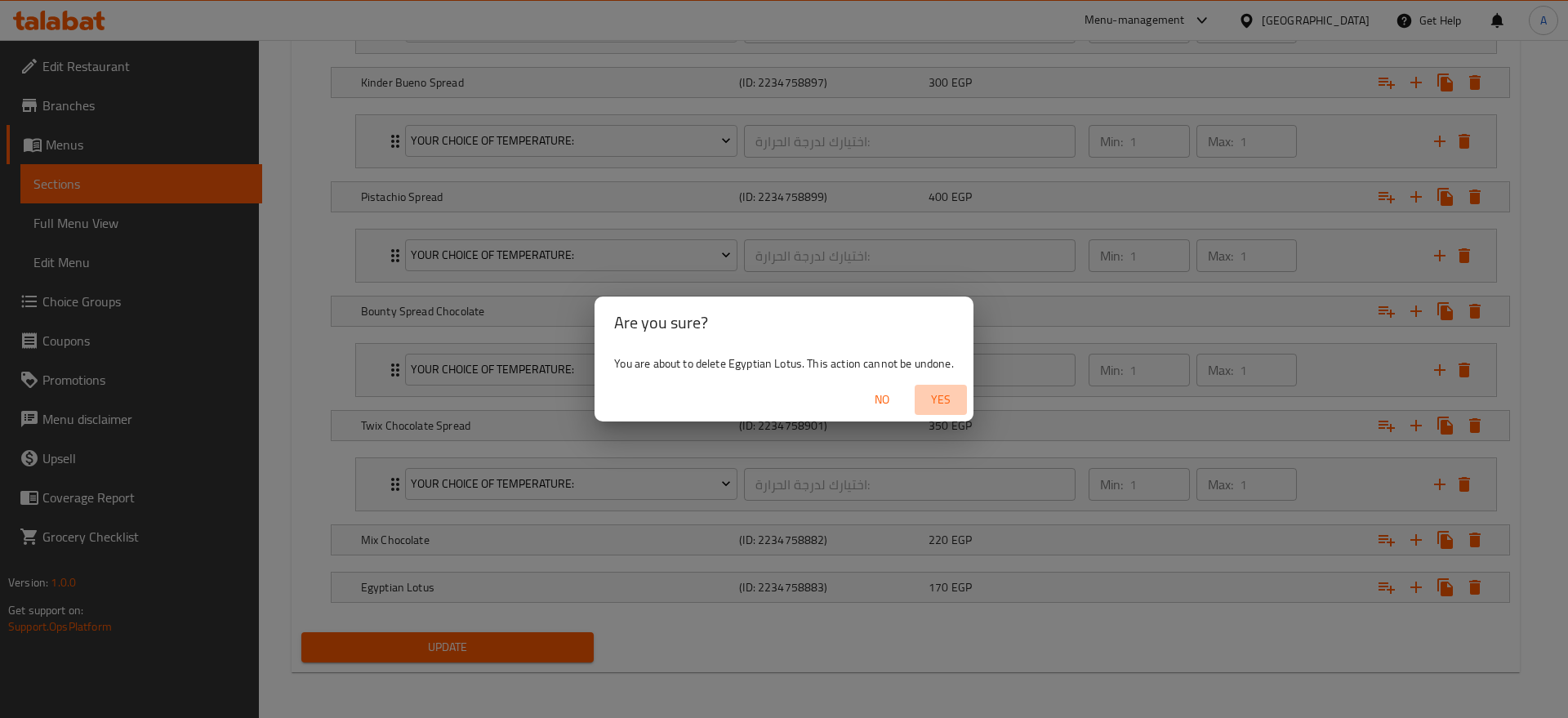
click at [929, 392] on span "Yes" at bounding box center [941, 400] width 39 height 20
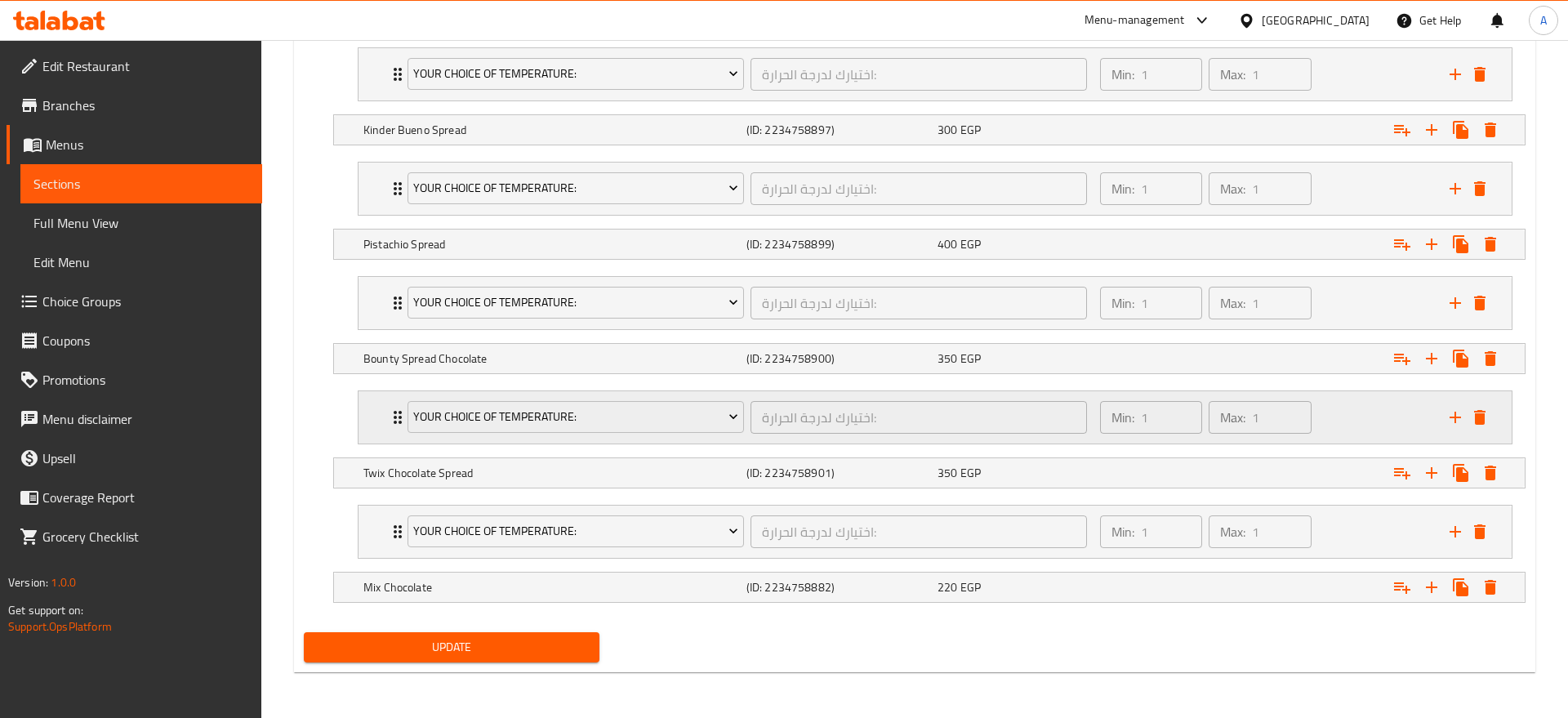
scroll to position [1936, 0]
click at [1470, 588] on icon "Expand" at bounding box center [1474, 587] width 19 height 19
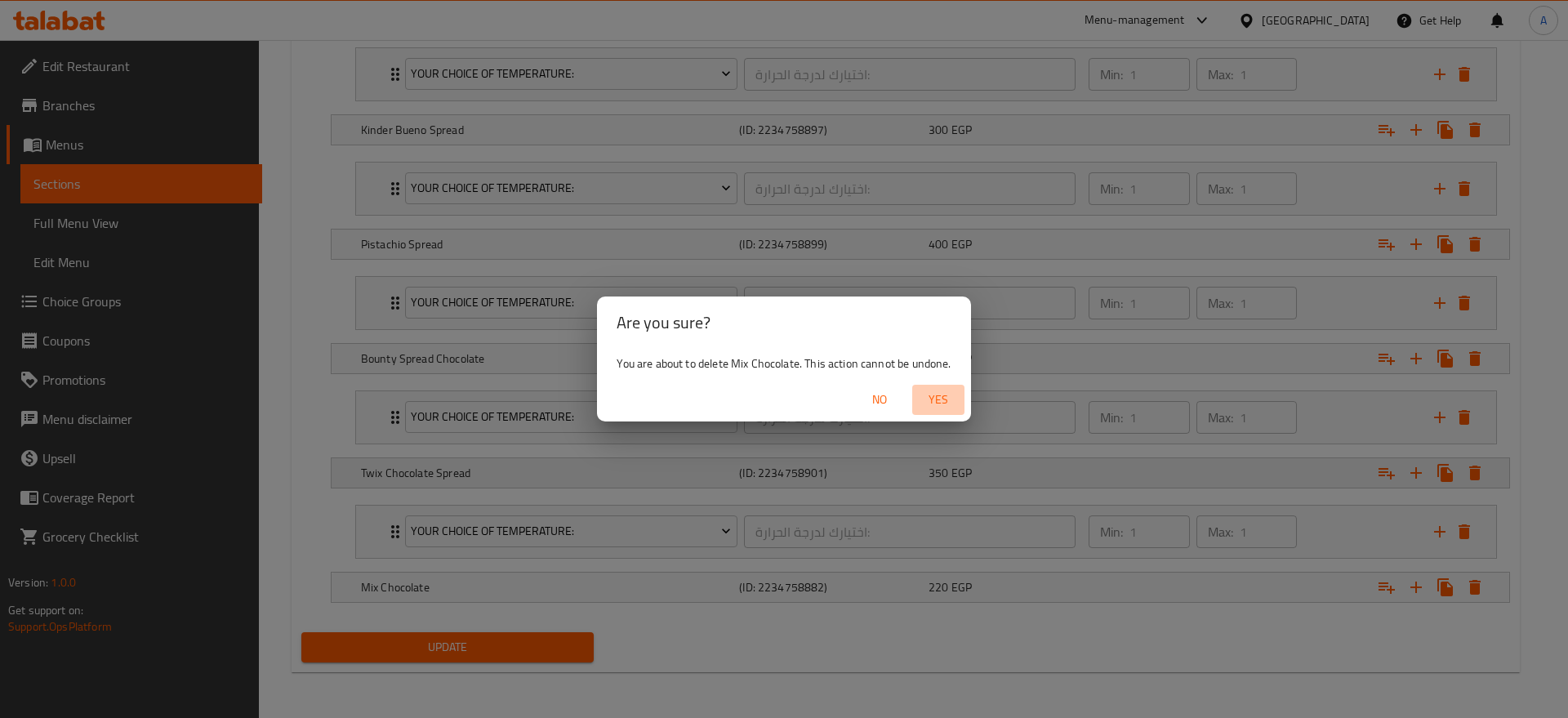
drag, startPoint x: 922, startPoint y: 394, endPoint x: 1442, endPoint y: 512, distance: 533.2
click at [922, 395] on span "Yes" at bounding box center [938, 400] width 39 height 20
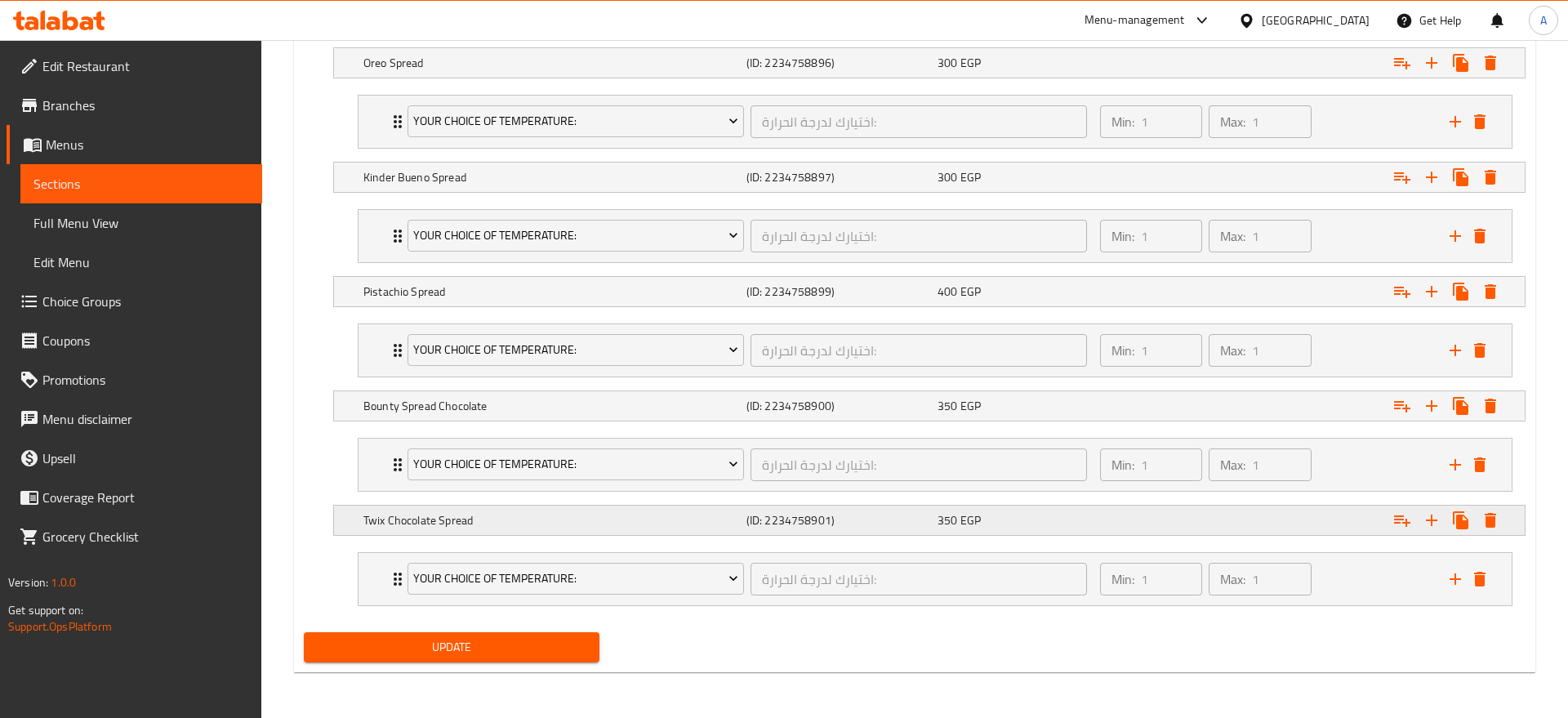
scroll to position [1889, 0]
click at [1476, 519] on icon "Expand" at bounding box center [1475, 520] width 11 height 15
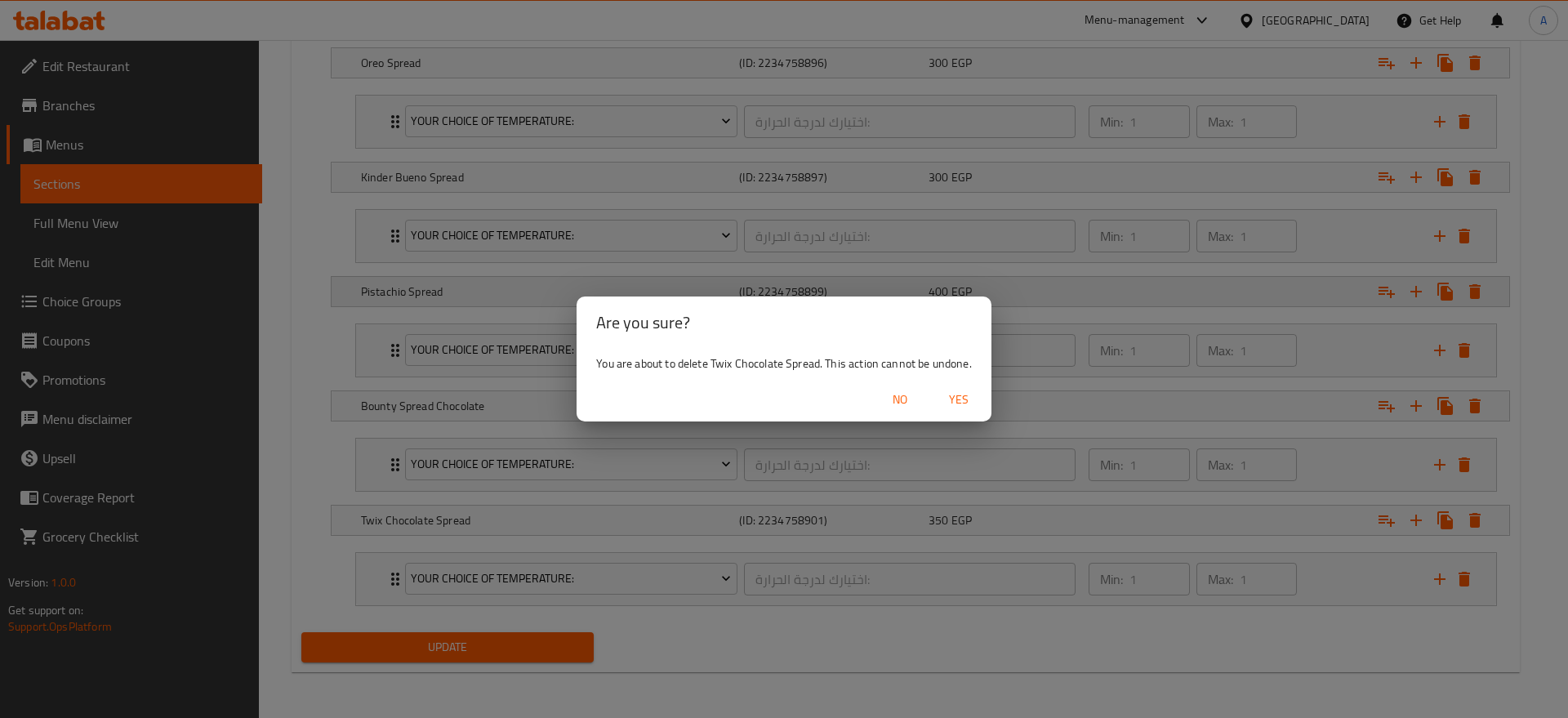
drag, startPoint x: 966, startPoint y: 403, endPoint x: 1059, endPoint y: 408, distance: 93.1
click at [966, 403] on span "Yes" at bounding box center [958, 400] width 39 height 20
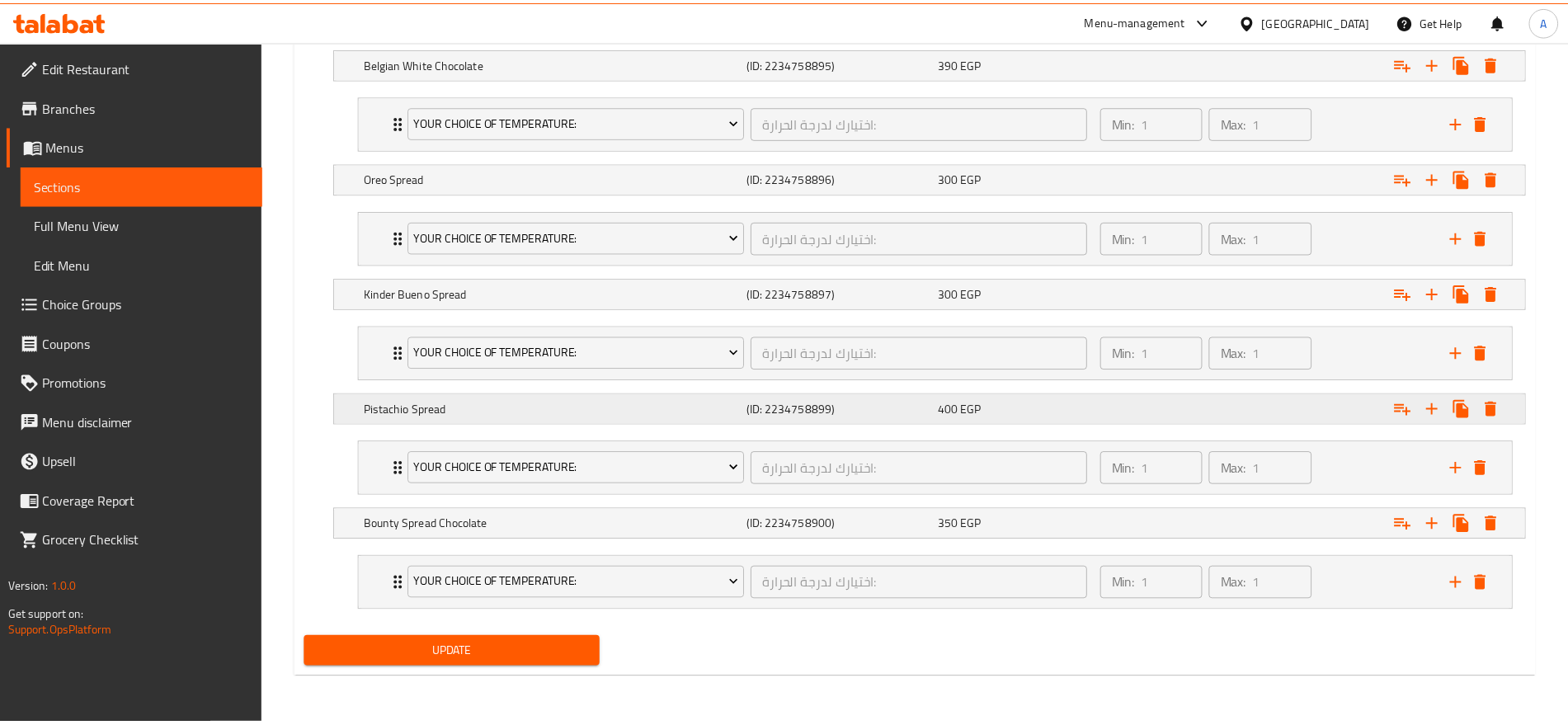
scroll to position [1792, 0]
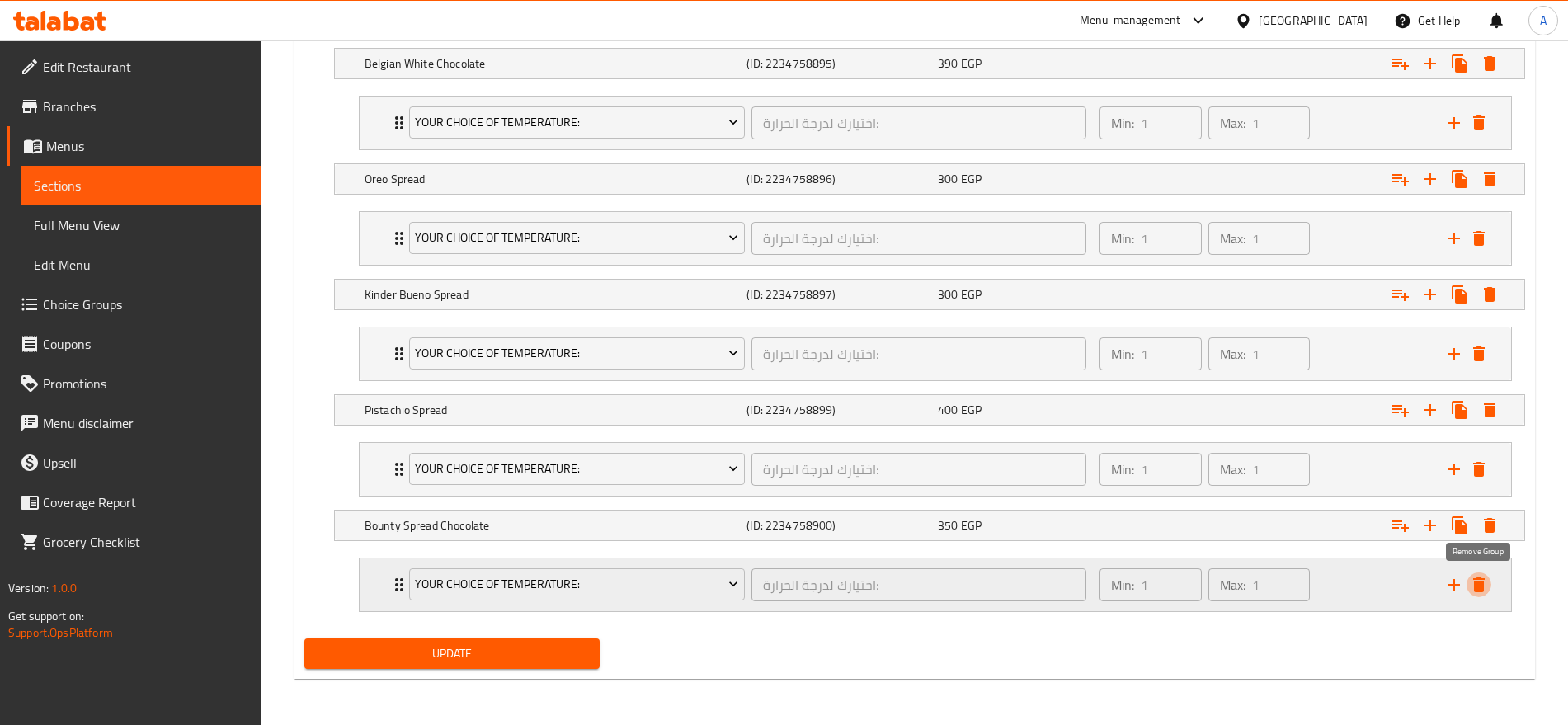
click at [1486, 581] on icon "delete" at bounding box center [1479, 584] width 19 height 19
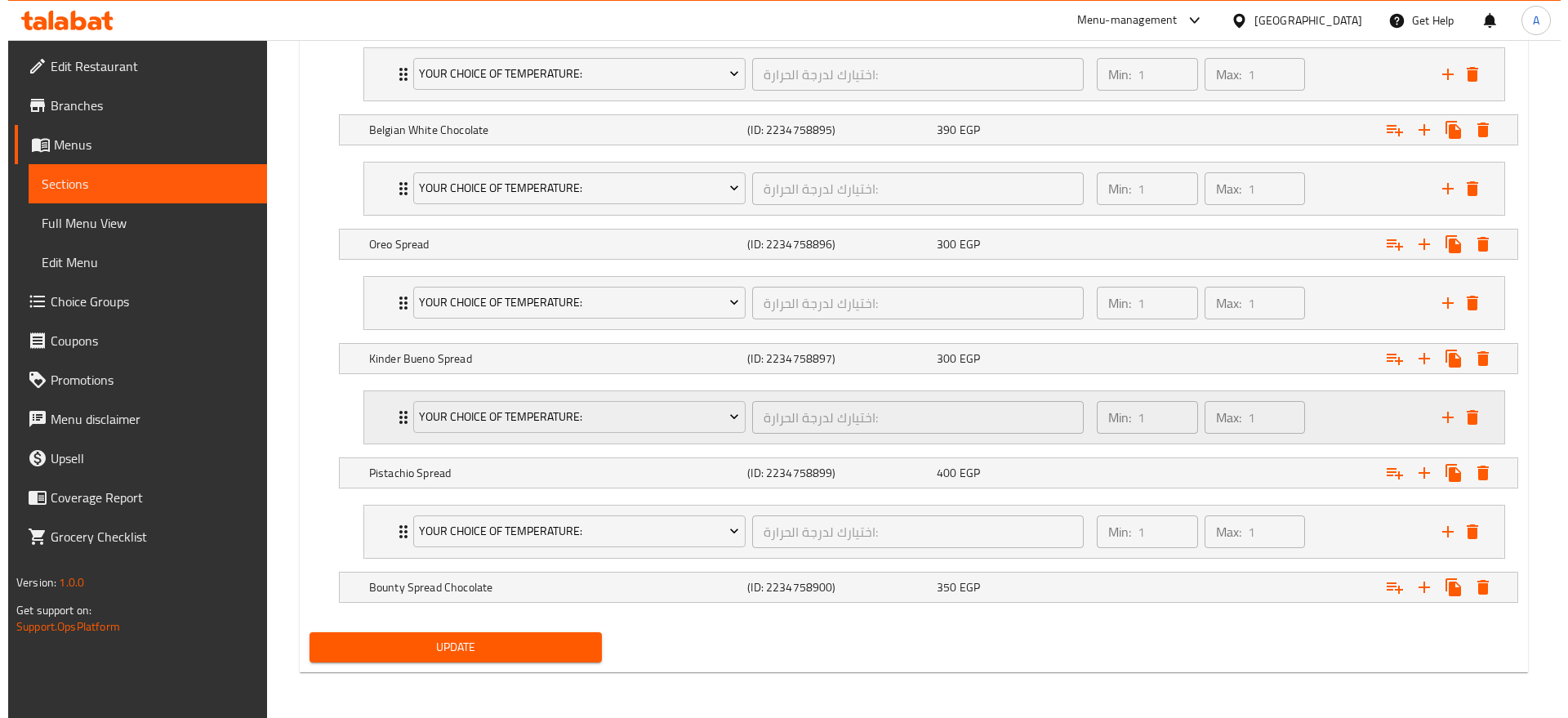
scroll to position [1707, 0]
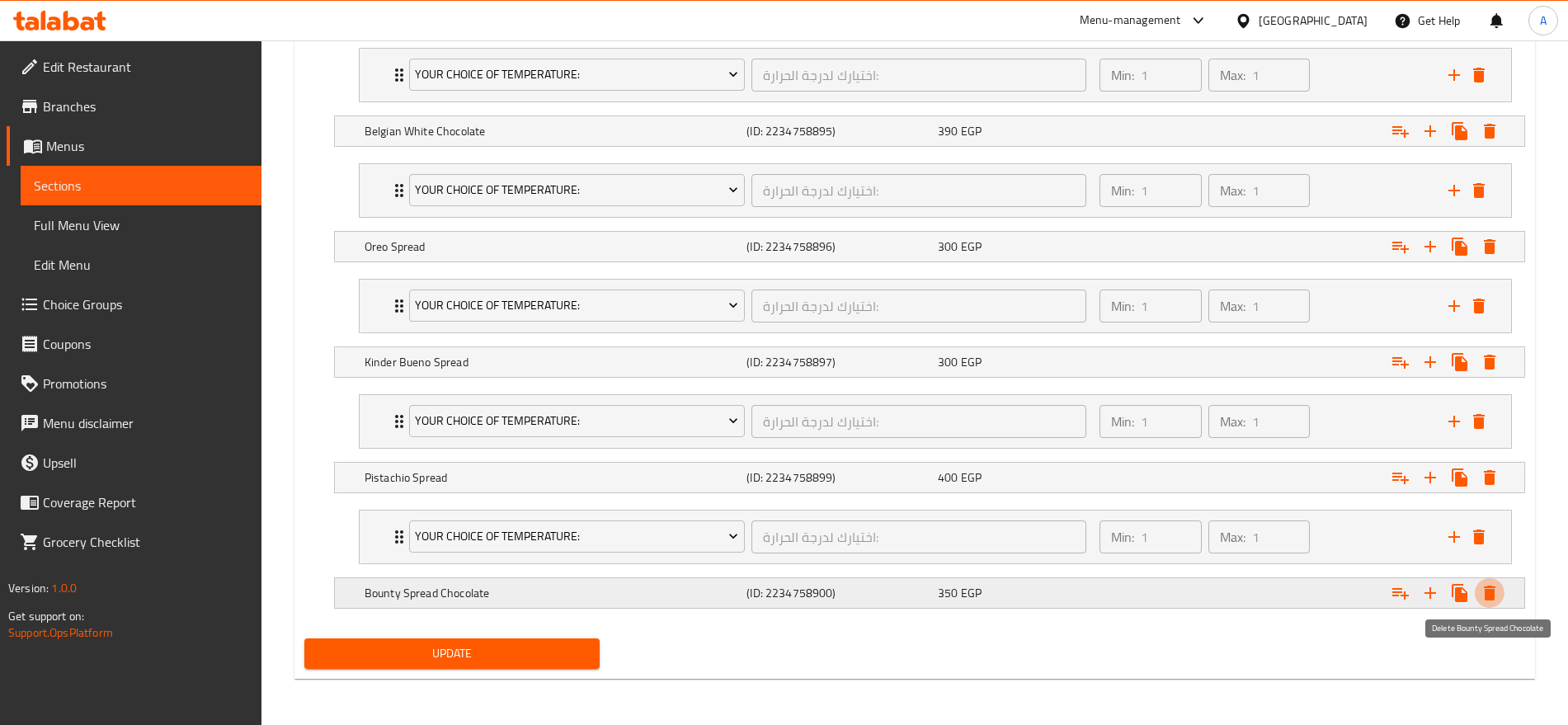
click at [1485, 587] on icon "Expand" at bounding box center [1489, 593] width 19 height 19
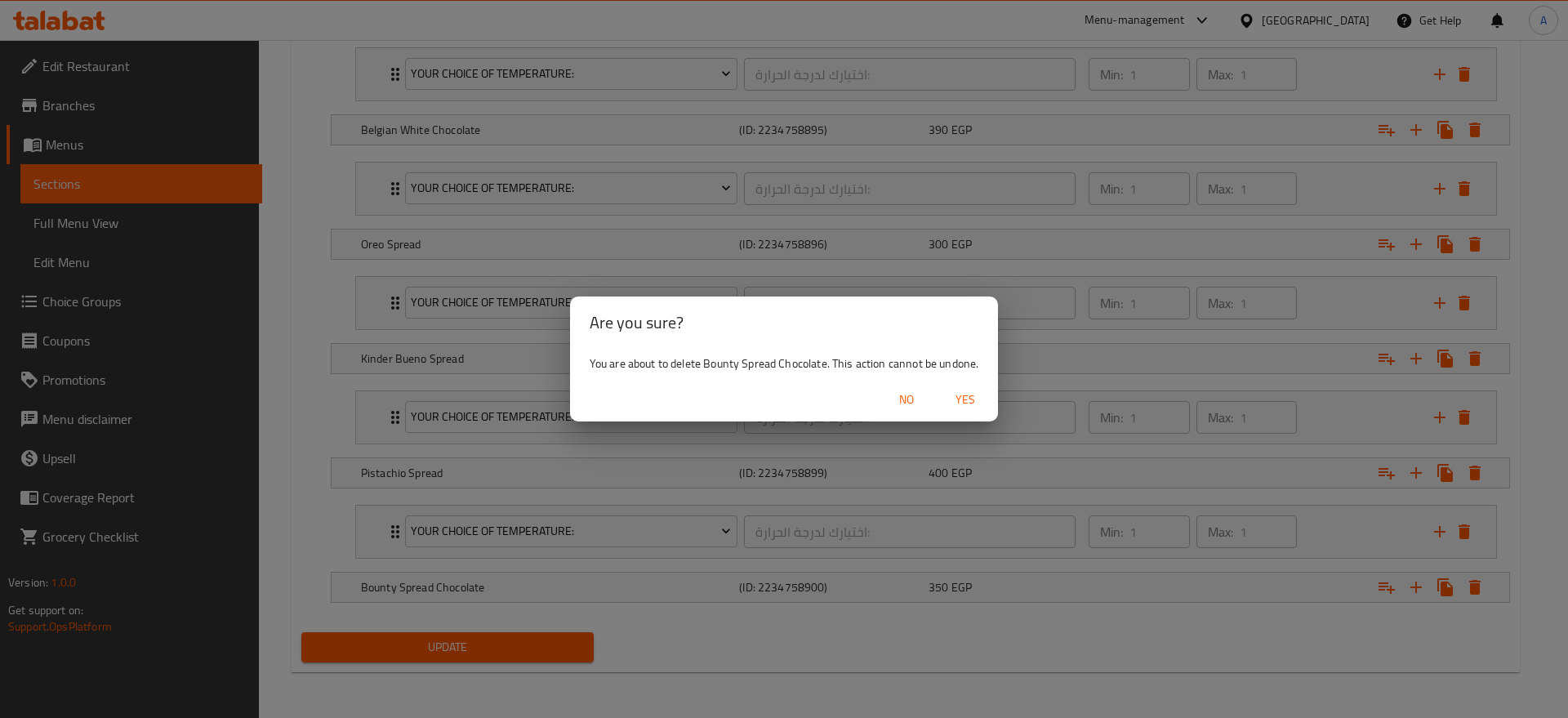
click at [983, 388] on button "Yes" at bounding box center [965, 400] width 52 height 30
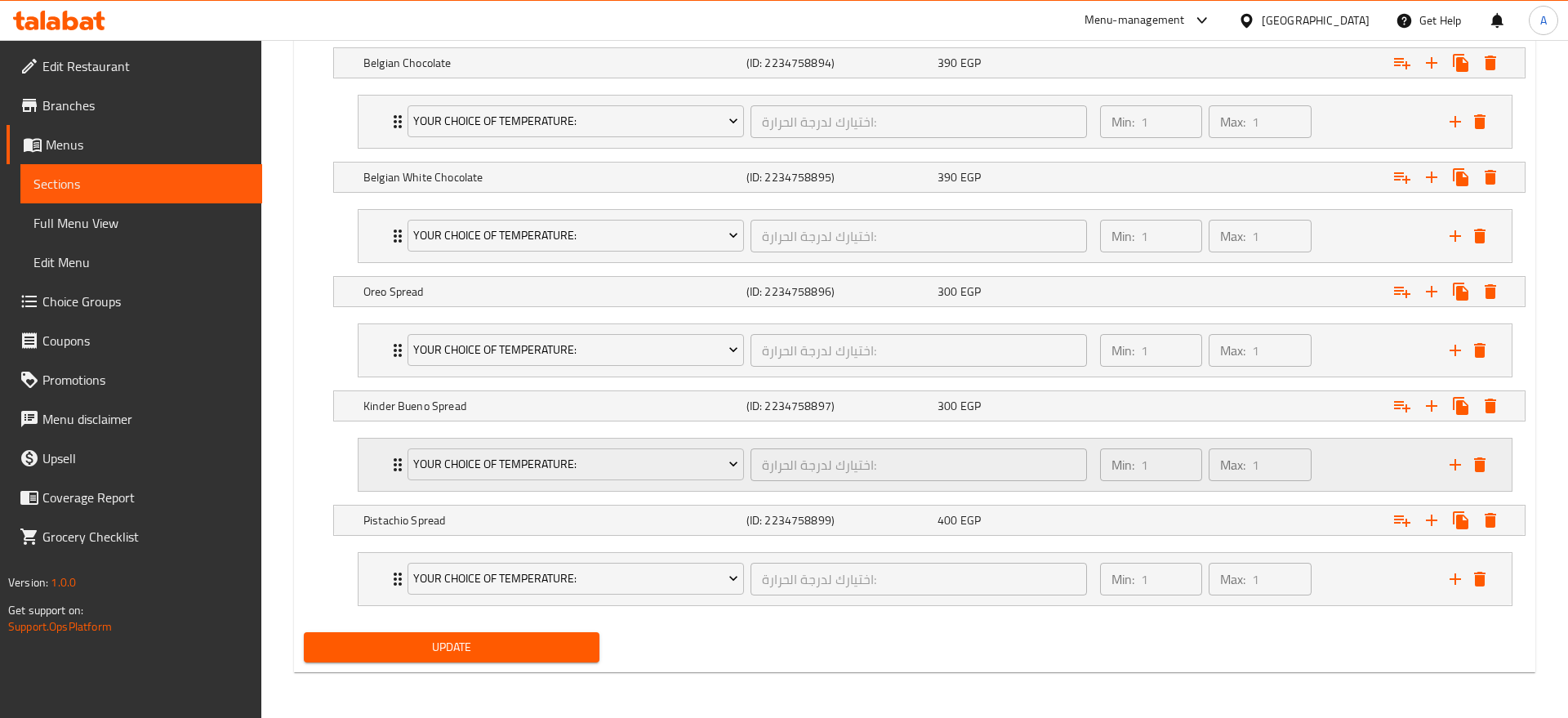
scroll to position [1660, 0]
click at [1480, 524] on icon "Expand" at bounding box center [1474, 520] width 19 height 19
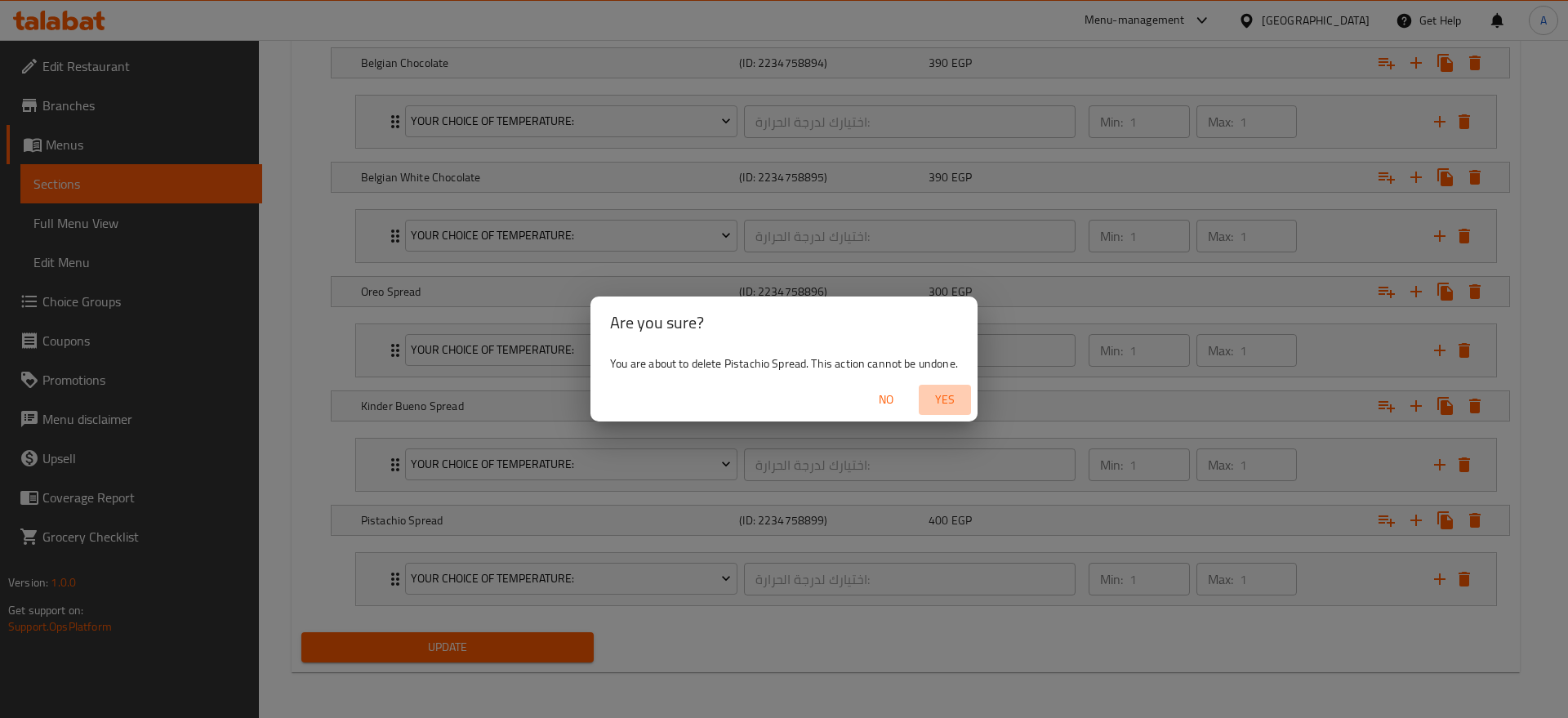
click at [947, 399] on span "Yes" at bounding box center [944, 400] width 39 height 20
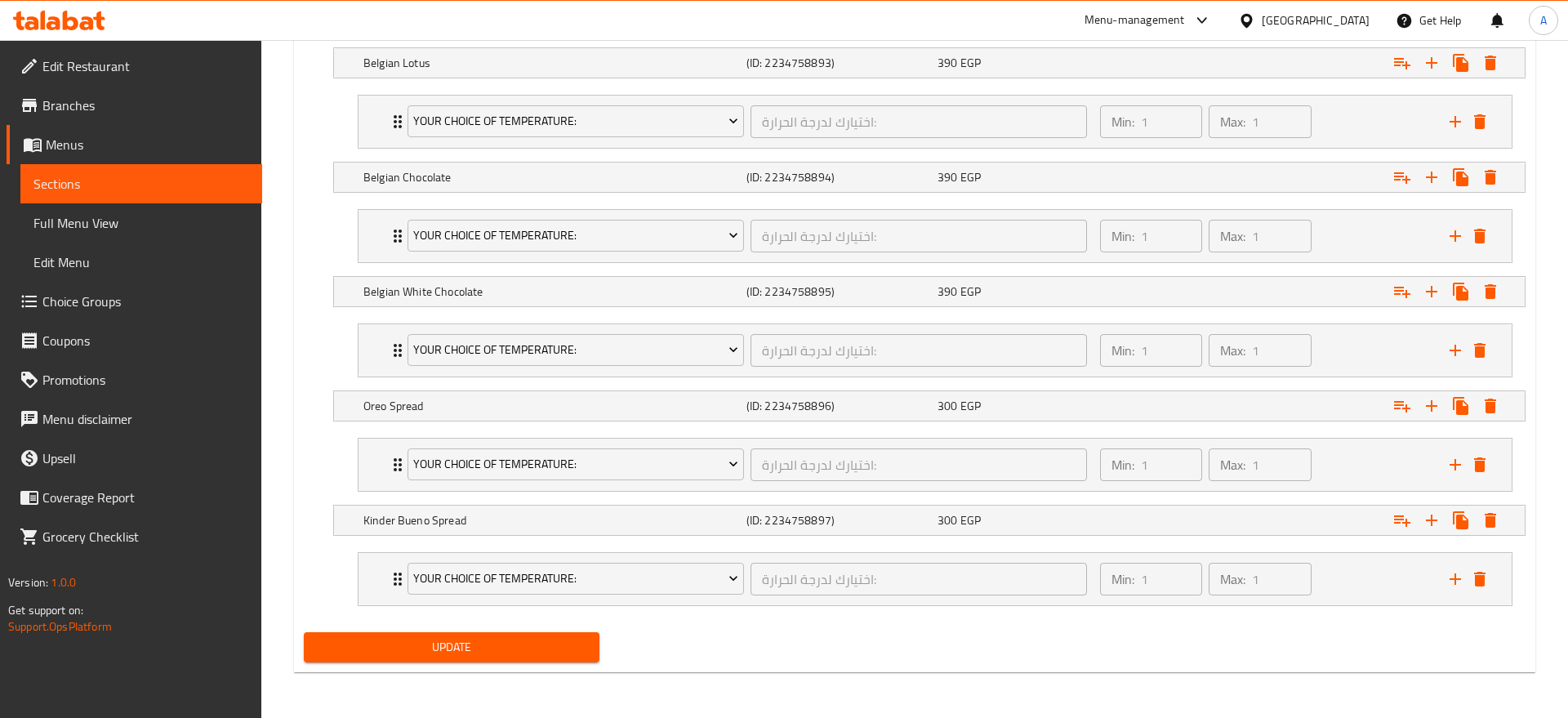
scroll to position [1545, 0]
click at [1483, 520] on icon "Expand" at bounding box center [1474, 520] width 19 height 19
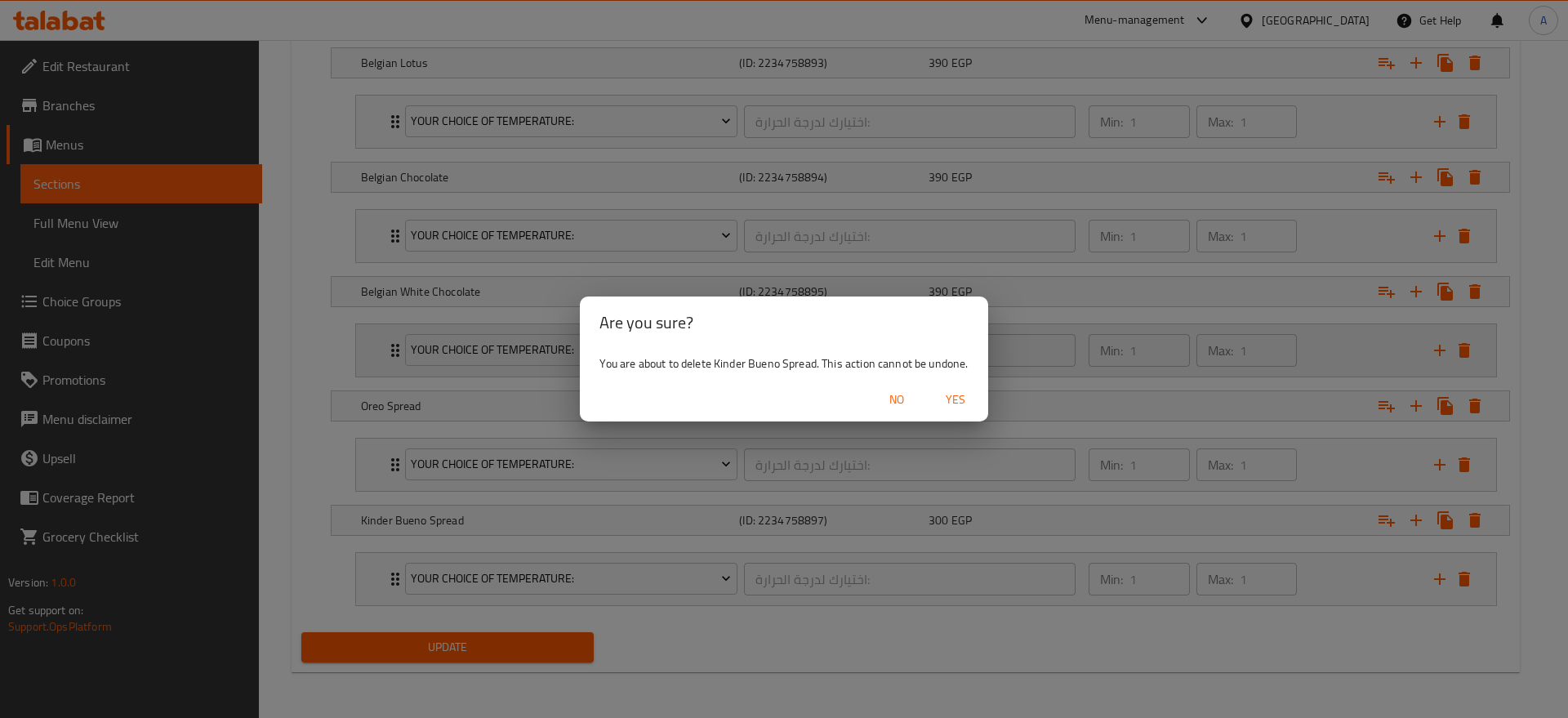
drag, startPoint x: 956, startPoint y: 393, endPoint x: 1026, endPoint y: 446, distance: 87.8
click at [955, 394] on span "Yes" at bounding box center [955, 400] width 39 height 20
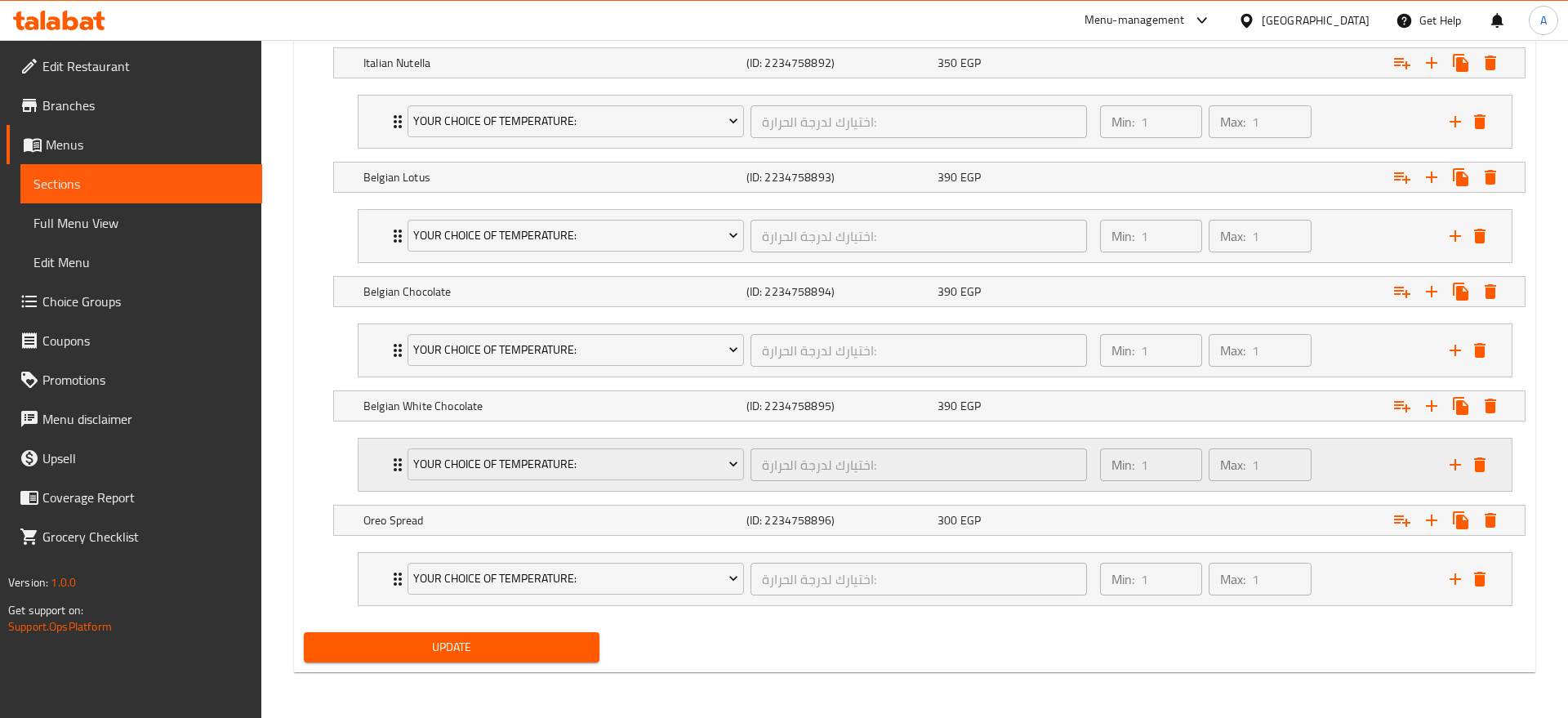
scroll to position [1431, 0]
click at [1472, 516] on icon "Expand" at bounding box center [1475, 520] width 11 height 15
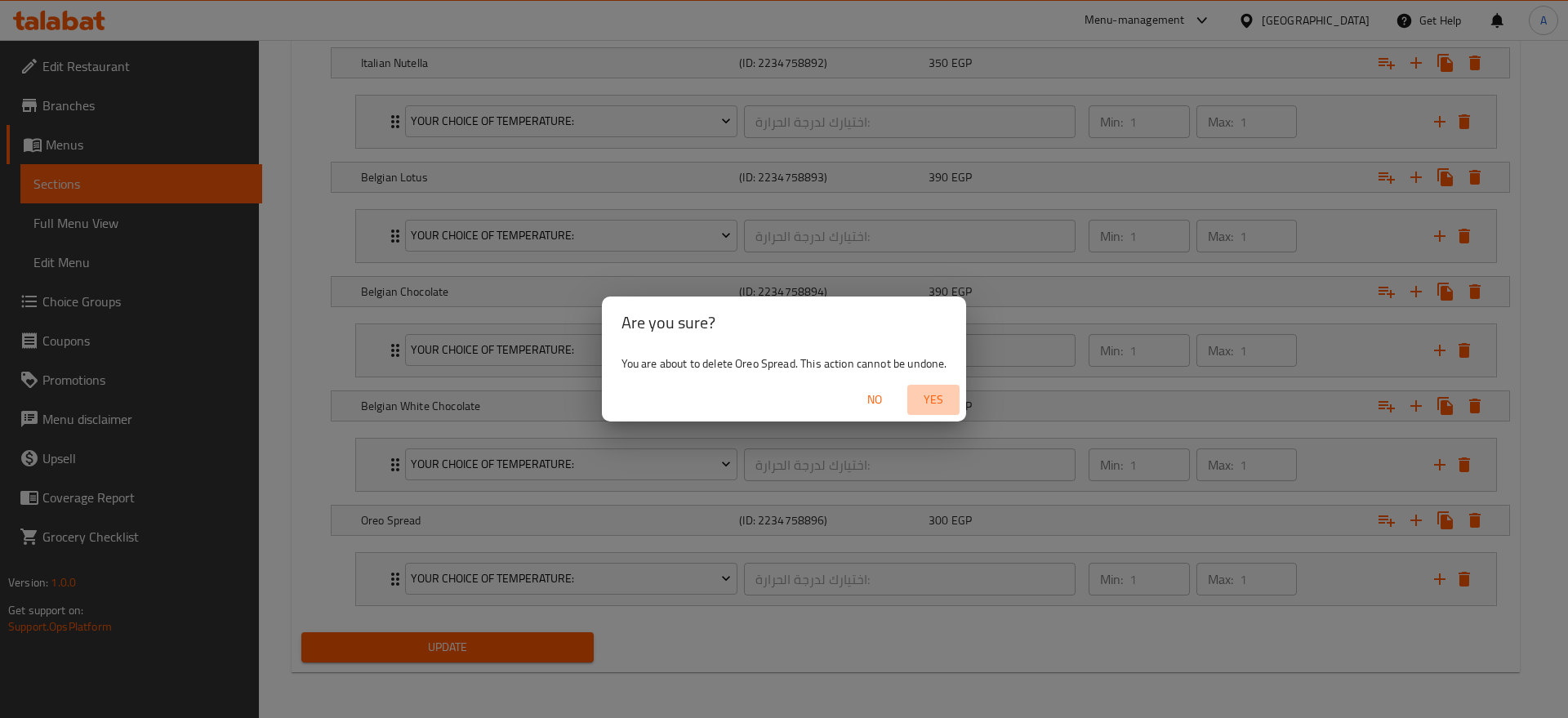
click at [939, 399] on span "Yes" at bounding box center [933, 400] width 39 height 20
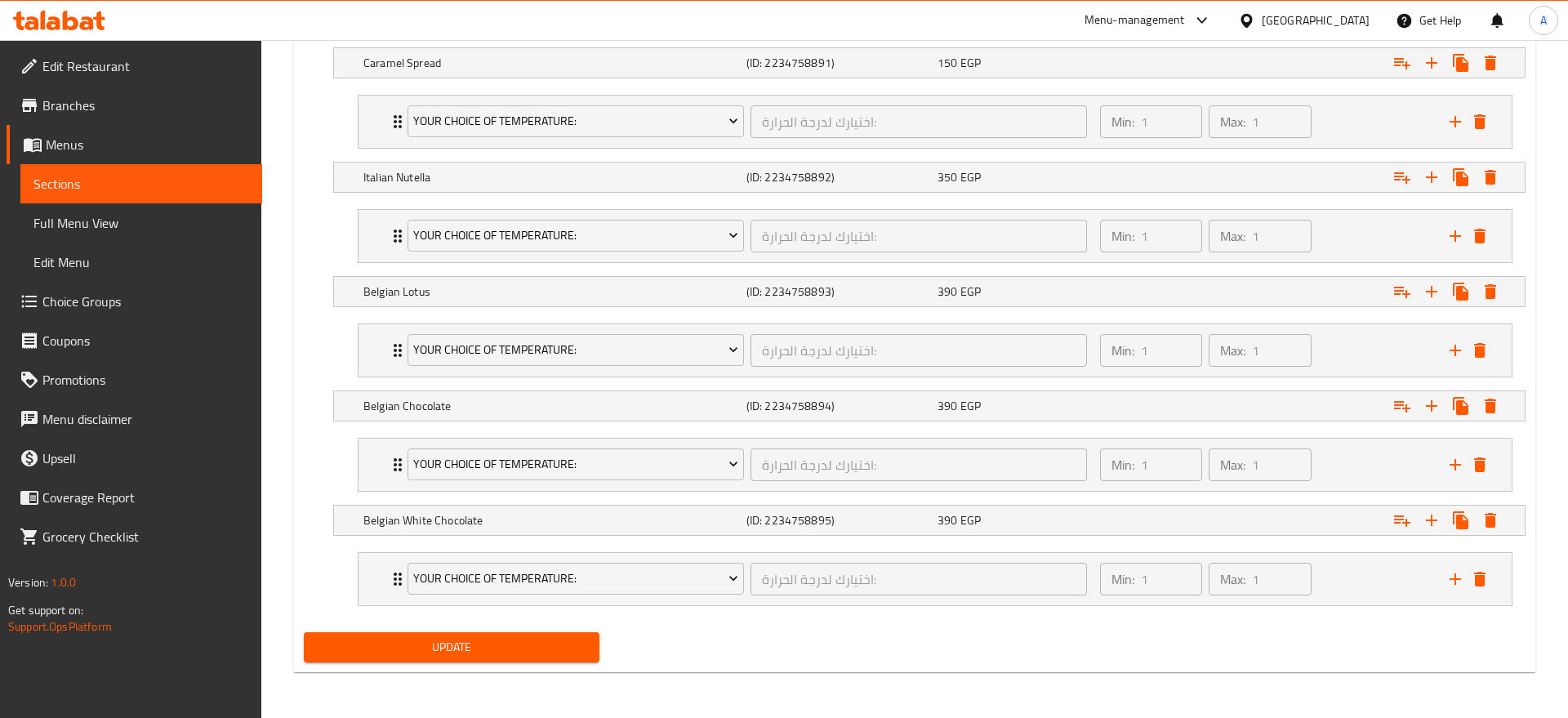
scroll to position [1317, 0]
click at [1480, 520] on icon "Expand" at bounding box center [1474, 520] width 19 height 19
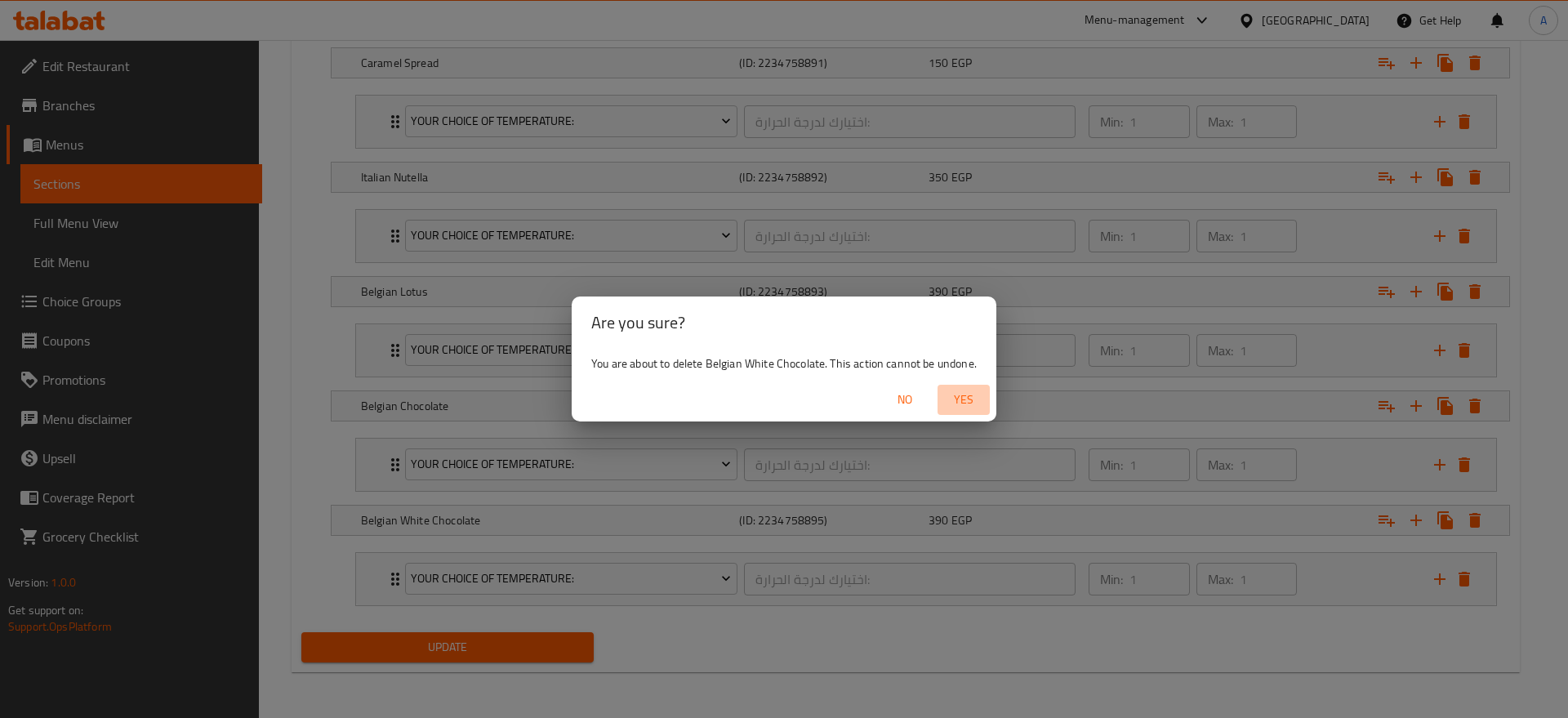
click at [974, 397] on span "Yes" at bounding box center [964, 400] width 39 height 20
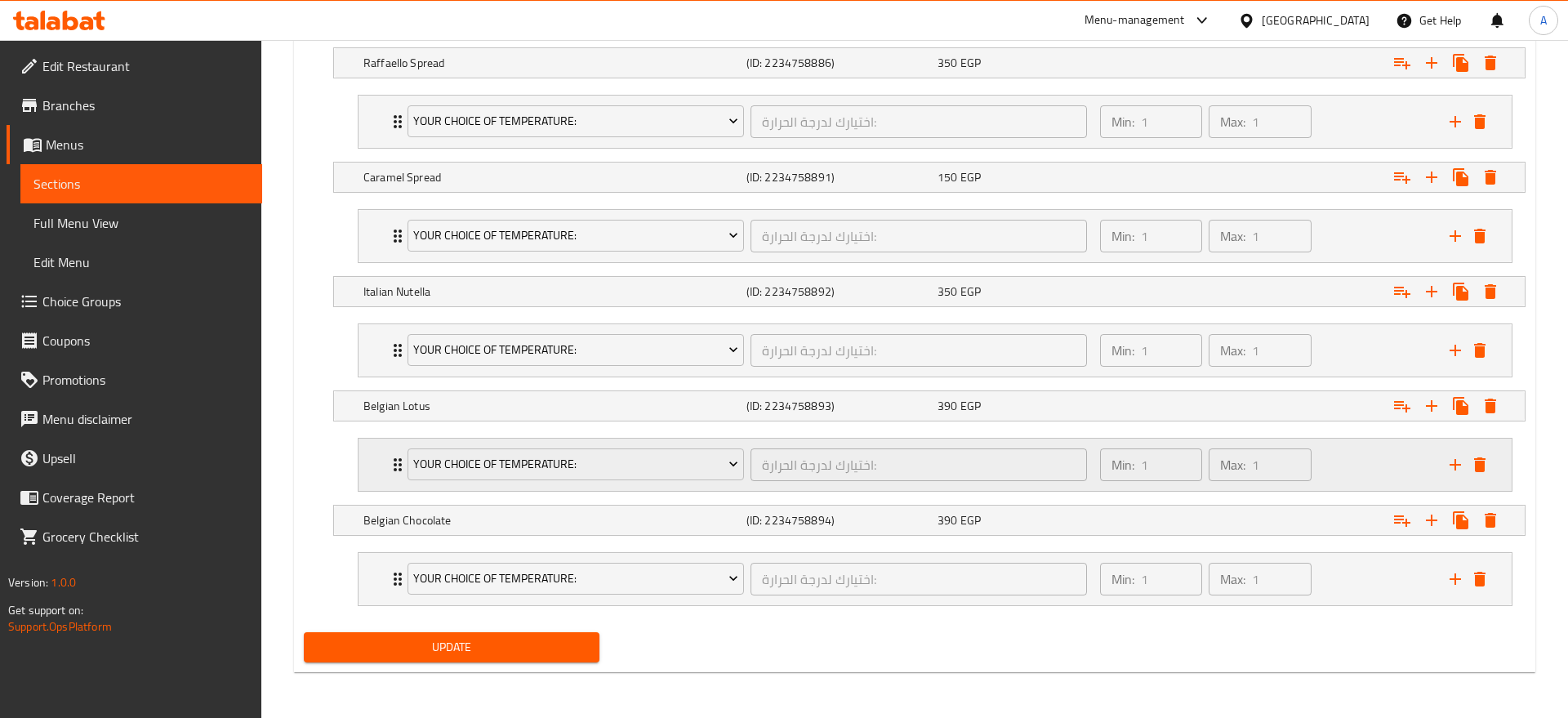
scroll to position [1202, 0]
click at [1488, 514] on button "Expand" at bounding box center [1475, 520] width 29 height 29
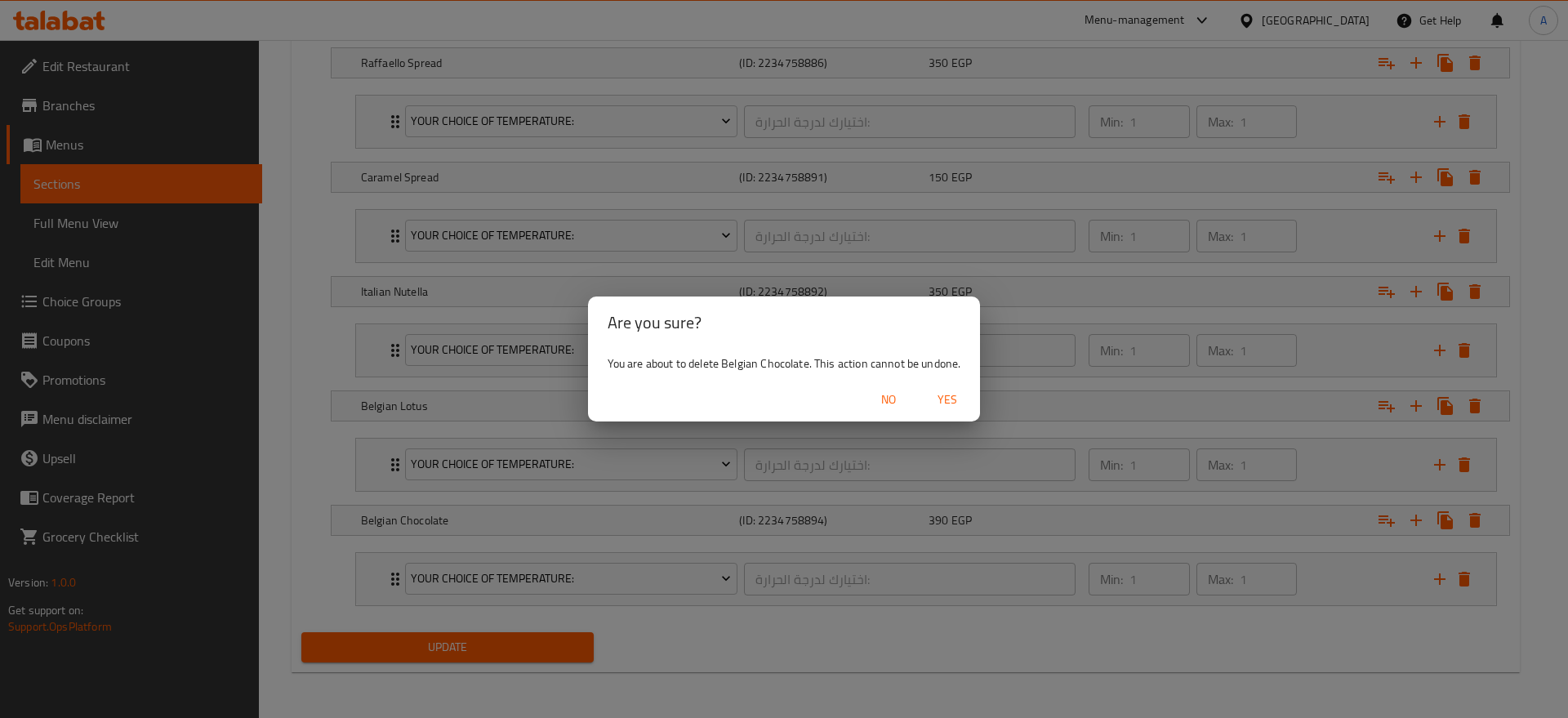
click at [966, 392] on span "Yes" at bounding box center [947, 400] width 39 height 20
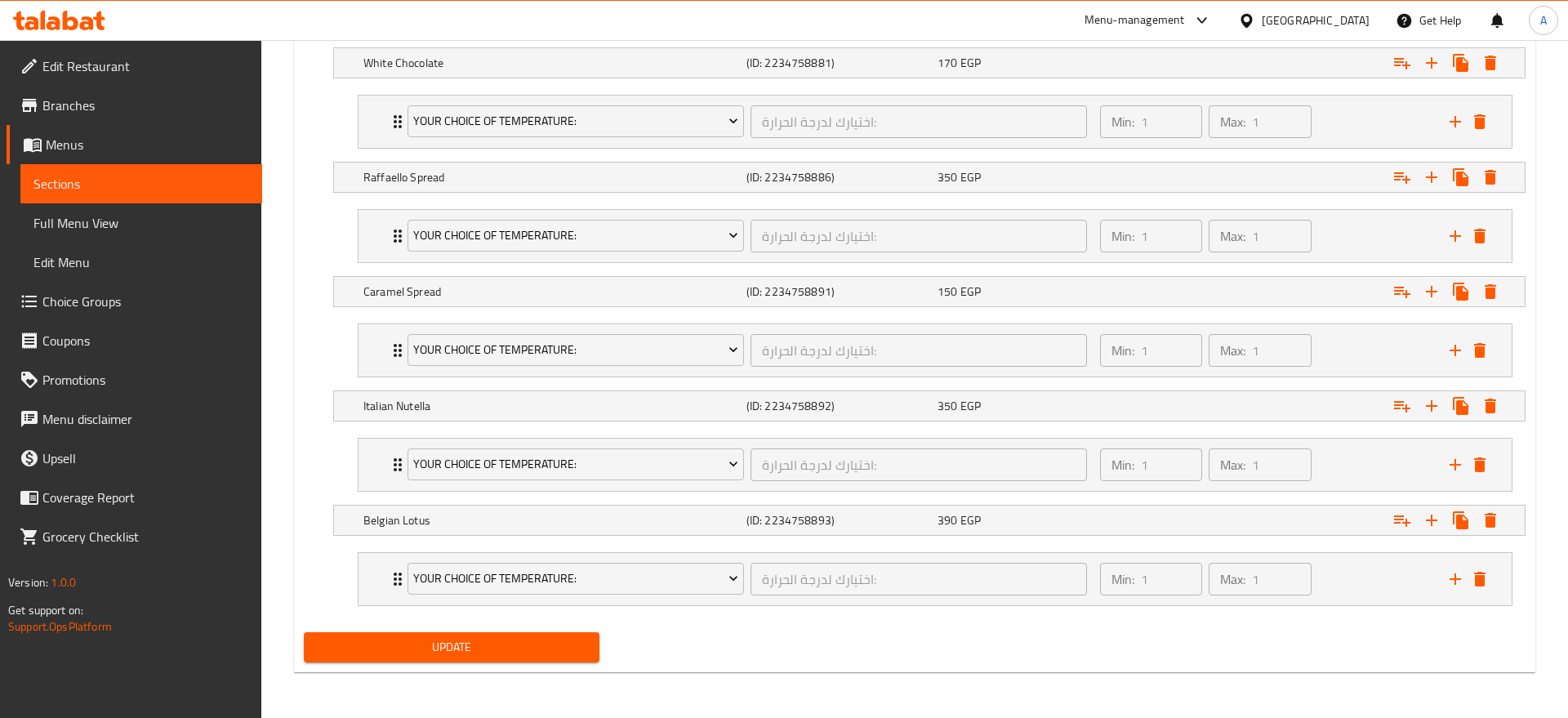
scroll to position [1088, 0]
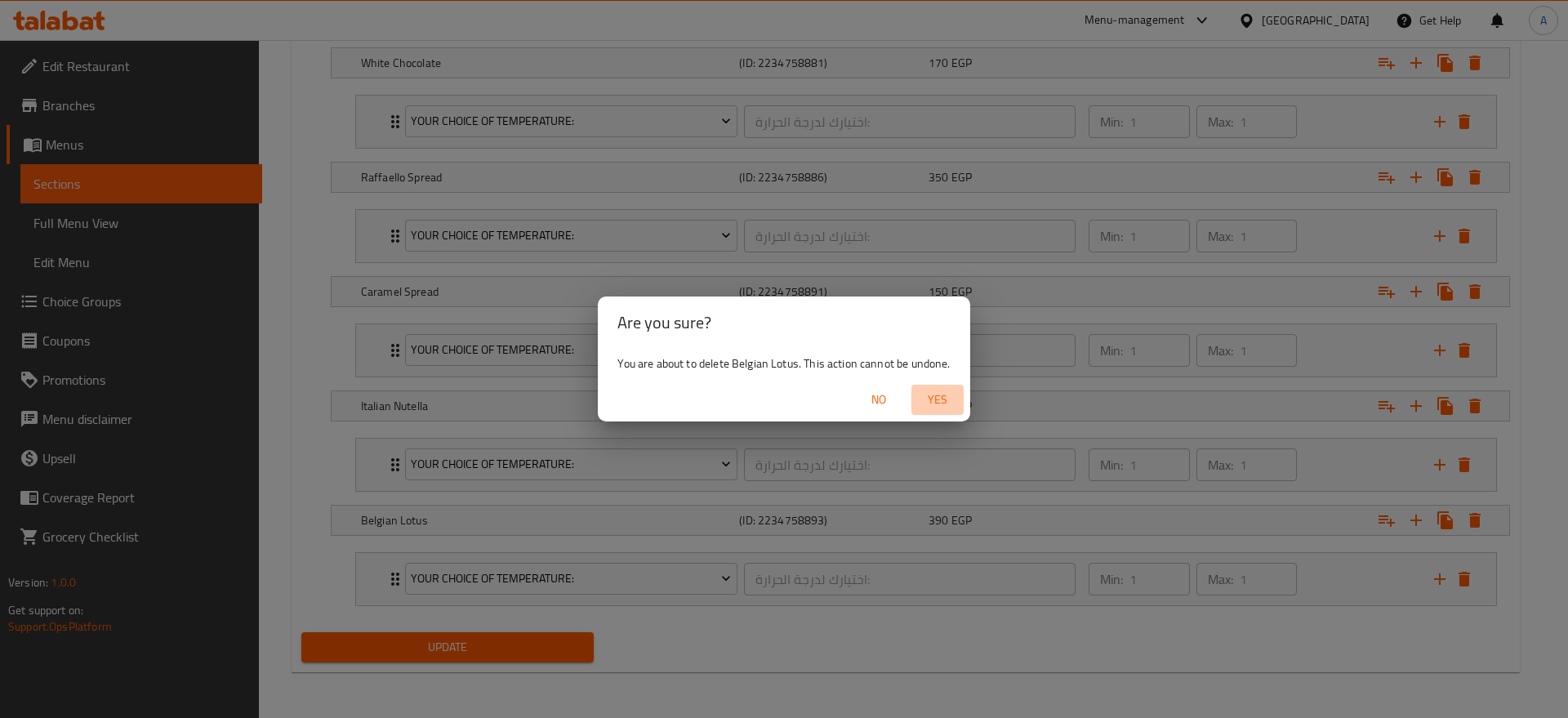
click at [933, 399] on span "Yes" at bounding box center [937, 400] width 39 height 20
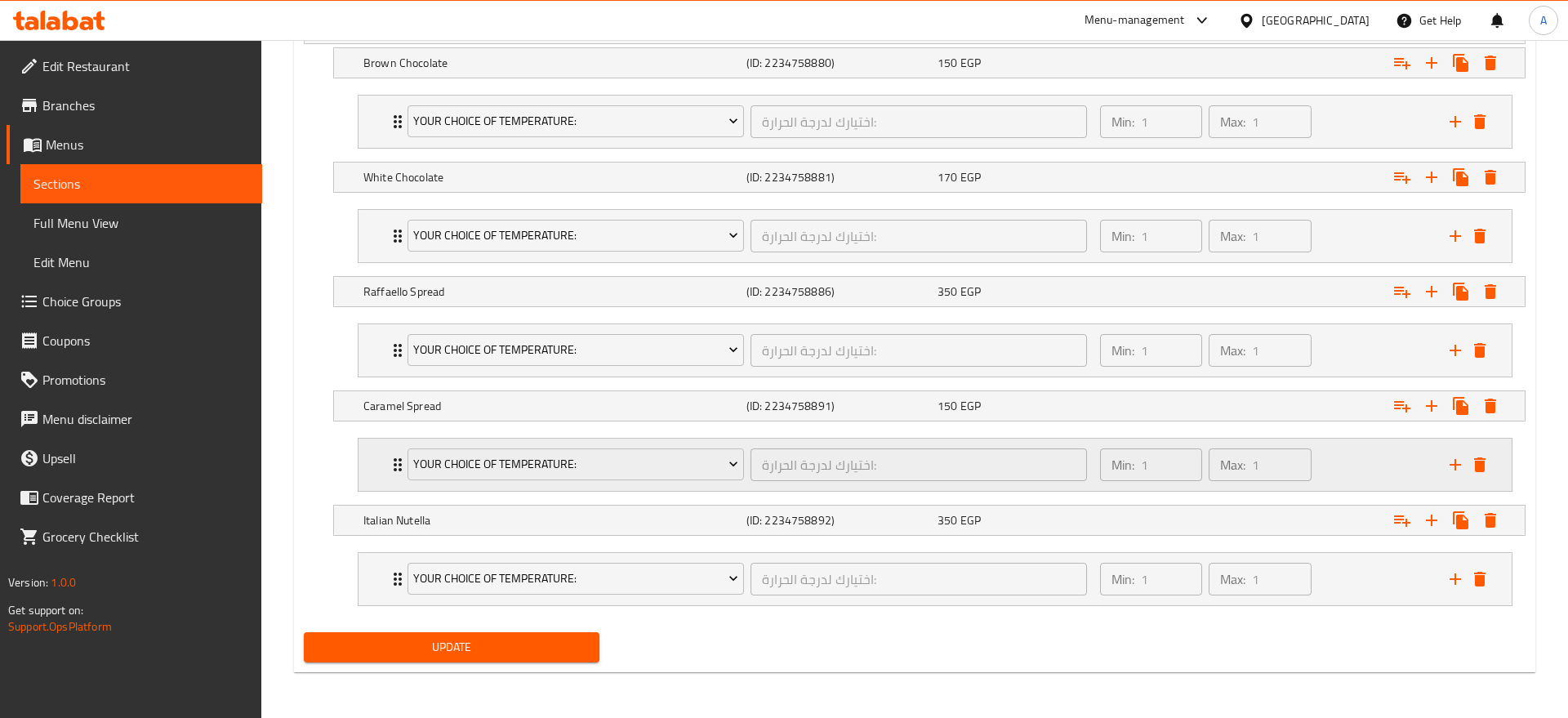
scroll to position [974, 0]
click at [1471, 525] on icon "Expand" at bounding box center [1475, 520] width 11 height 15
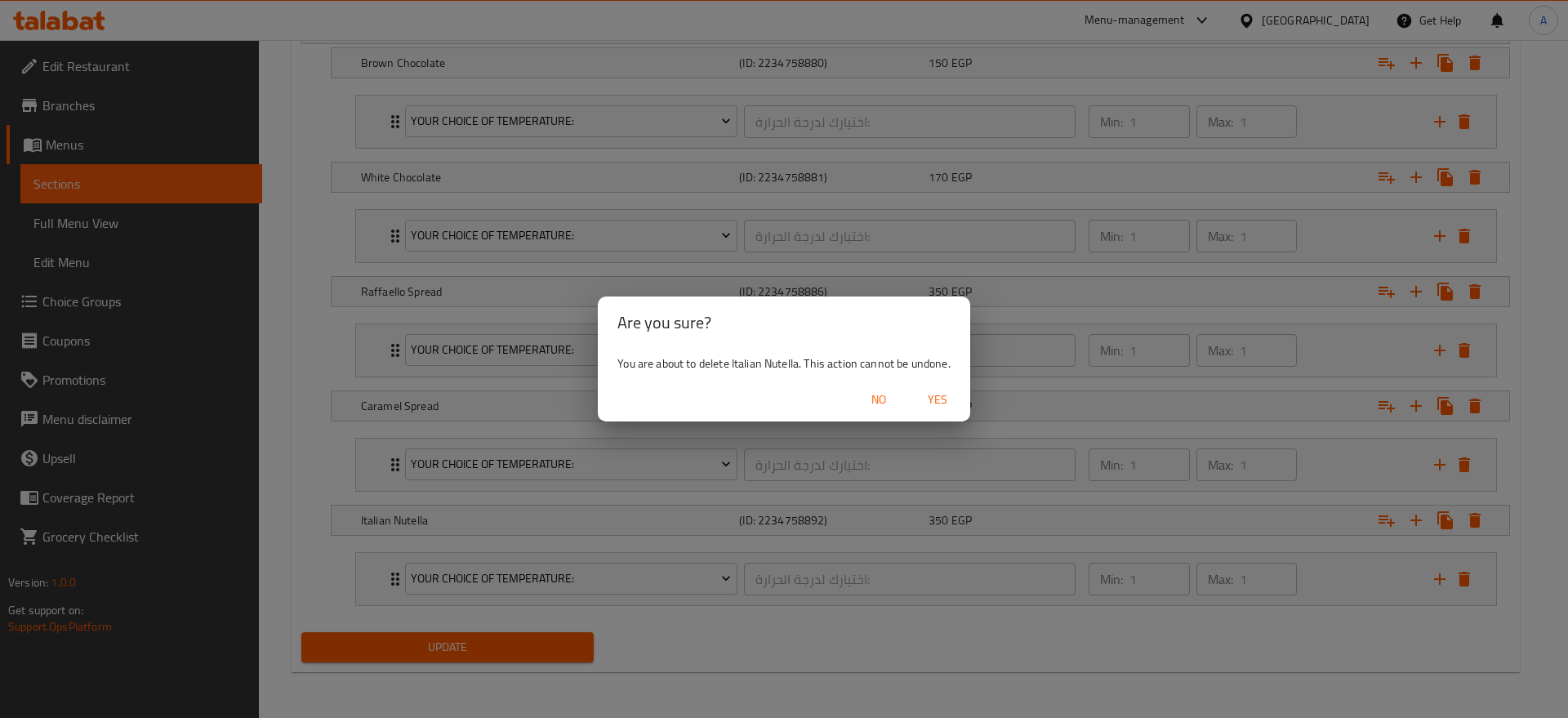
click at [933, 399] on span "Yes" at bounding box center [937, 400] width 39 height 20
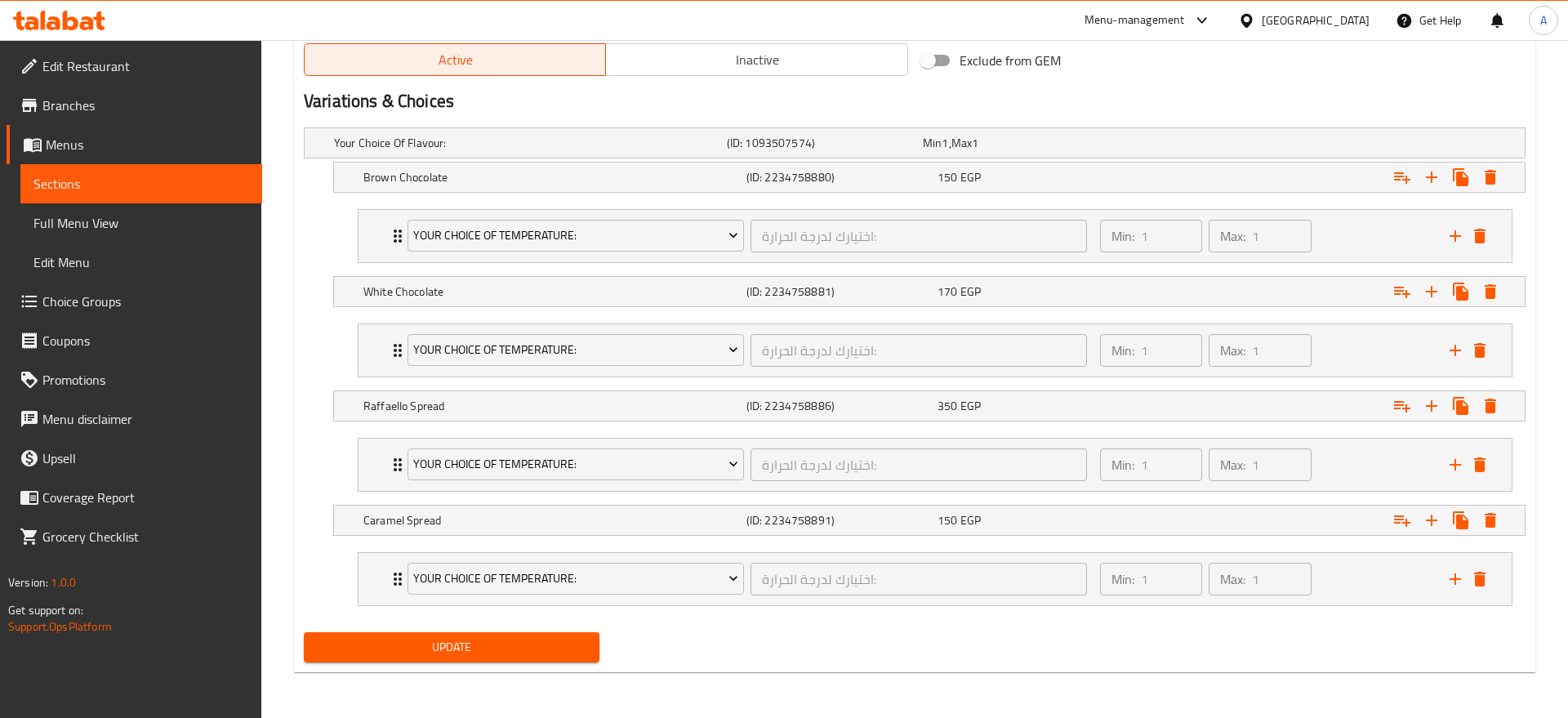
scroll to position [859, 0]
click at [1480, 187] on icon "Expand" at bounding box center [1474, 177] width 19 height 19
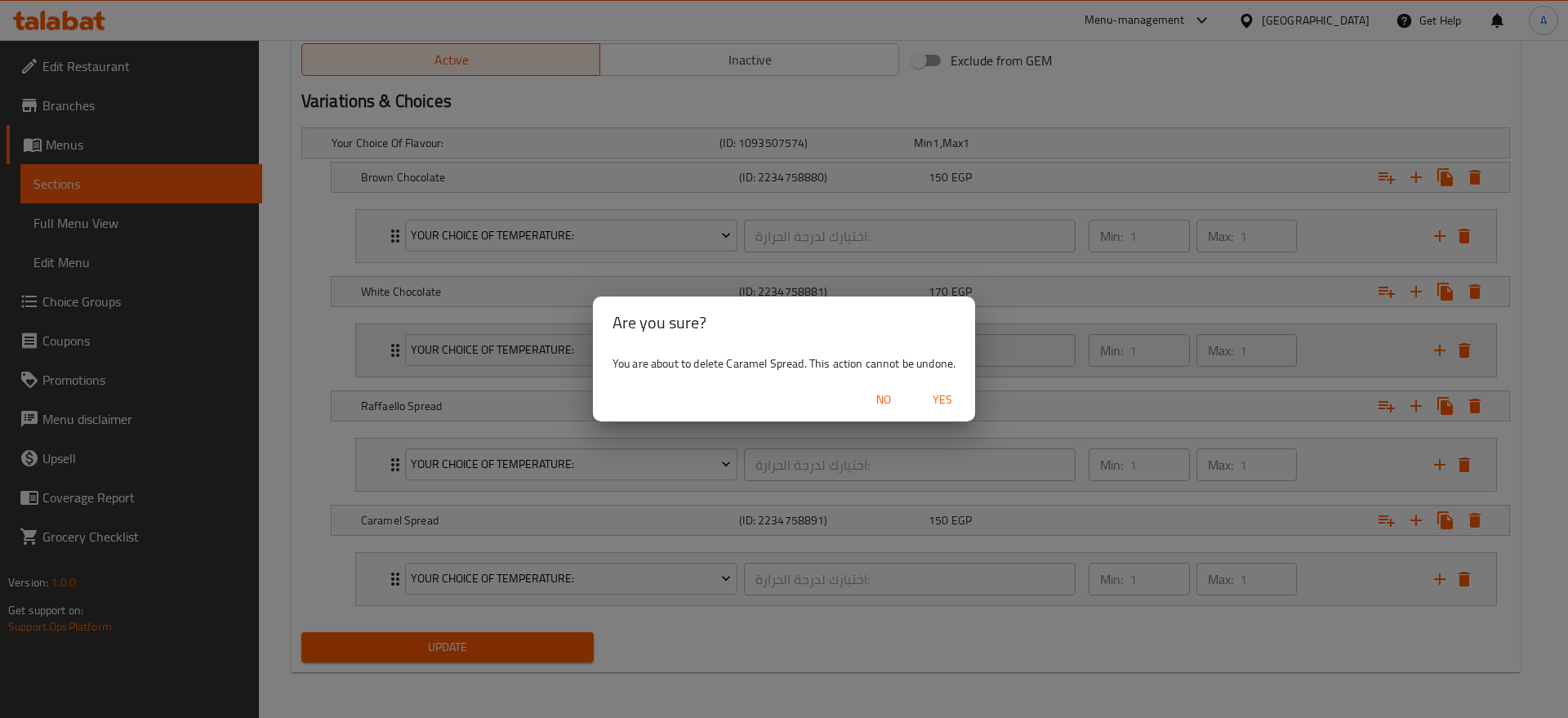
drag, startPoint x: 938, startPoint y: 401, endPoint x: 1425, endPoint y: 467, distance: 491.5
click at [939, 401] on span "Yes" at bounding box center [943, 400] width 39 height 20
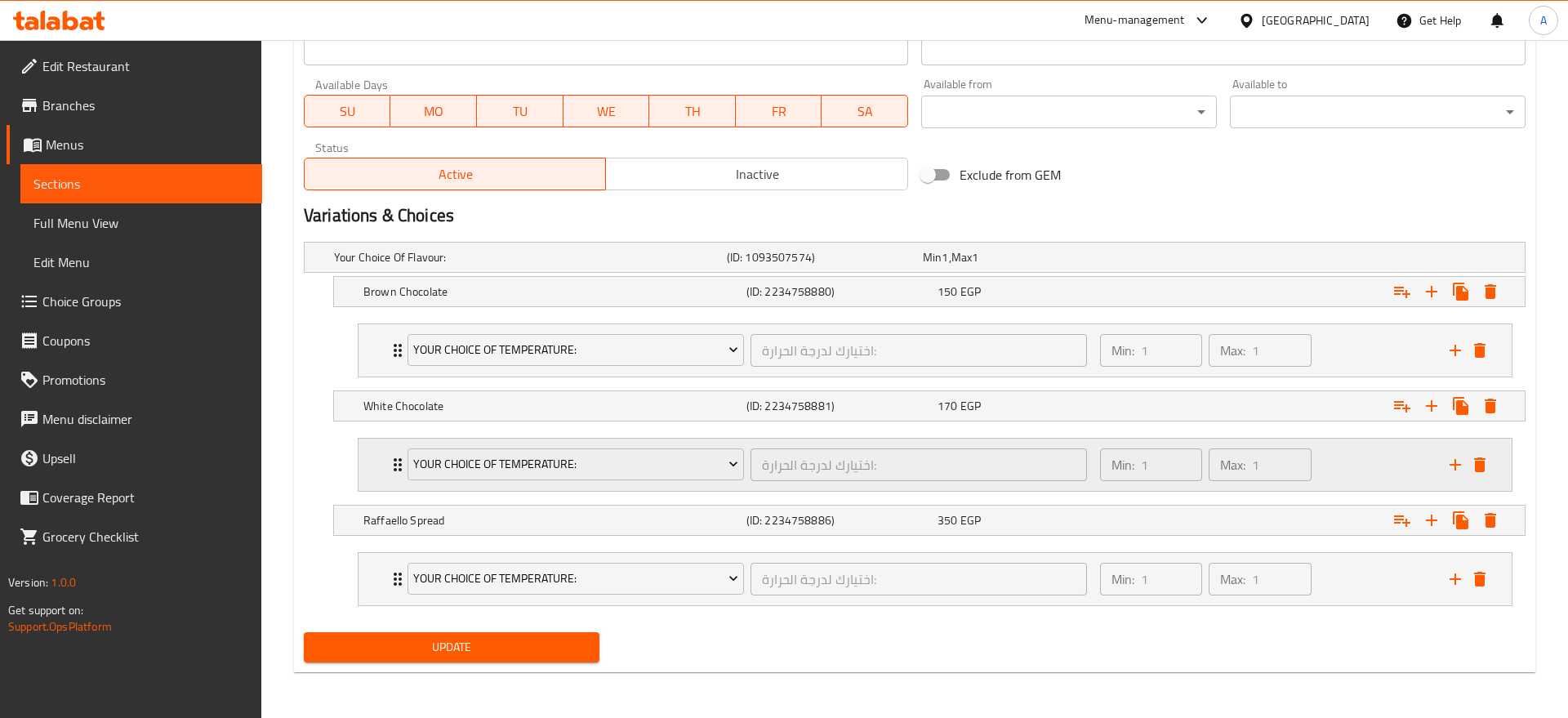
scroll to position [745, 0]
click at [1478, 523] on icon "Expand" at bounding box center [1475, 520] width 11 height 15
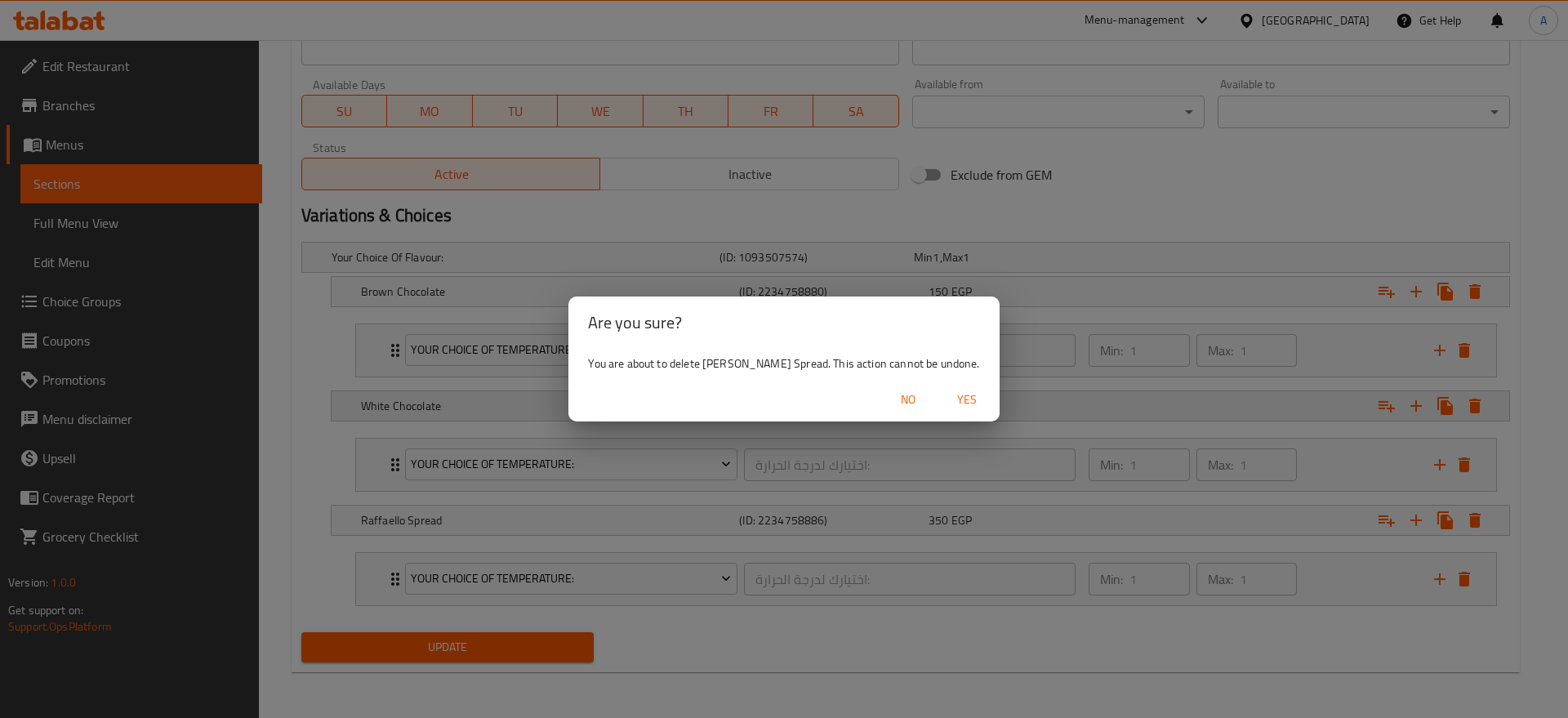
click at [947, 391] on span "Yes" at bounding box center [966, 400] width 39 height 20
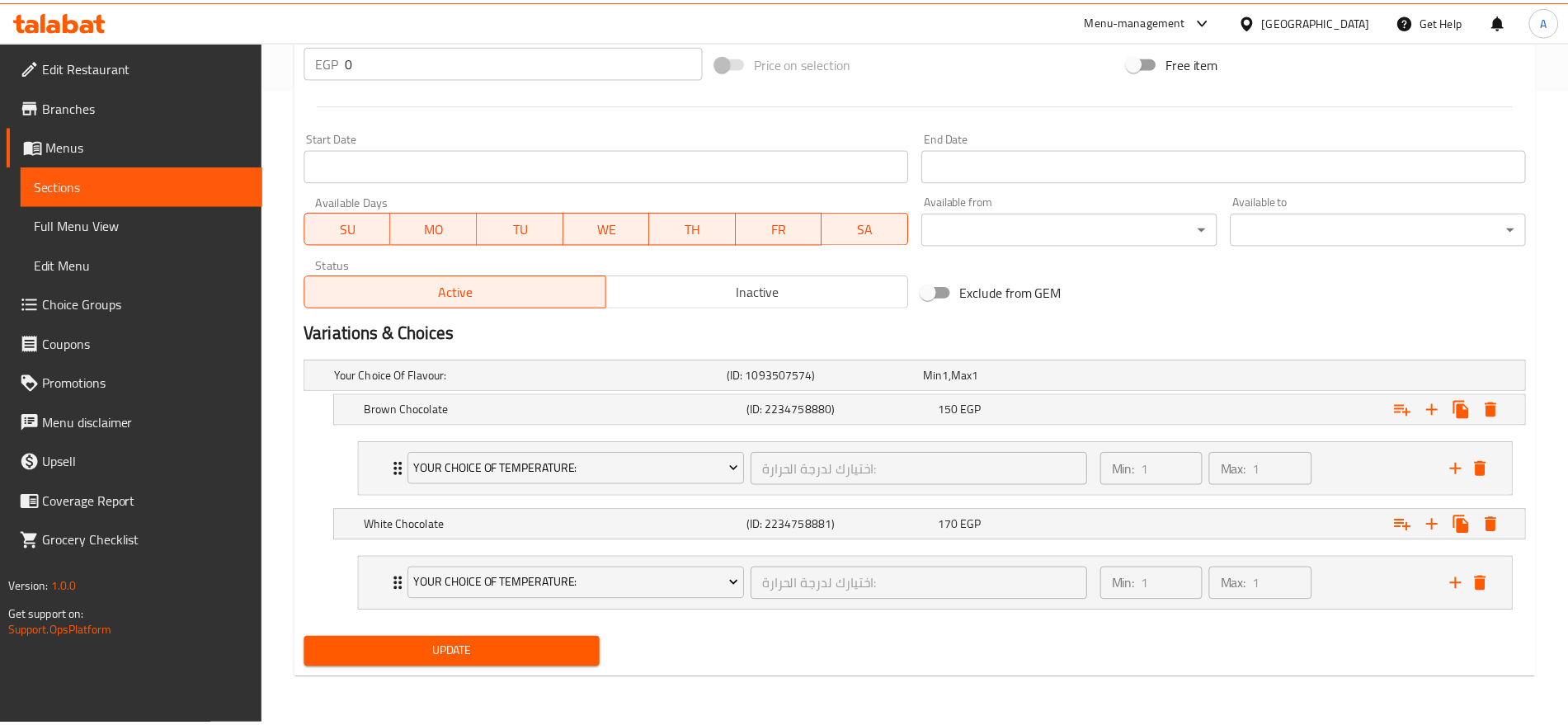
scroll to position [637, 0]
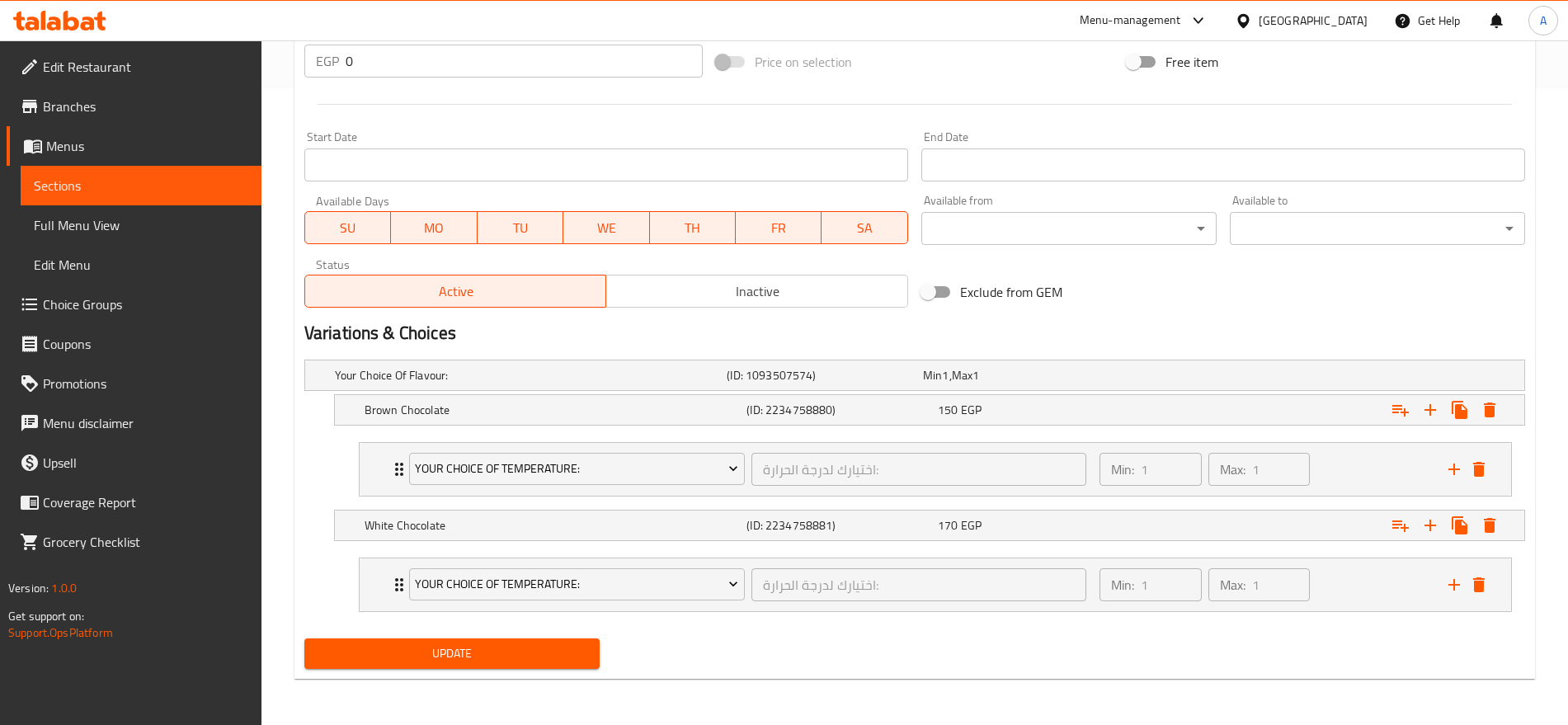
click at [479, 674] on div "Update" at bounding box center [452, 653] width 308 height 44
click at [467, 650] on span "Update" at bounding box center [452, 654] width 269 height 20
